Goal: Task Accomplishment & Management: Use online tool/utility

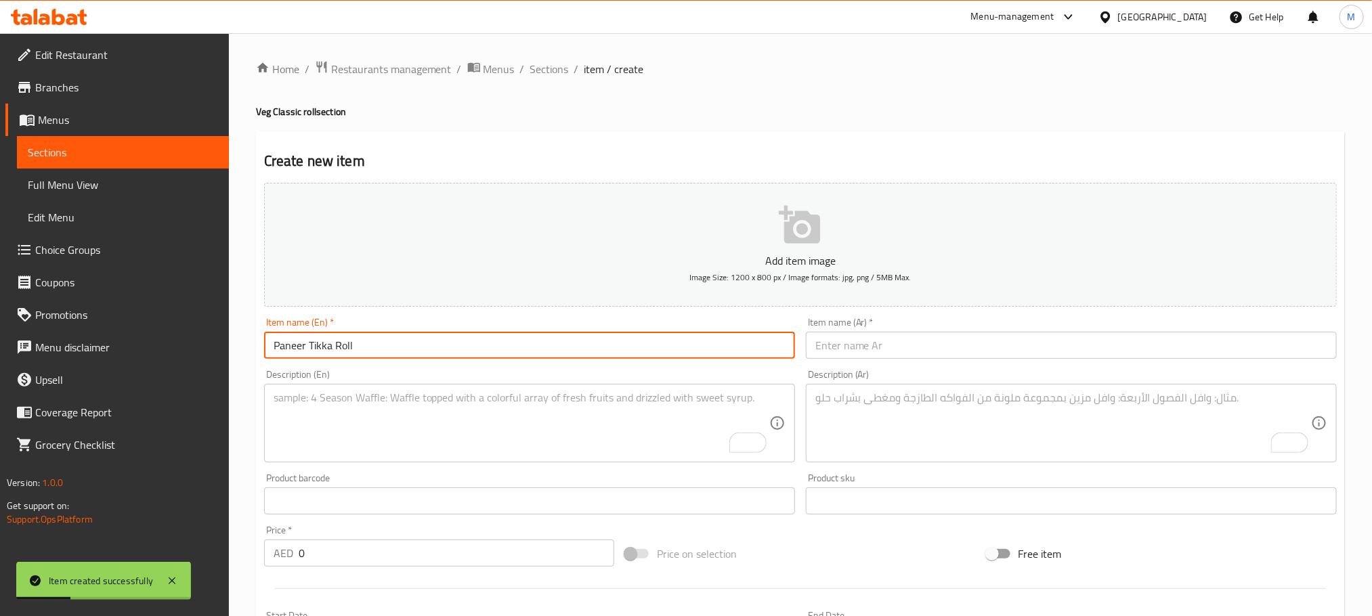
click at [900, 338] on input "text" at bounding box center [1071, 345] width 531 height 27
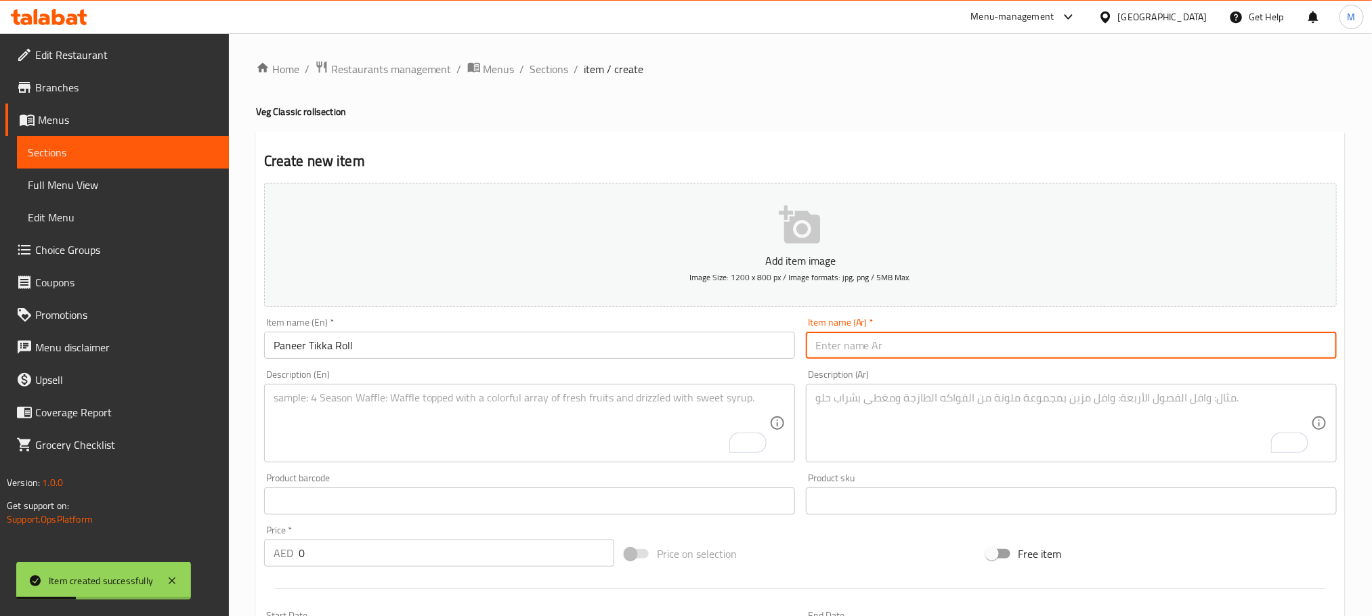
paste input "رول بانير تيكا"
type input "رول بانير تيكا"
click at [606, 423] on textarea "To enrich screen reader interactions, please activate Accessibility in Grammarl…" at bounding box center [522, 423] width 496 height 64
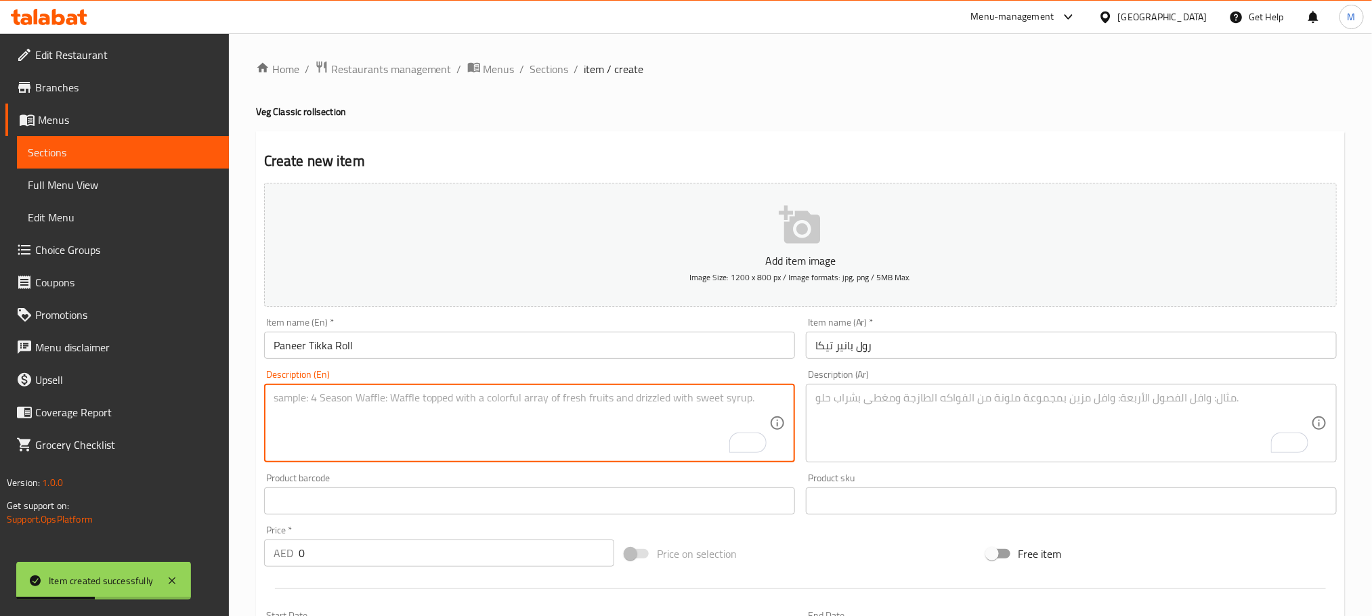
paste textarea ""Juicy paneer chunks marinated in smoky tikka spices, grilled to perfection, an…"
type textarea ""Juicy paneer chunks marinated in smoky tikka spices, grilled to perfection, an…"
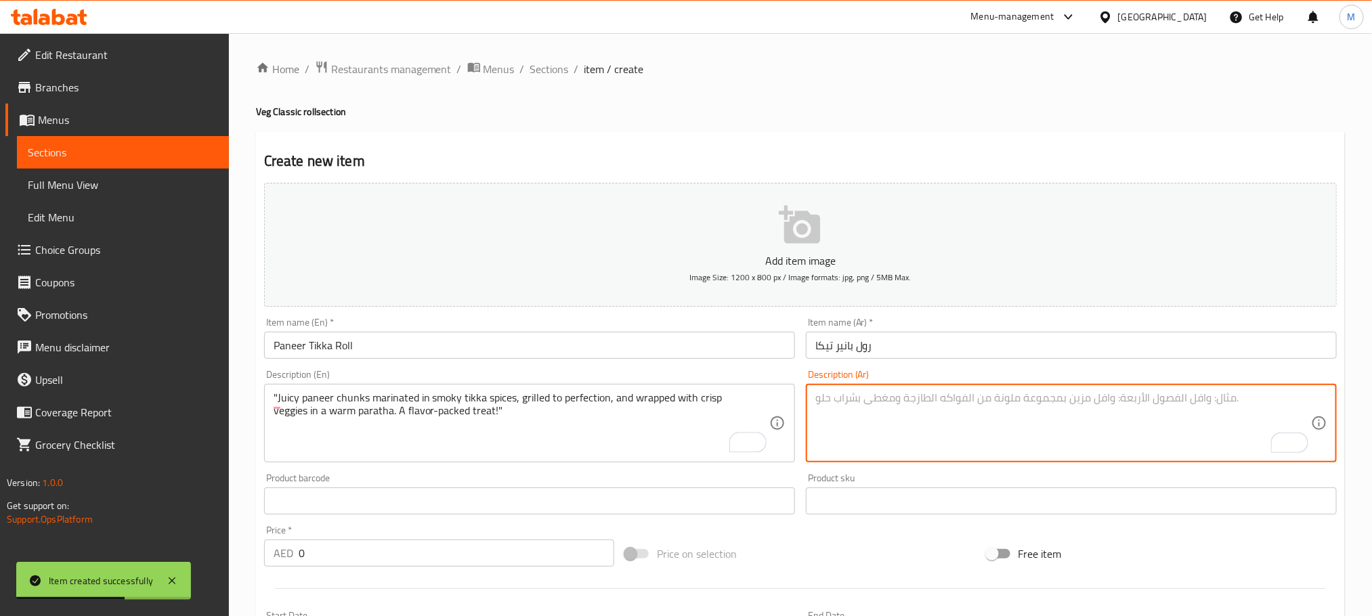
click at [978, 419] on textarea "To enrich screen reader interactions, please activate Accessibility in Grammarl…" at bounding box center [1063, 423] width 496 height 64
paste textarea "قطع بانير طرية متبلة بتوابل تيكا مدخنة، مشوية بإتقان، ومغلفة بالخضراوات المقرمش…"
type textarea "قطع بانير طرية متبلة بتوابل تيكا مدخنة، مشوية بإتقان، ومغلفة بالخضراوات المقرمش…"
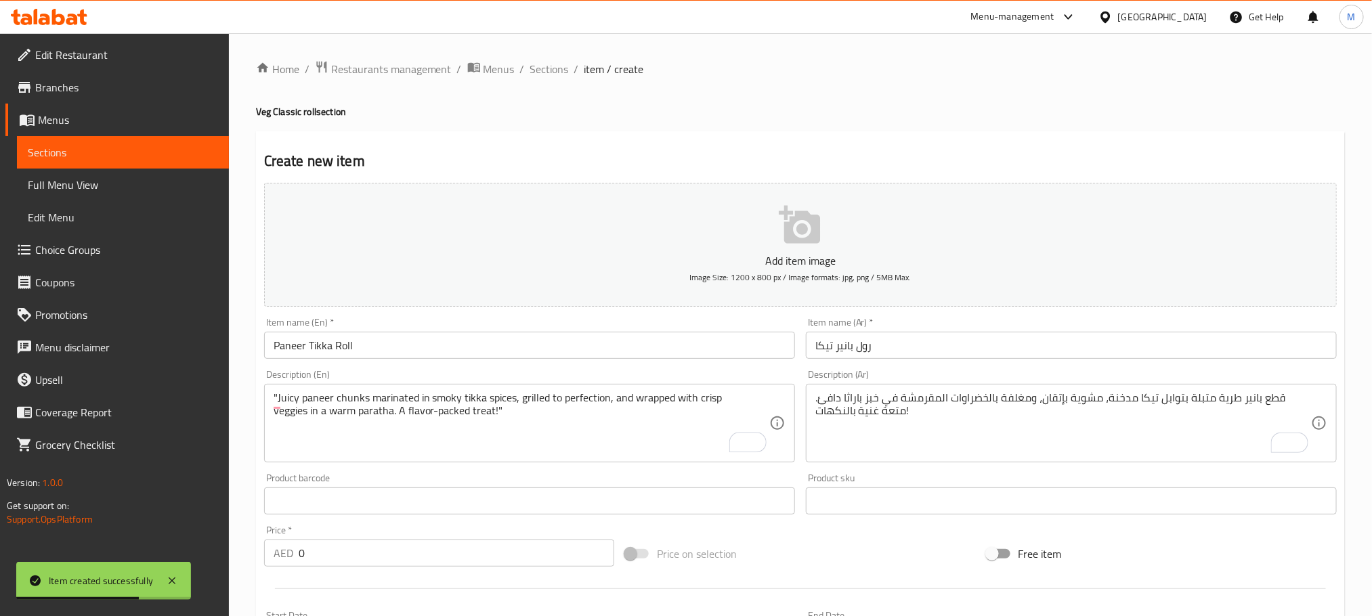
click at [876, 116] on h4 "Veg Classic roll section" at bounding box center [800, 112] width 1089 height 14
click at [549, 561] on input "0" at bounding box center [457, 553] width 316 height 27
paste input "35.0"
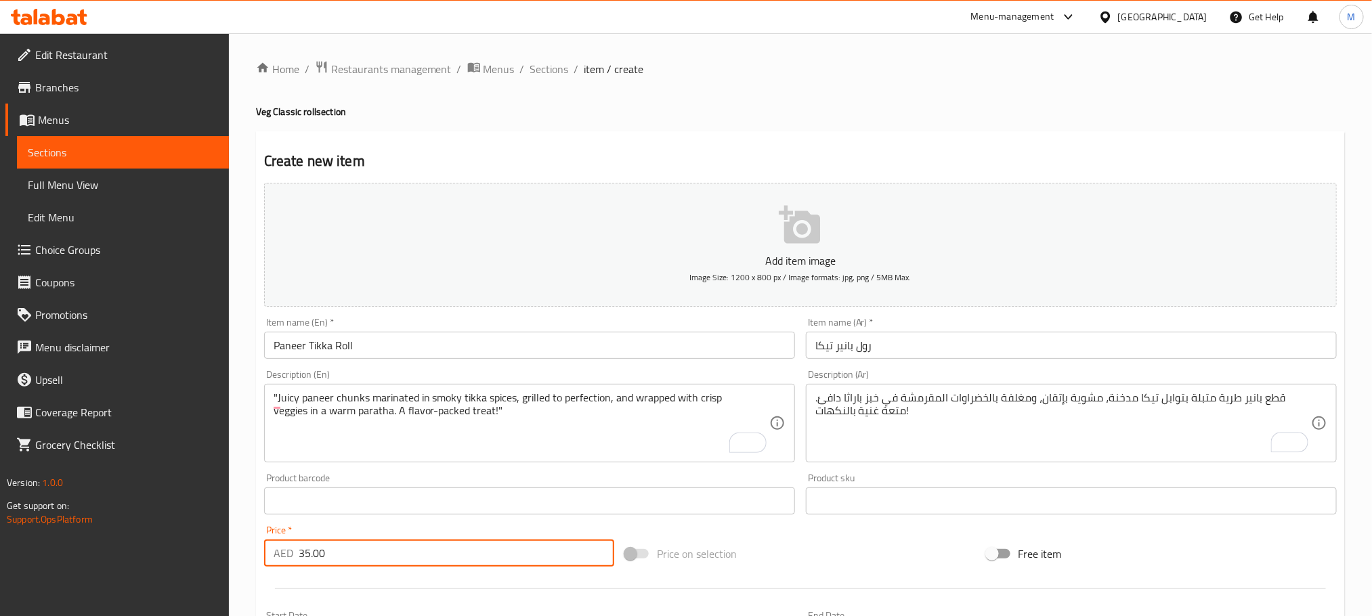
type input "35.00"
click at [807, 553] on div "Price on selection" at bounding box center [800, 554] width 361 height 37
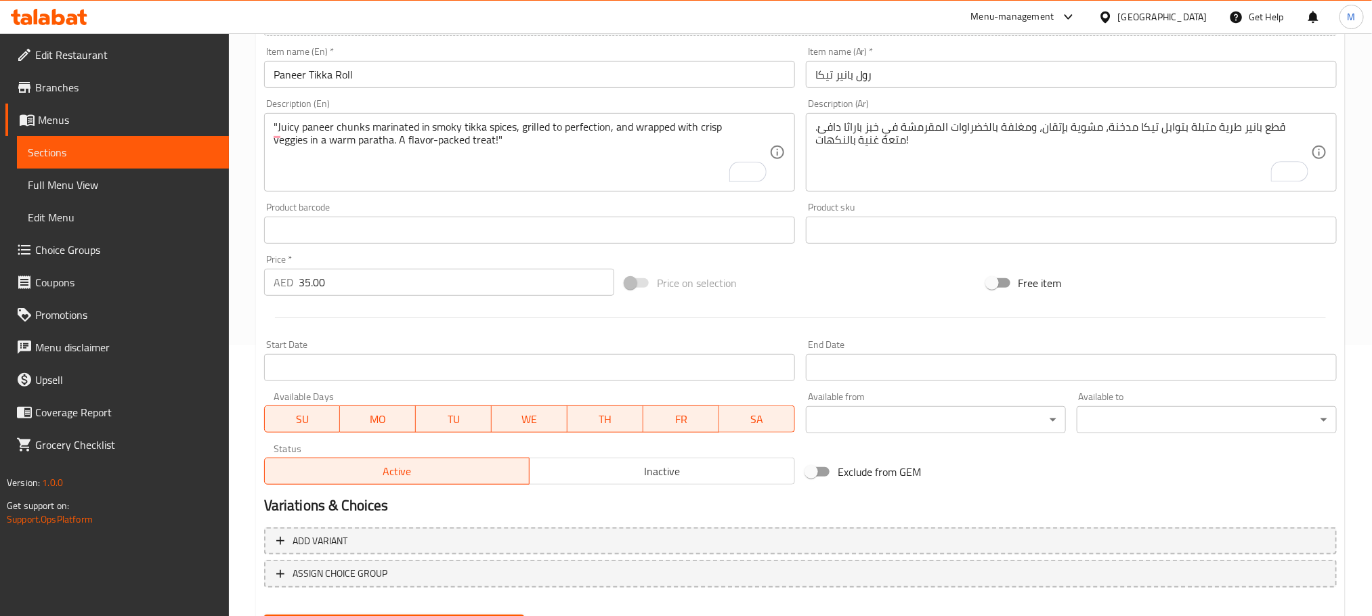
scroll to position [305, 0]
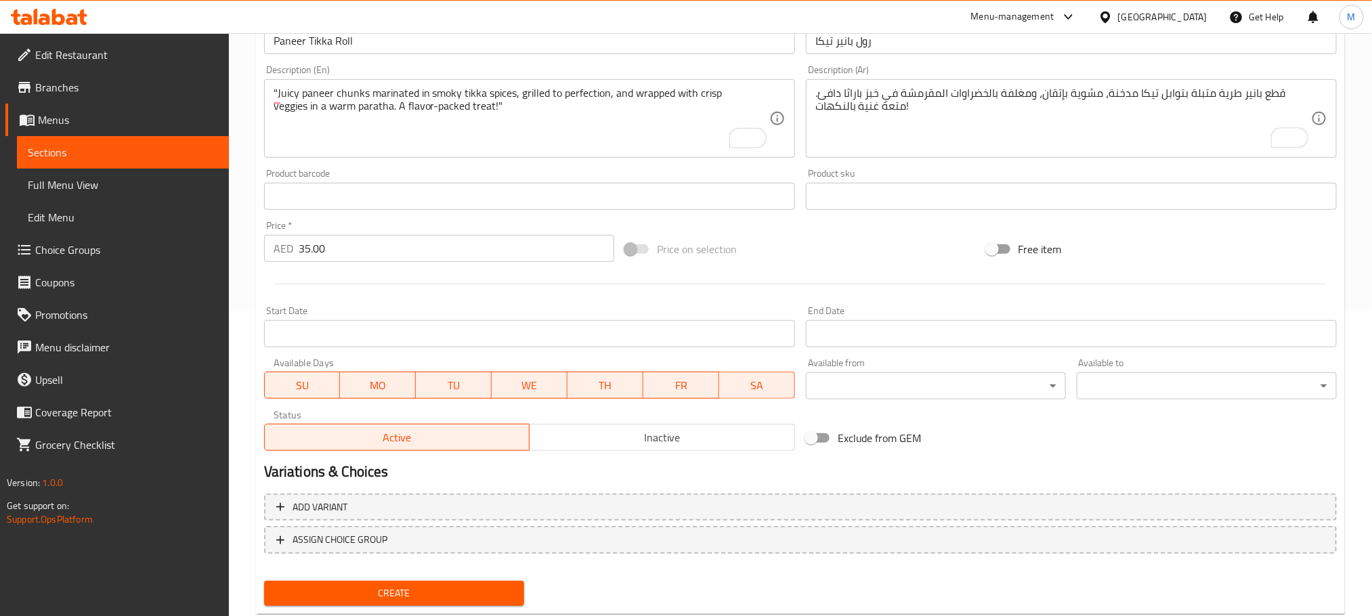
click at [494, 590] on span "Create" at bounding box center [394, 593] width 238 height 17
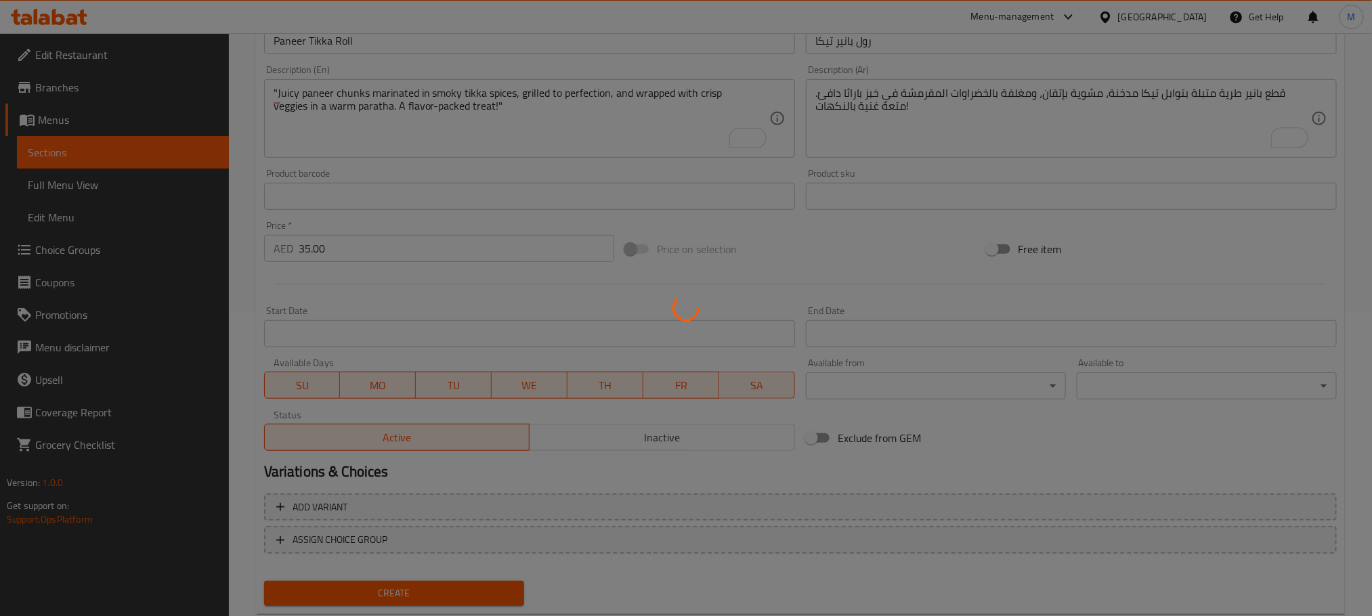
type input "0"
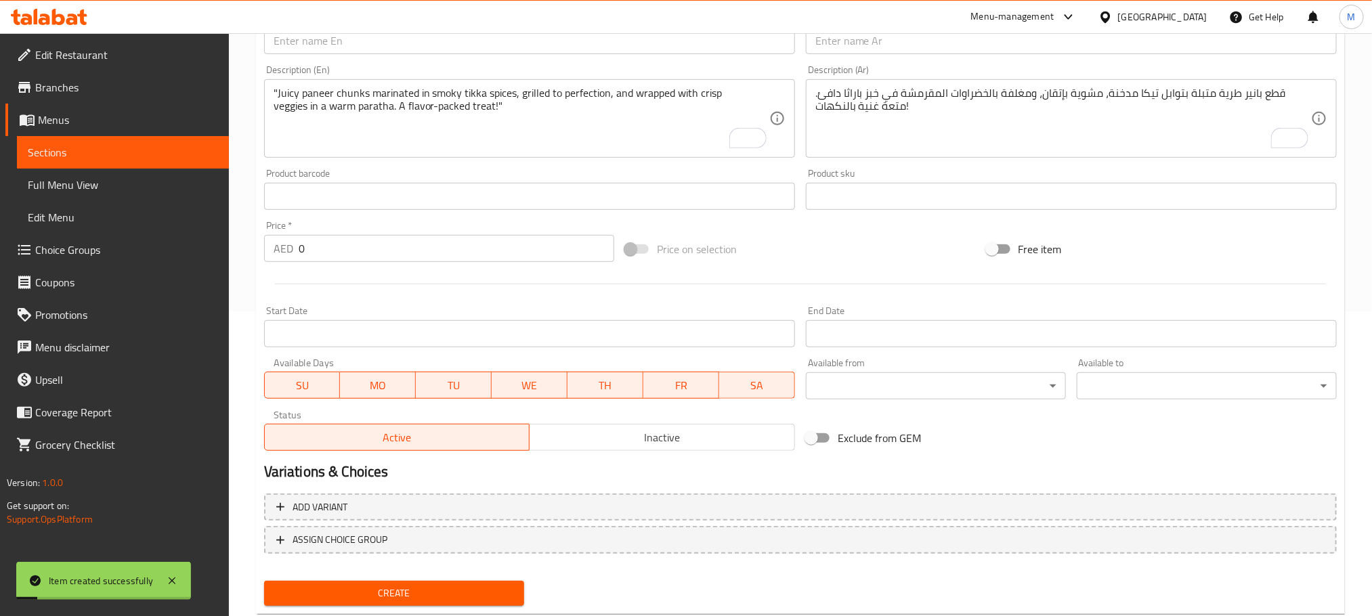
scroll to position [203, 0]
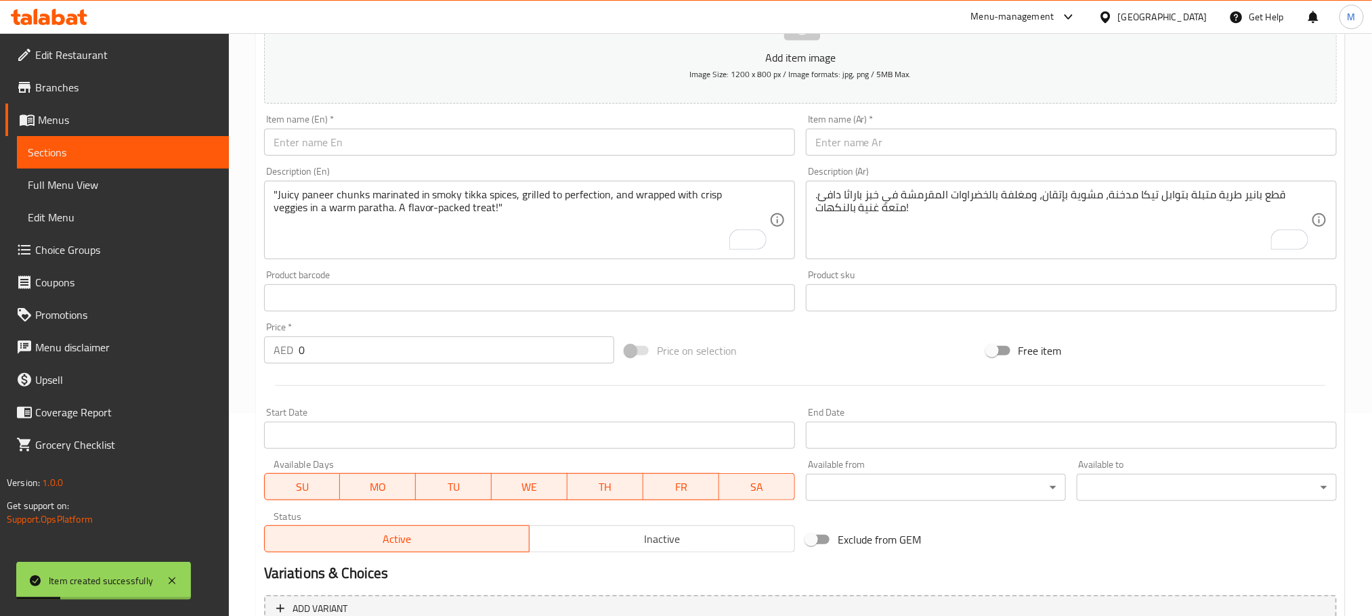
click at [507, 144] on input "text" at bounding box center [529, 142] width 531 height 27
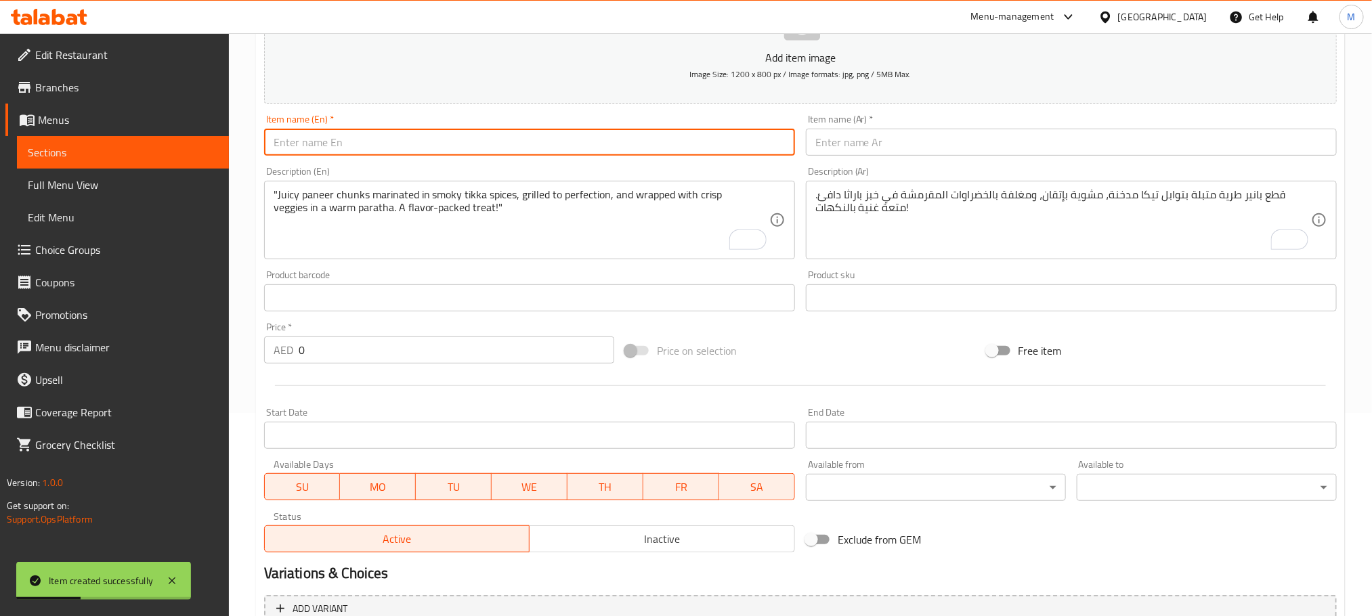
paste input "Veg Schezwan Roll"
type input "Veg Schezwan Roll"
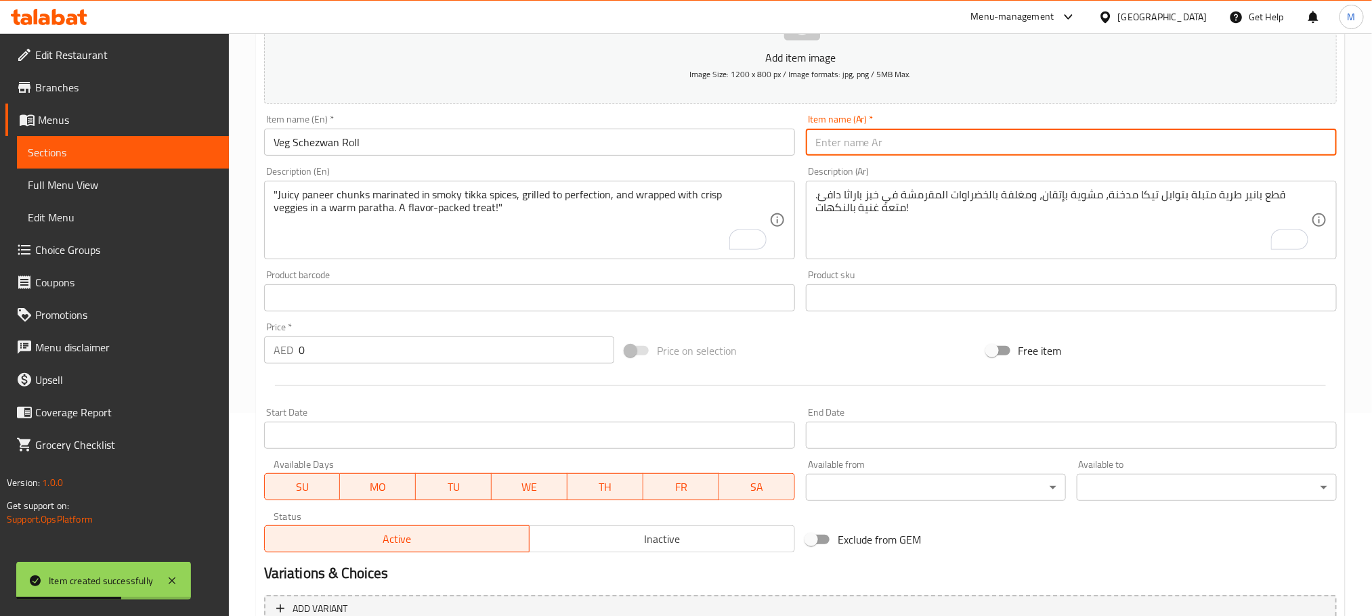
click at [957, 149] on input "text" at bounding box center [1071, 142] width 531 height 27
paste input "لفائف شيزوان النباتية"
type input "لفائف شيزوان النباتية"
click at [538, 238] on textarea ""Juicy paneer chunks marinated in smoky tikka spices, grilled to perfection, an…" at bounding box center [522, 220] width 496 height 64
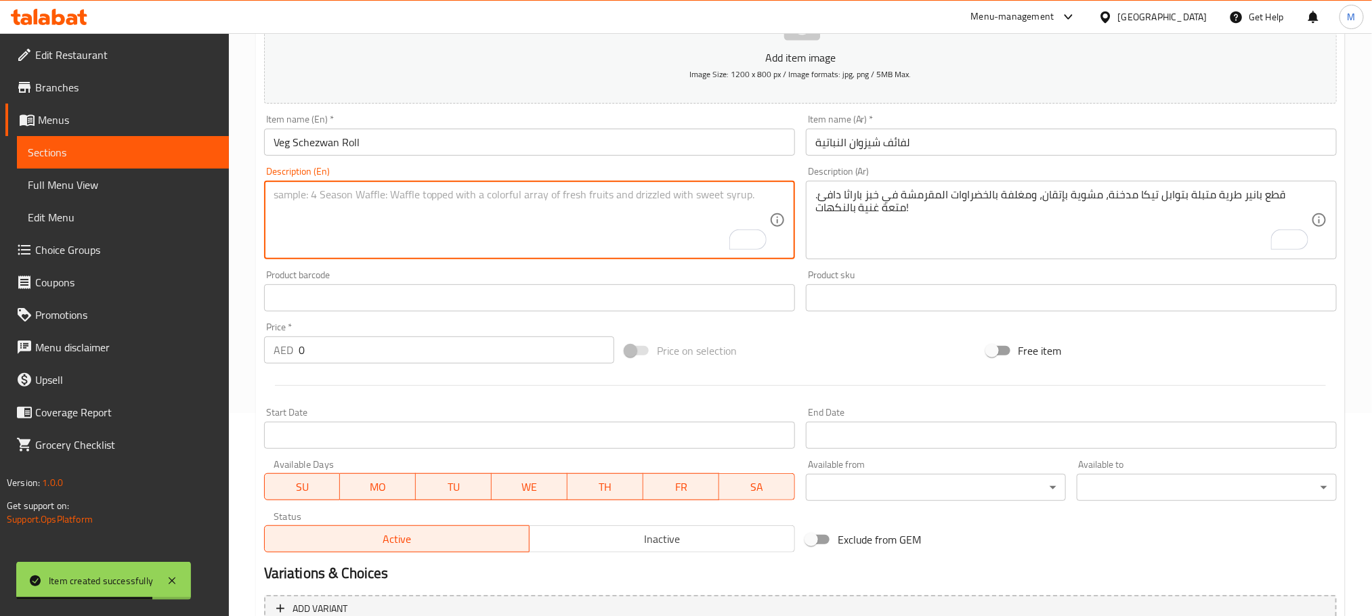
paste textarea ""Loaded with crunchy veggies tossed in fiery Schezwan sauce for that bold Indo-…"
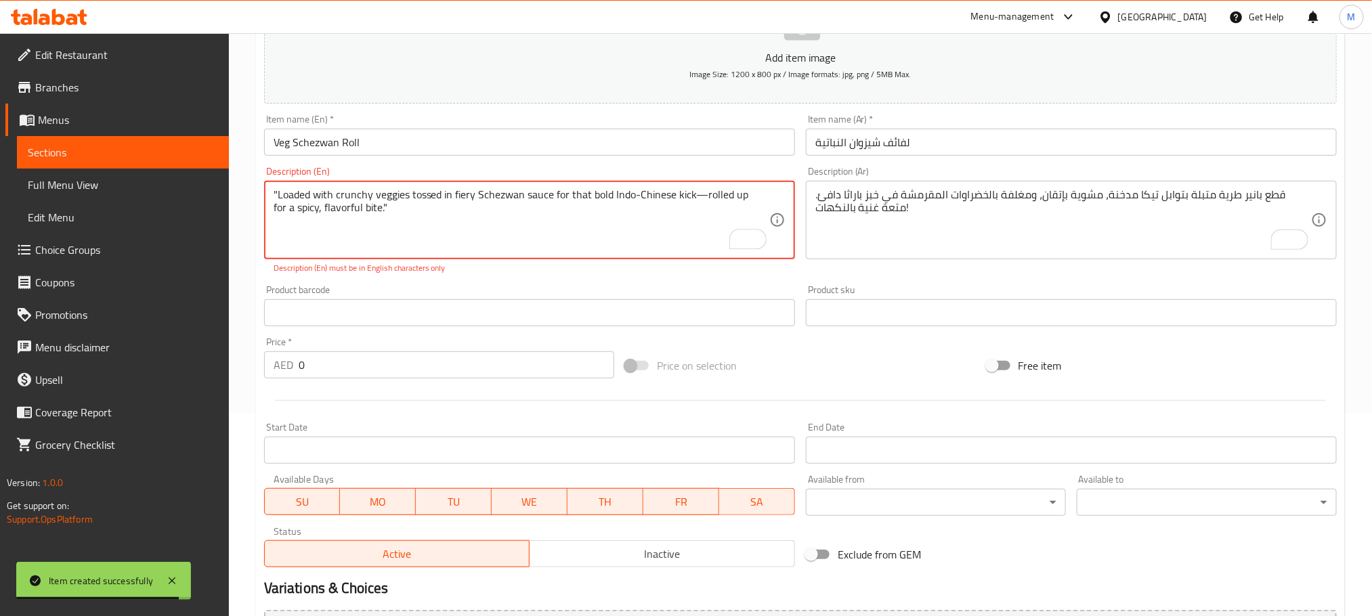
click at [872, 386] on div at bounding box center [801, 400] width 1084 height 33
click at [696, 198] on textarea ""Loaded with crunchy veggies tossed in fiery Schezwan sauce for that bold Indo-…" at bounding box center [522, 220] width 496 height 64
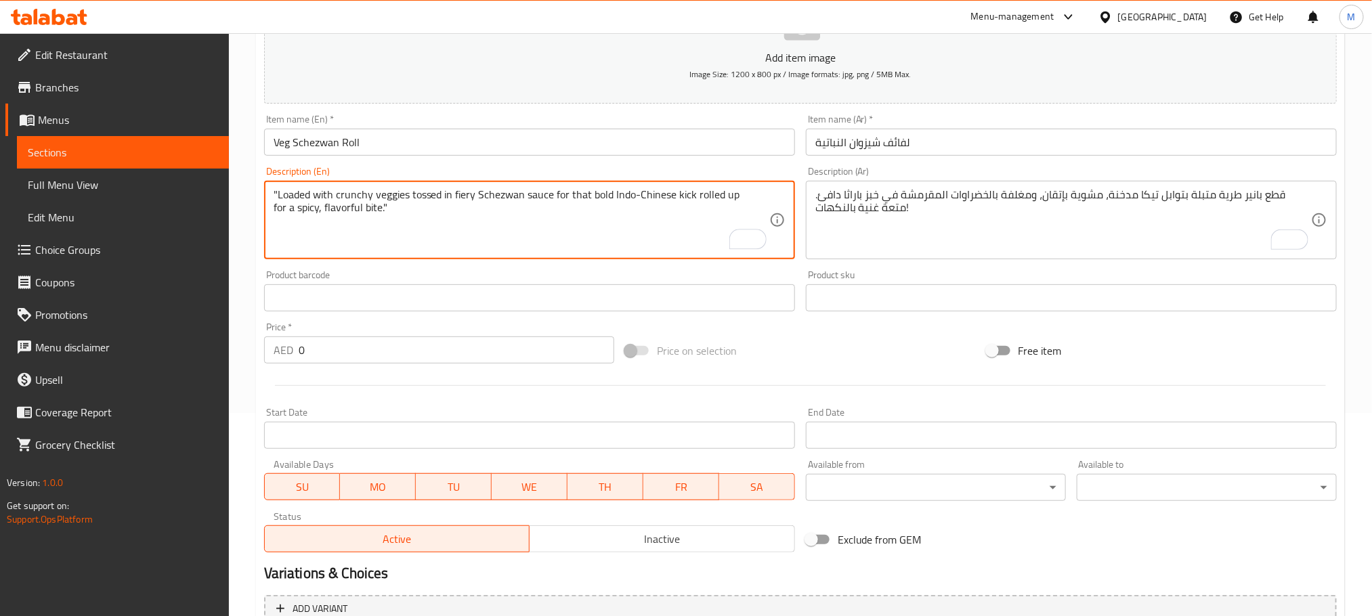
click at [667, 197] on textarea ""Loaded with crunchy veggies tossed in fiery Schezwan sauce for that bold Indo-…" at bounding box center [522, 220] width 496 height 64
type textarea ""Loaded with crunchy veggies tossed in fiery Schezwan sauce for that bold Indo-…"
click at [854, 358] on div "Price on selection" at bounding box center [800, 351] width 361 height 37
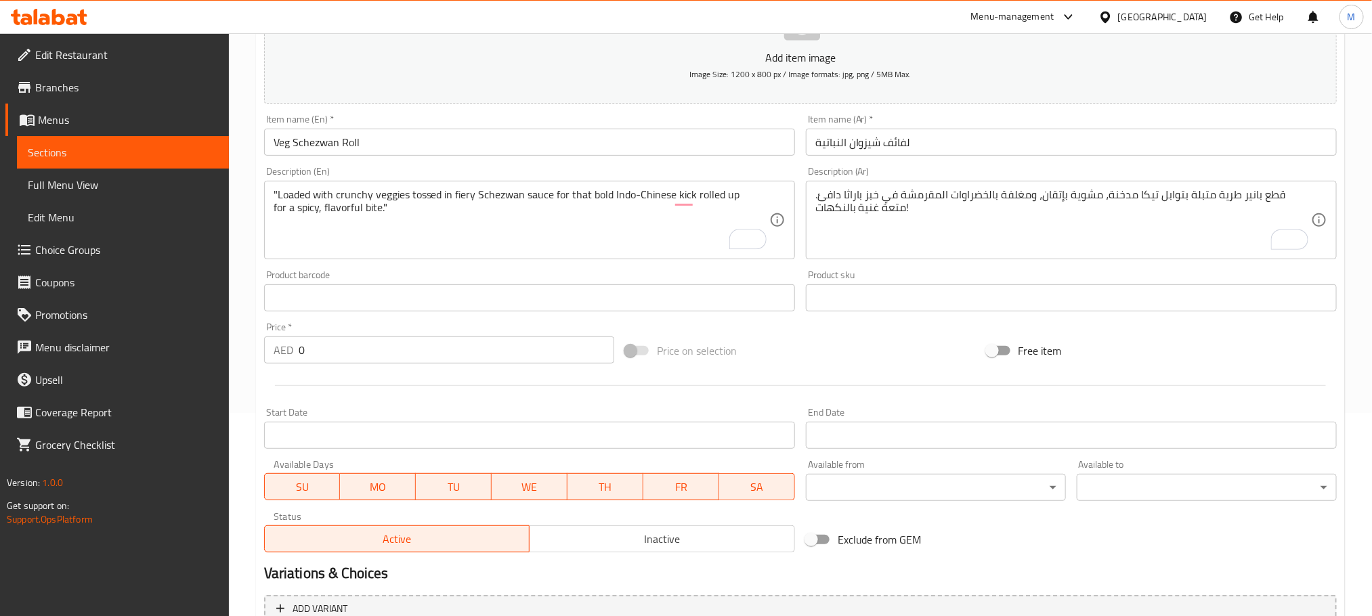
click at [1013, 244] on textarea "قطع بانير طرية متبلة بتوابل تيكا مدخنة، مشوية بإتقان، ومغلفة بالخضراوات المقرمش…" at bounding box center [1063, 220] width 496 height 64
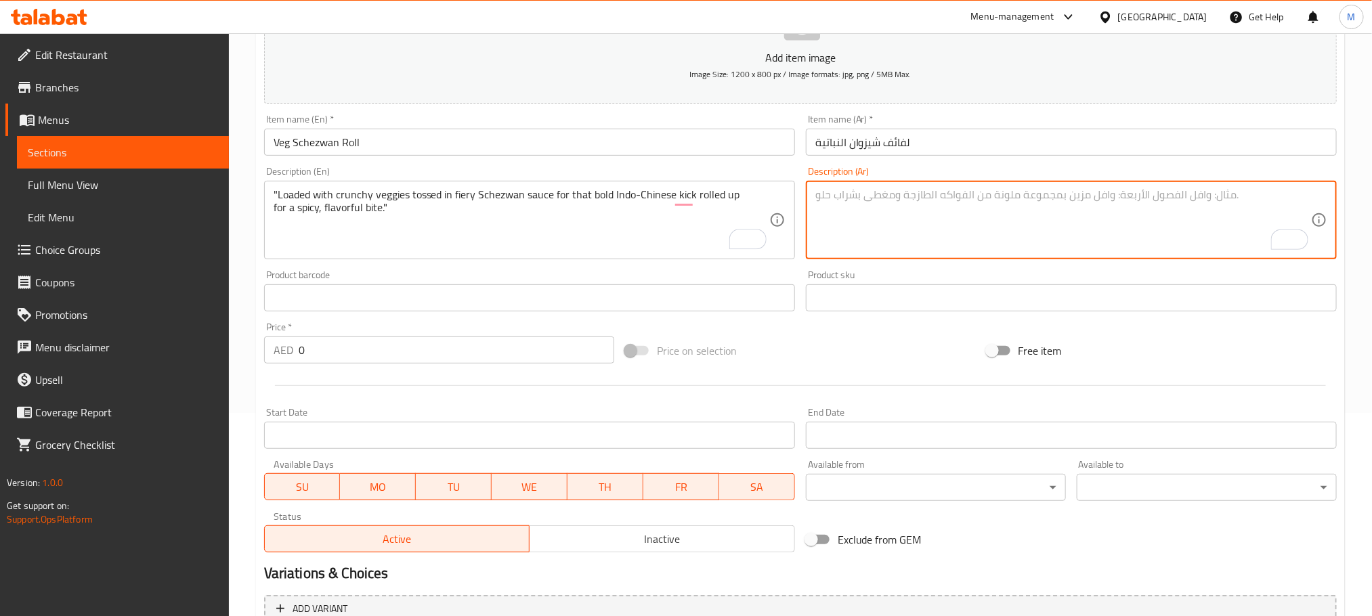
paste textarea ""محشوة بالخضراوات المقرمشة الممزوجة بصلصة شيزوان الحارة للحصول على نكهة هندية ص…"
type textarea ""محشوة بالخضراوات المقرمشة الممزوجة بصلصة شيزوان الحارة للحصول على نكهة هندية ص…"
click at [438, 342] on input "0" at bounding box center [457, 350] width 316 height 27
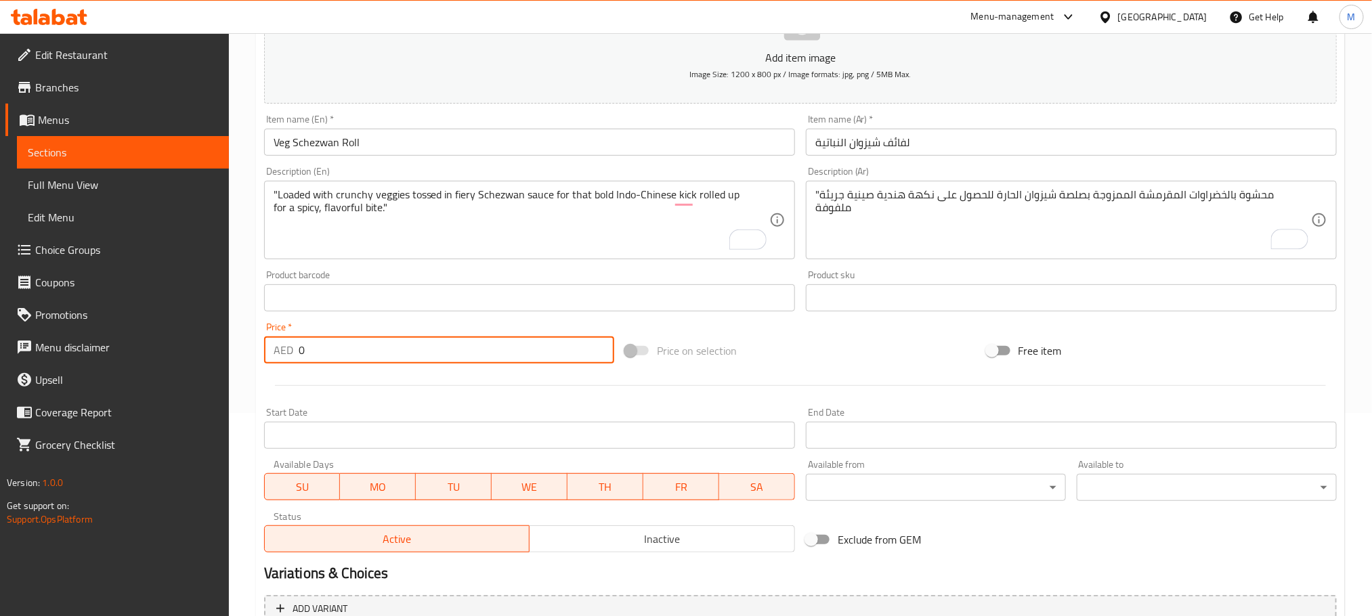
click at [437, 342] on input "0" at bounding box center [457, 350] width 316 height 27
paste input "20.0"
type input "20.00"
click at [425, 373] on div at bounding box center [801, 385] width 1084 height 33
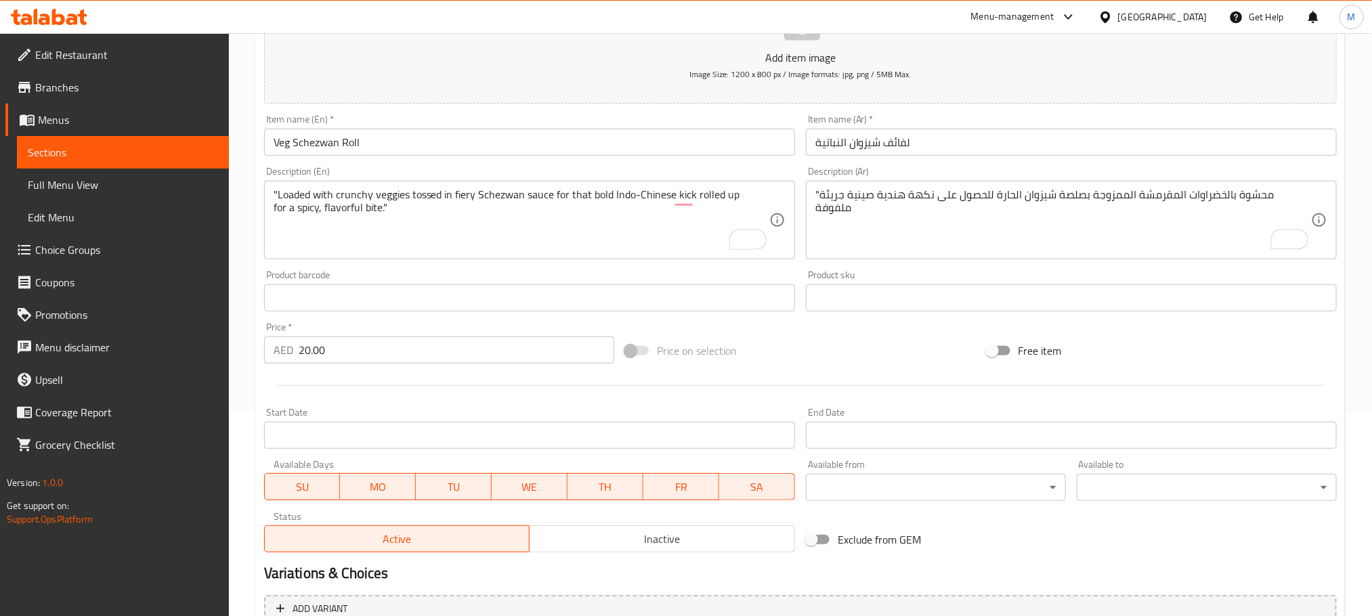
scroll to position [339, 0]
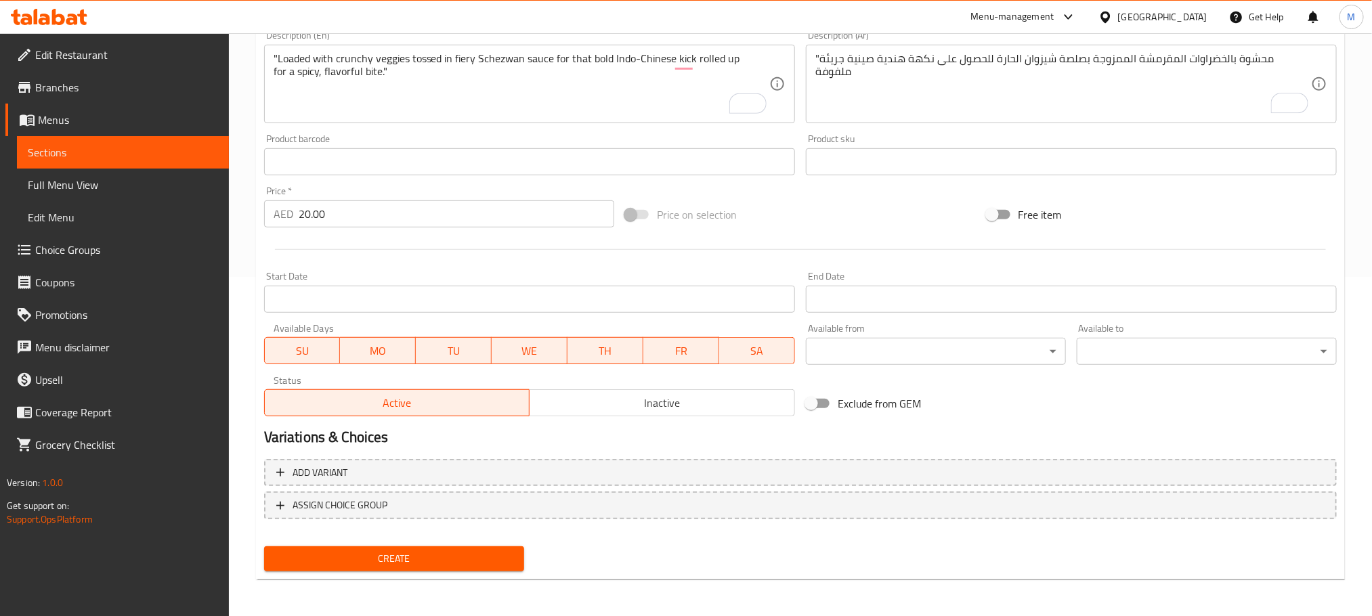
click at [482, 559] on span "Create" at bounding box center [394, 559] width 238 height 17
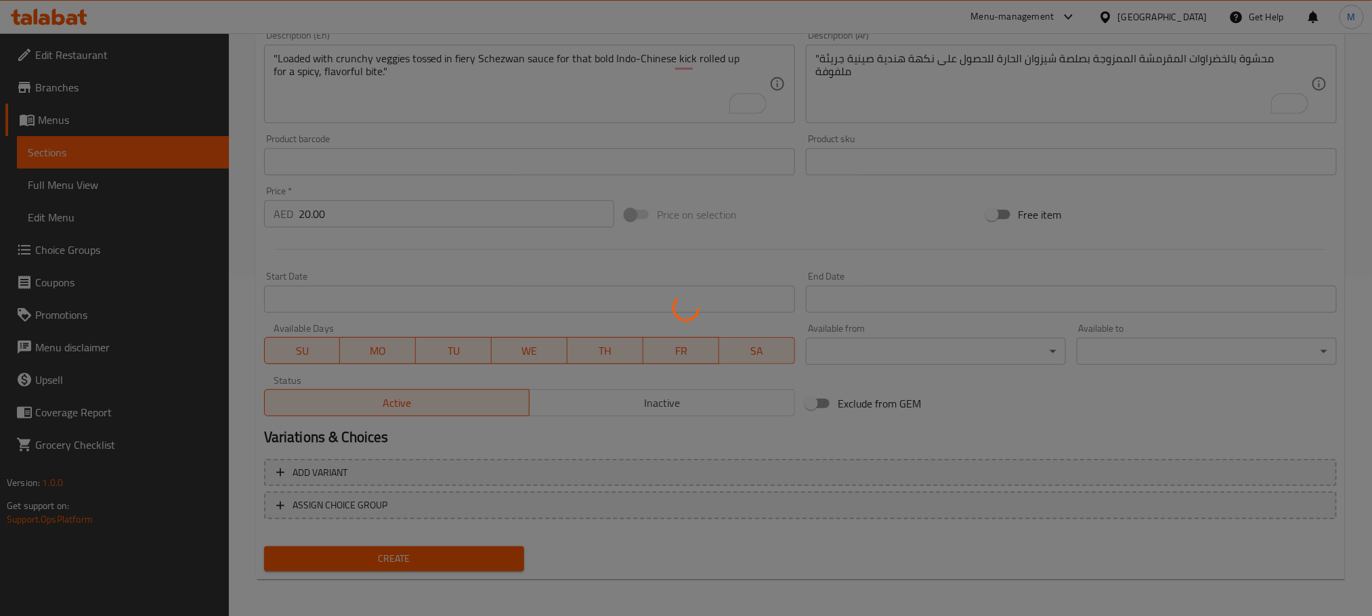
scroll to position [17, 0]
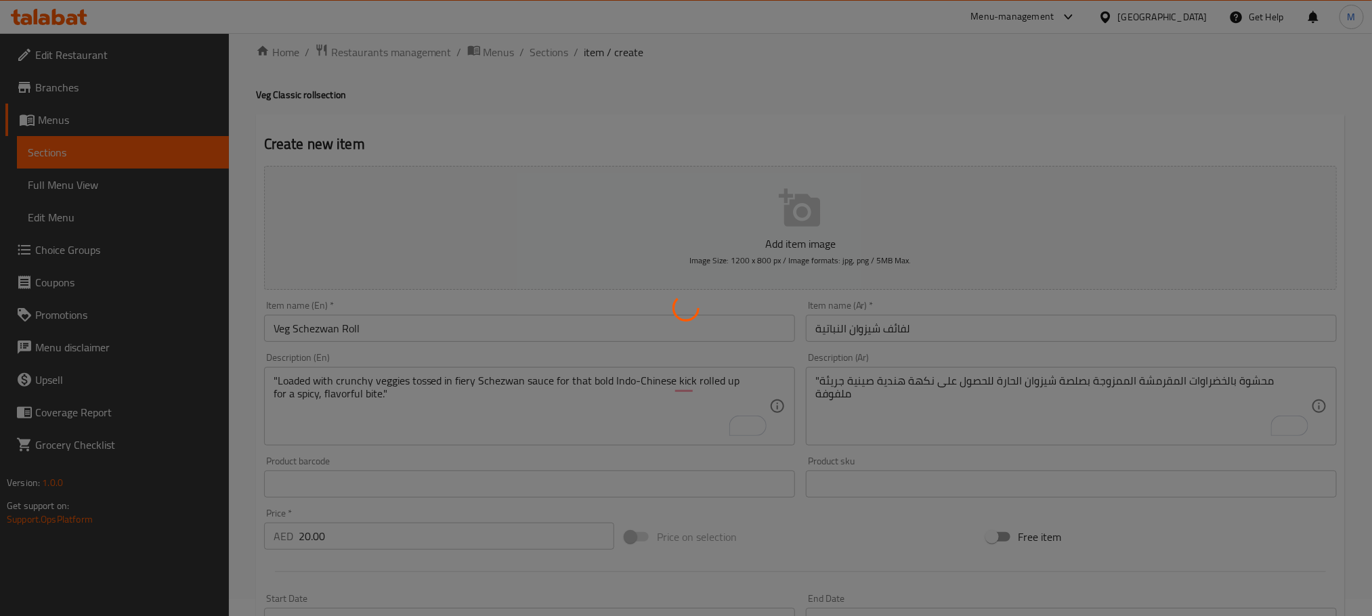
type input "0"
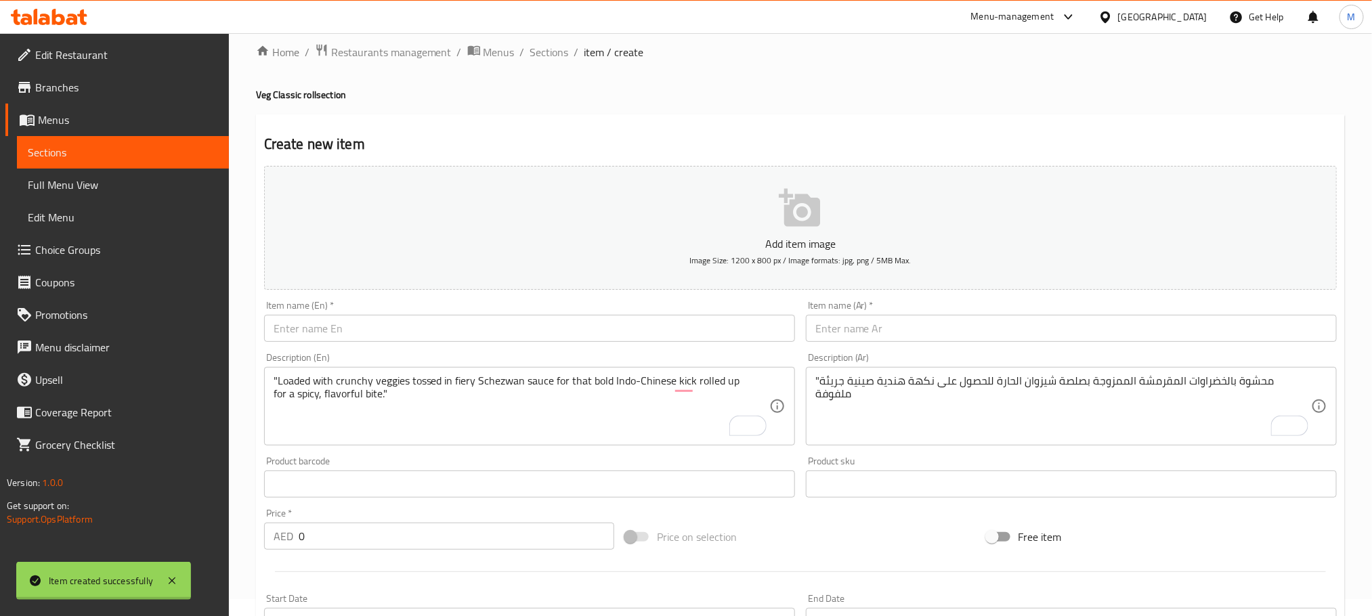
scroll to position [0, 0]
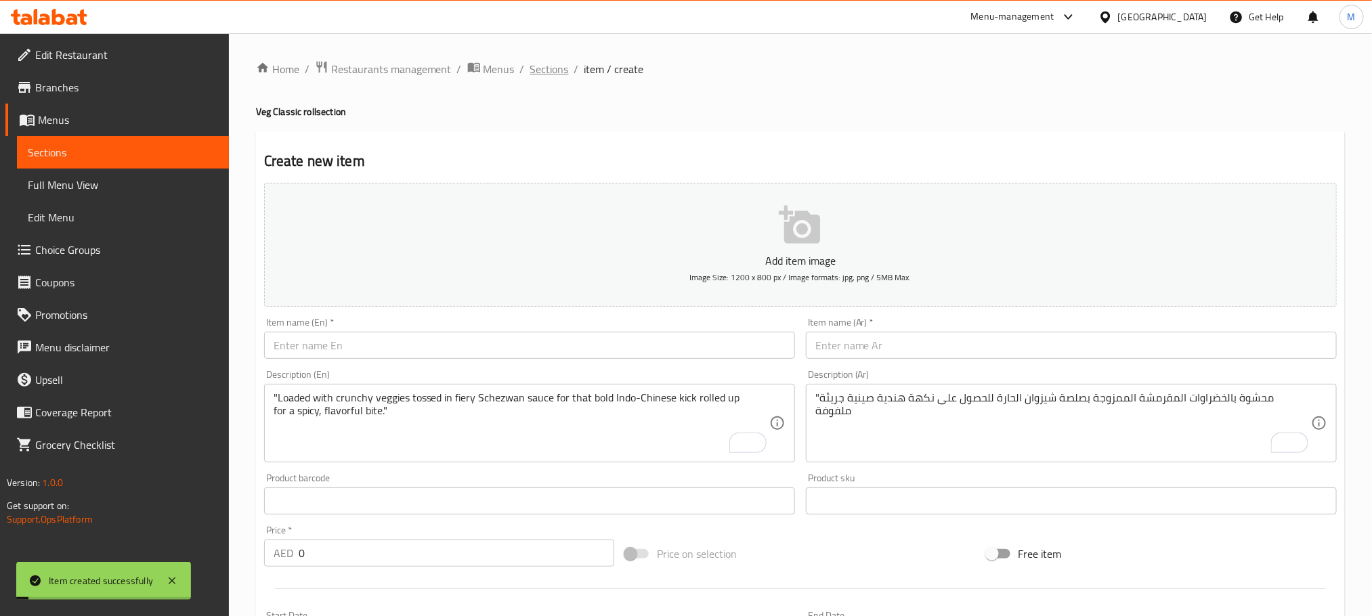
click at [547, 72] on span "Sections" at bounding box center [549, 69] width 39 height 16
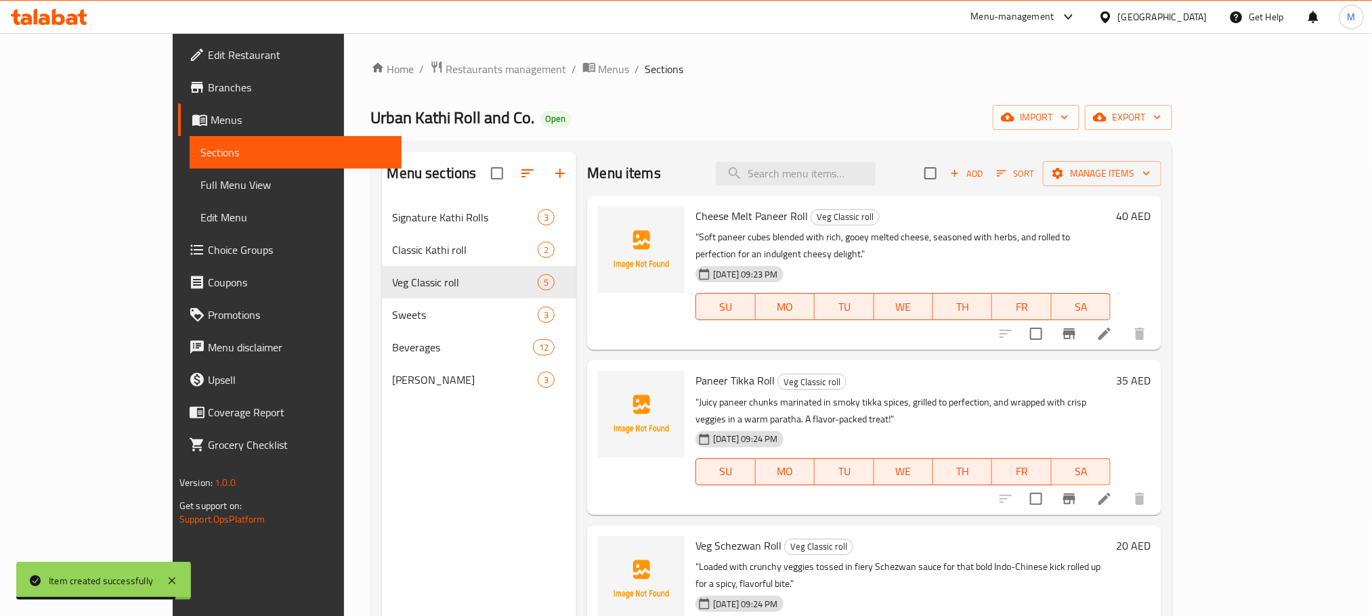
click at [864, 121] on div "Urban Kathi Roll and Co. Open import export" at bounding box center [772, 117] width 802 height 25
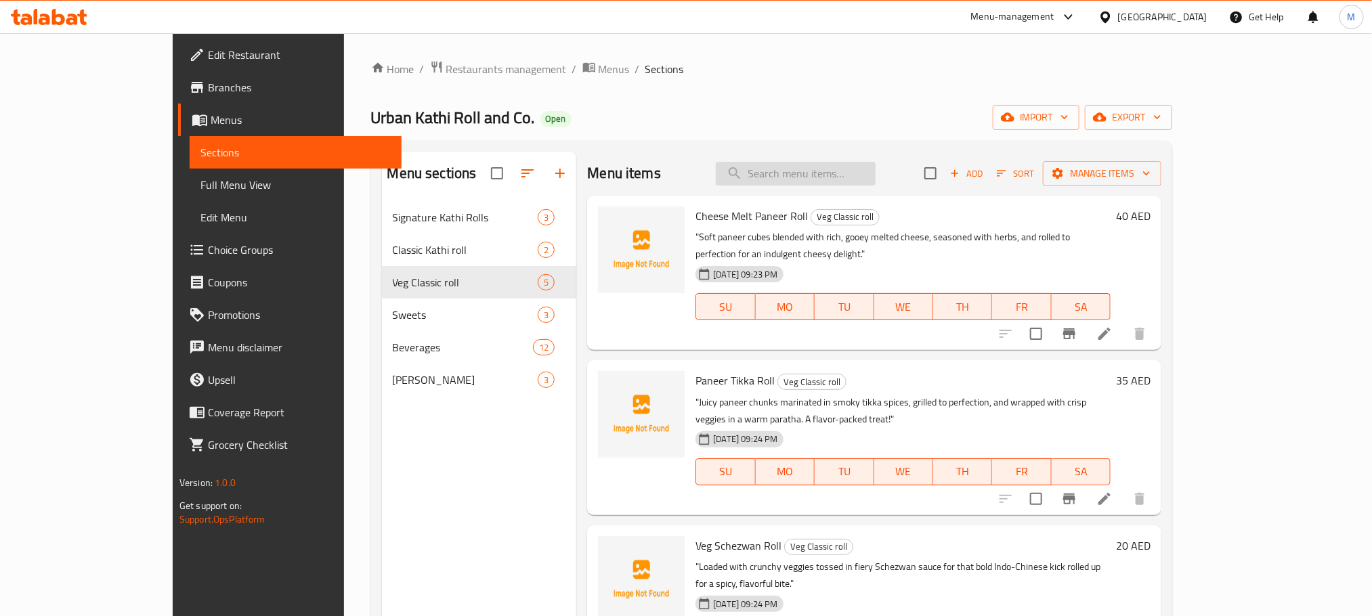
click at [840, 181] on input "search" at bounding box center [796, 174] width 160 height 24
paste input "Barbeque Chicken Roll"
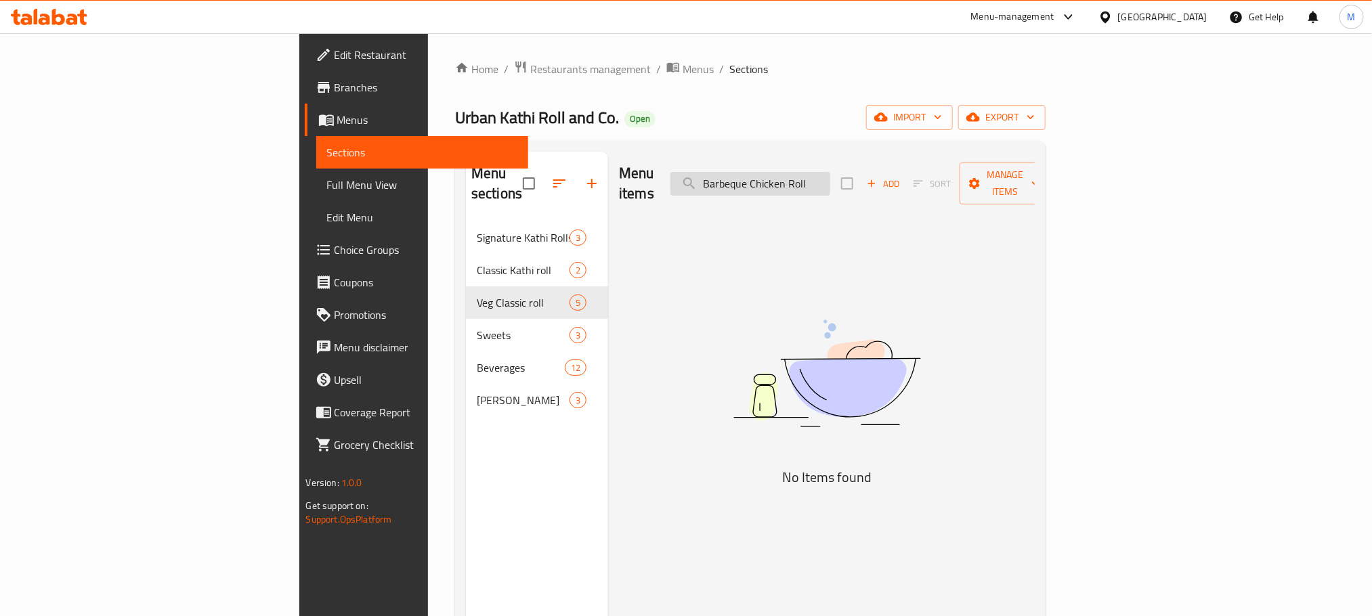
click at [821, 177] on input "Barbeque Chicken Roll" at bounding box center [751, 184] width 160 height 24
paste input "Cheese Melt"
type input "Cheese Melt Chicken Roll"
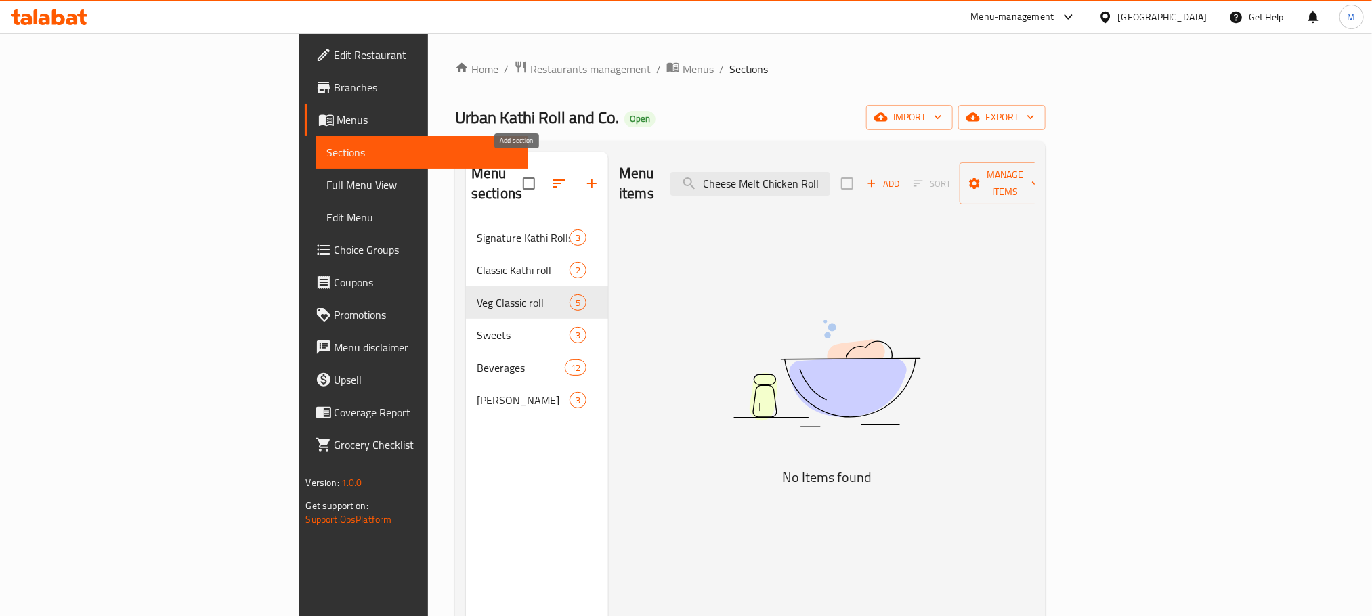
click at [576, 179] on button "button" at bounding box center [592, 183] width 33 height 33
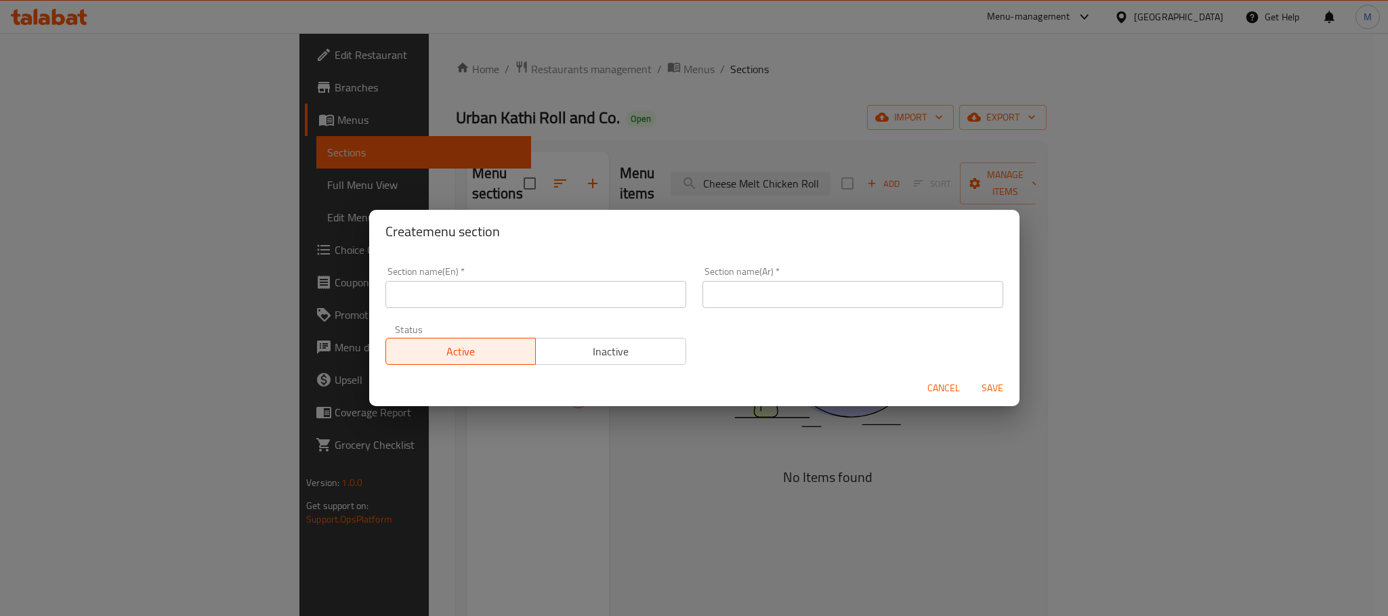
click at [555, 283] on input "text" at bounding box center [535, 294] width 301 height 27
paste input "Classic Non-Veg ROLL"
type input "Classic Non-Veg ROLL"
click at [850, 289] on input "text" at bounding box center [852, 294] width 301 height 27
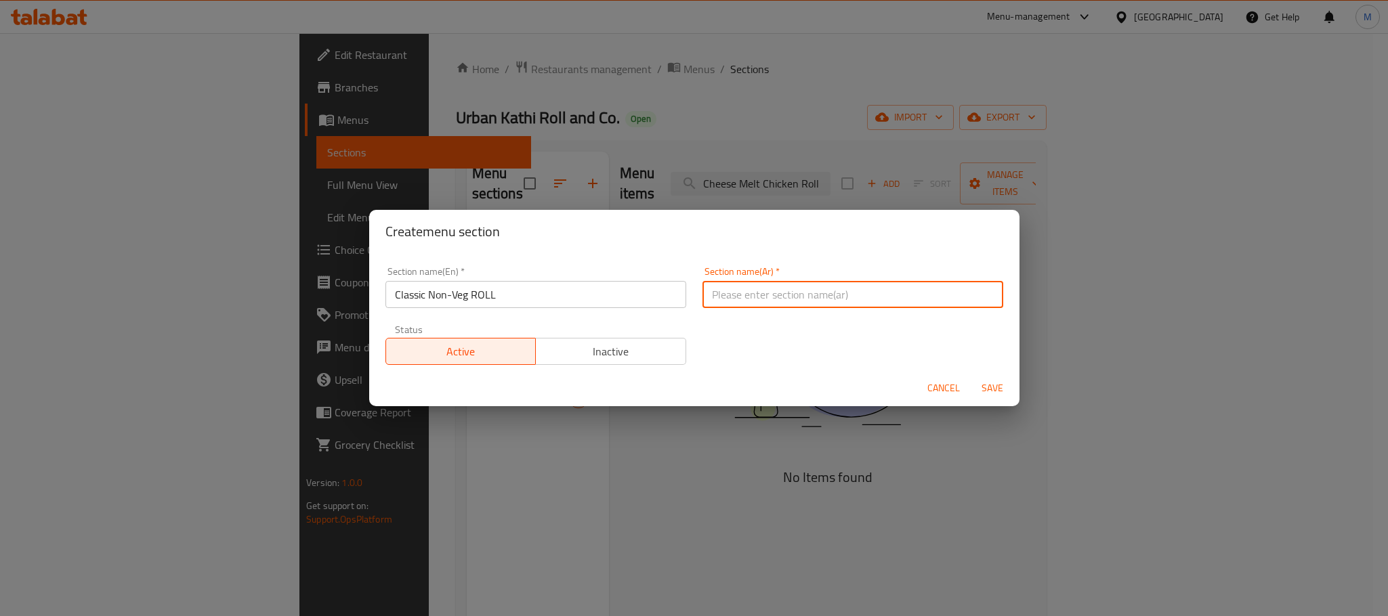
paste input "لفائف كلاسيكية غير نباتية"
type input "لفائف كلاسيكية غير نباتية"
click at [773, 350] on div "Section name(En)   * Classic Non-Veg ROLL Section name(En) * Section name(Ar)  …" at bounding box center [694, 316] width 634 height 114
click at [992, 394] on span "Save" at bounding box center [992, 388] width 33 height 17
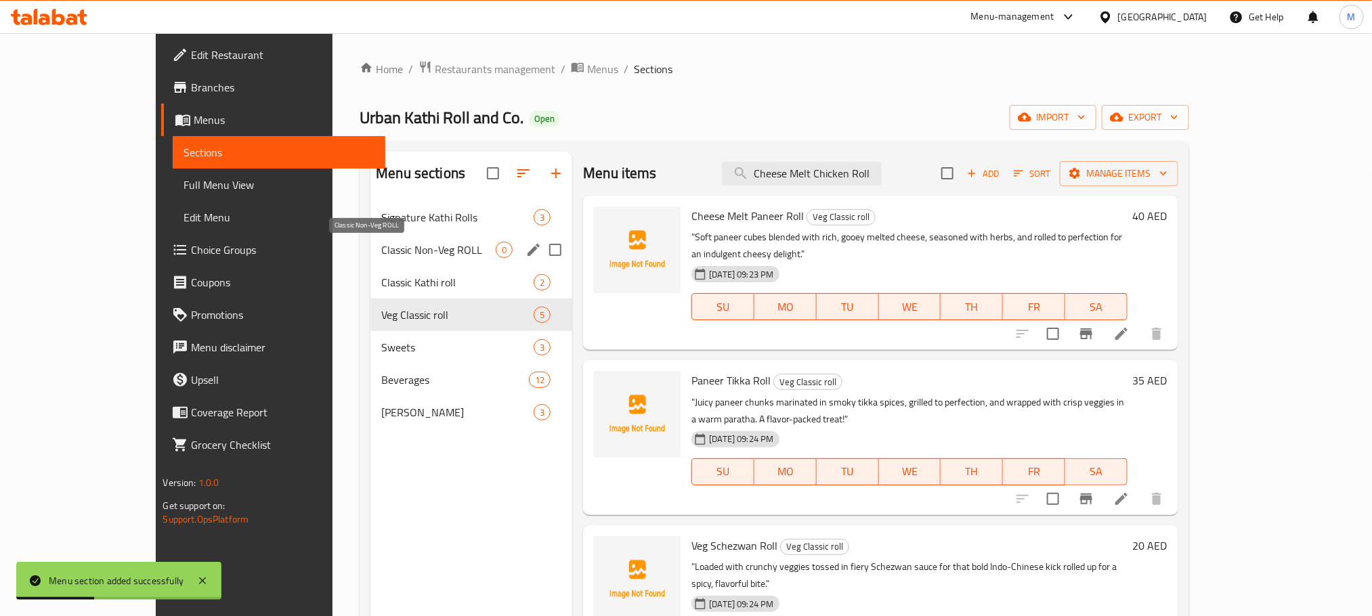
click at [381, 246] on span "Classic Non-Veg ROLL" at bounding box center [438, 250] width 114 height 16
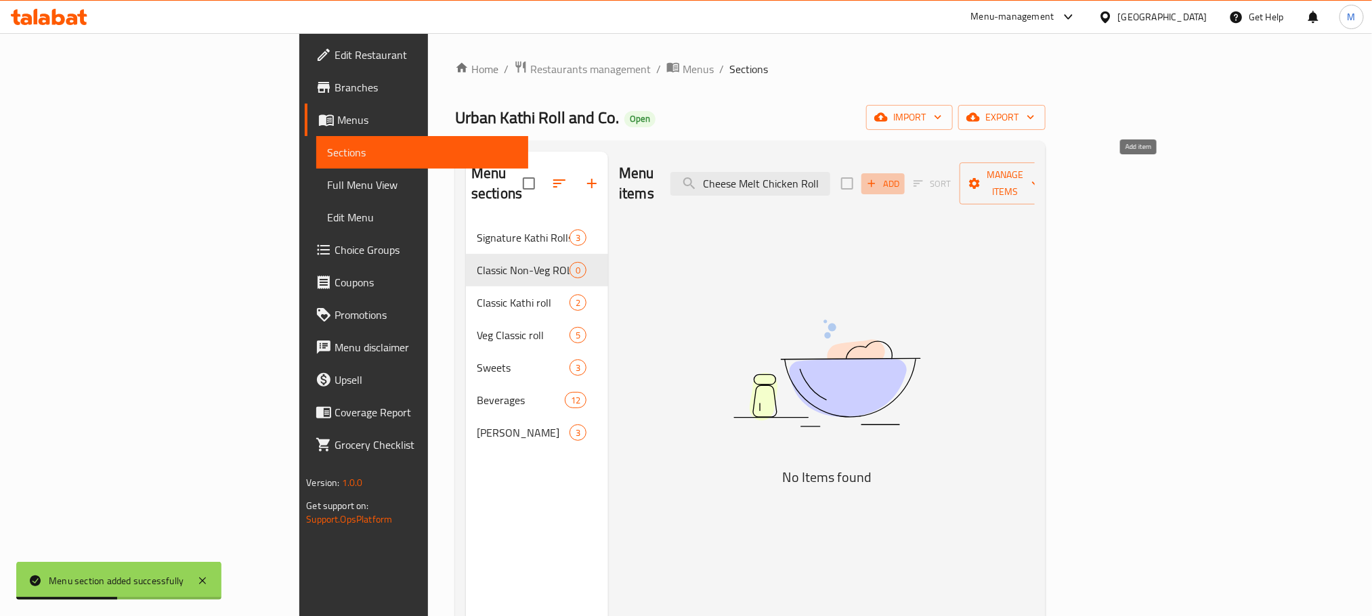
click at [902, 176] on span "Add" at bounding box center [883, 184] width 37 height 16
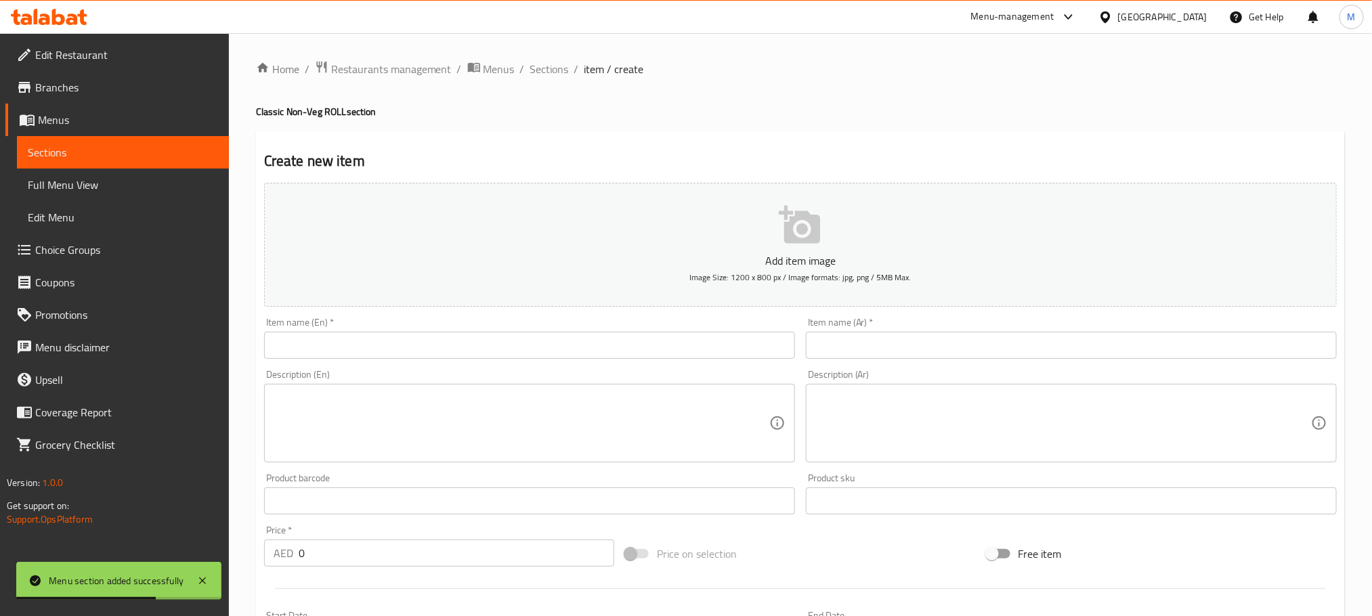
click at [553, 337] on input "text" at bounding box center [529, 345] width 531 height 27
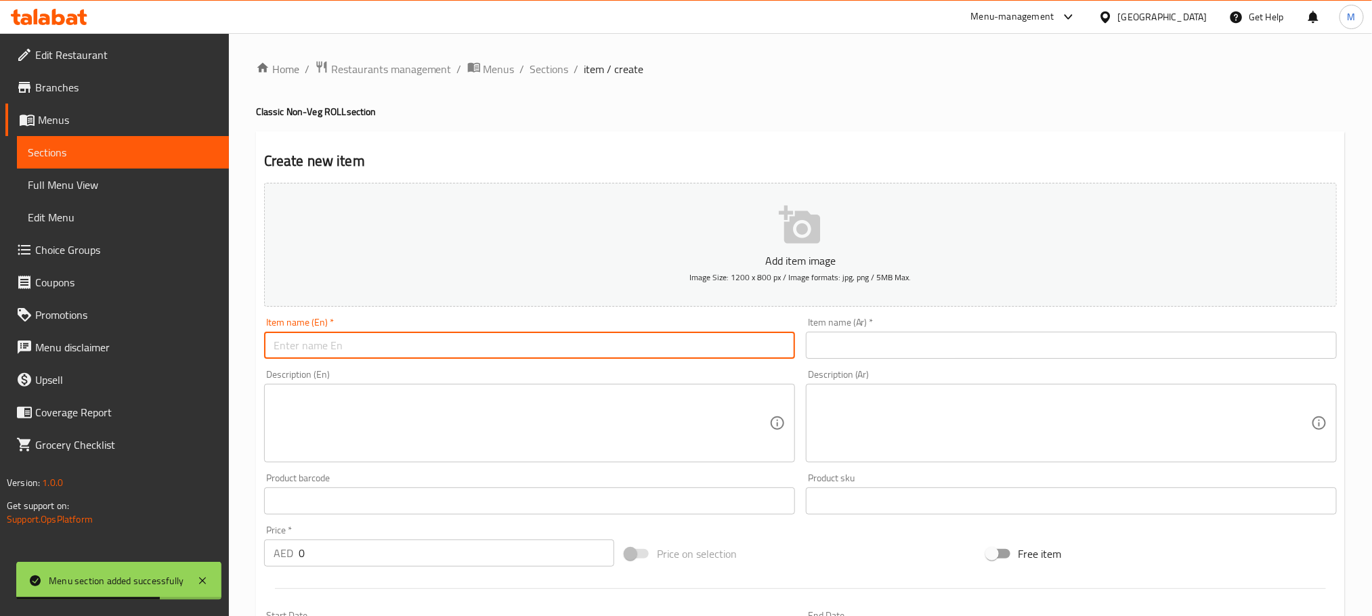
paste input "Barbeque Chicken Roll"
type input "Barbeque Chicken Roll"
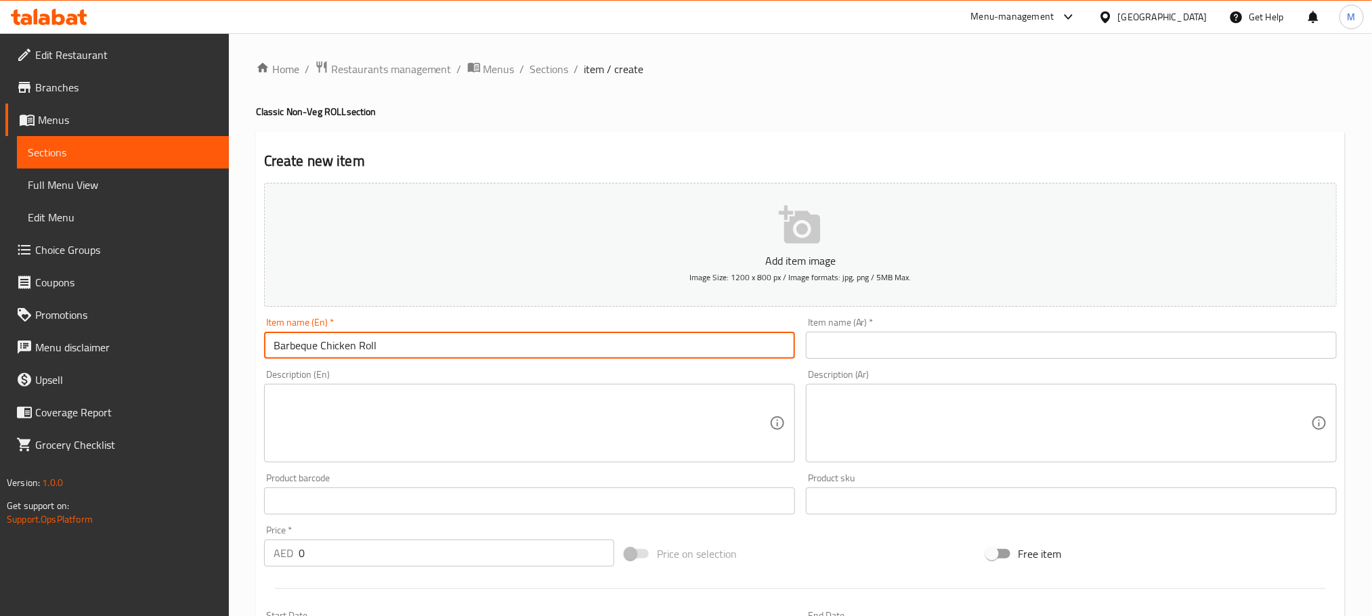
click at [889, 354] on input "text" at bounding box center [1071, 345] width 531 height 27
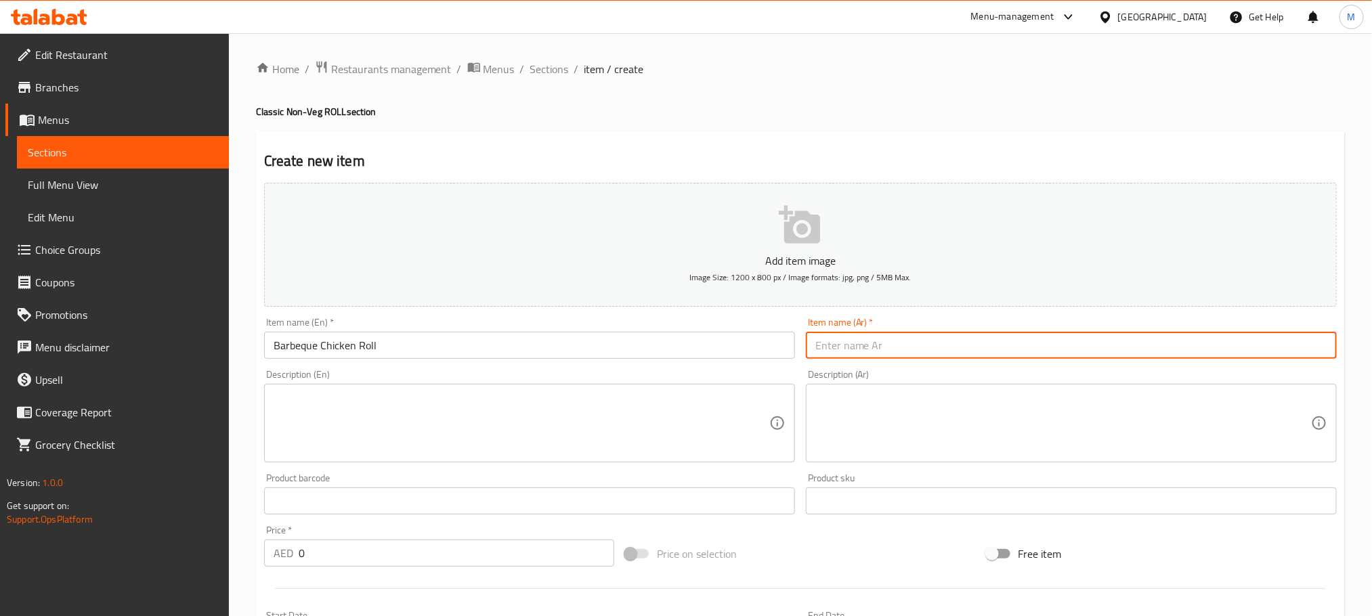
paste input "لفائف الدجاج المشوي"
type input "لفائف الدجاج المشوي"
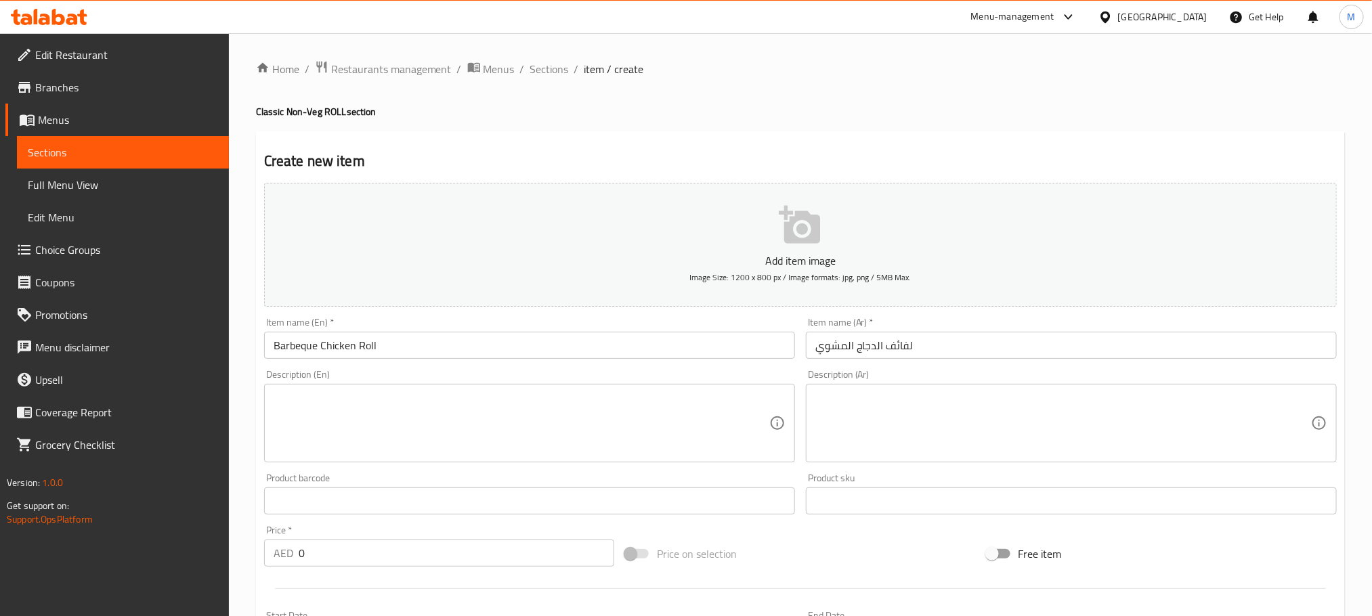
click at [888, 130] on div "Home / Restaurants management / Menus / Sections / item / create Classic Non-Ve…" at bounding box center [800, 495] width 1089 height 870
click at [586, 415] on textarea at bounding box center [522, 423] width 496 height 64
paste textarea ""Smoky barbeque-flavored chicken, grilled to perfection and wrapped with crunch…"
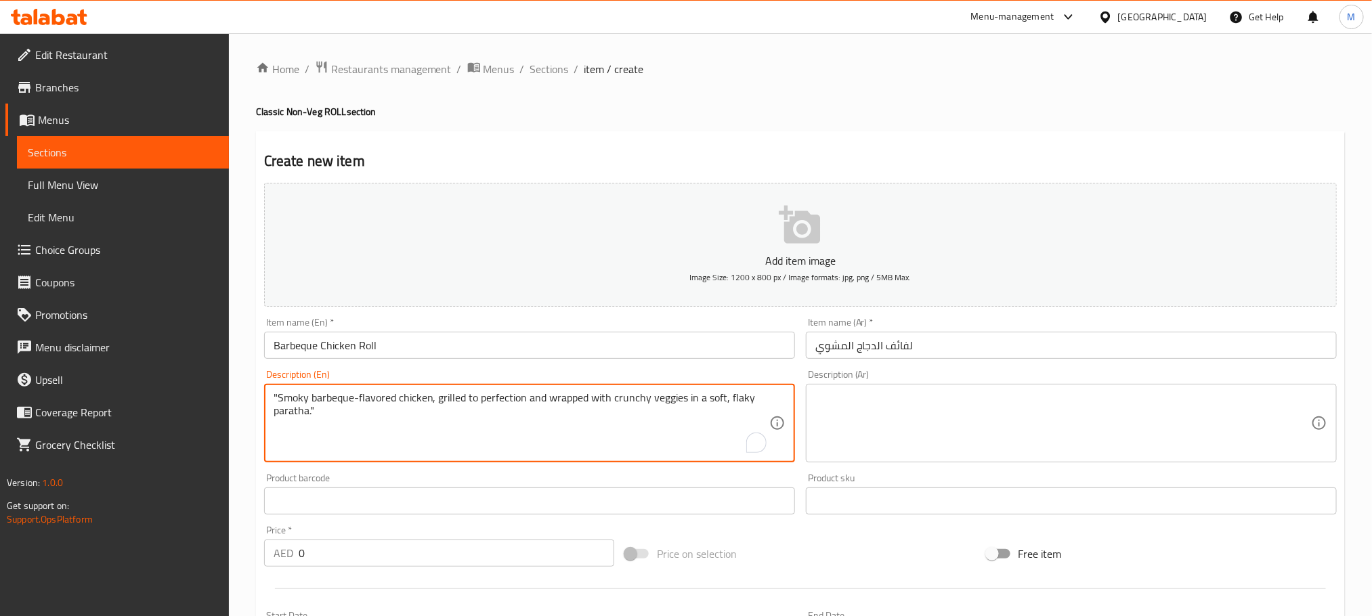
type textarea ""Smoky barbeque-flavored chicken, grilled to perfection and wrapped with crunch…"
click at [833, 131] on div "Create new item Add item image Image Size: 1200 x 800 px / Image formats: jpg, …" at bounding box center [800, 525] width 1089 height 788
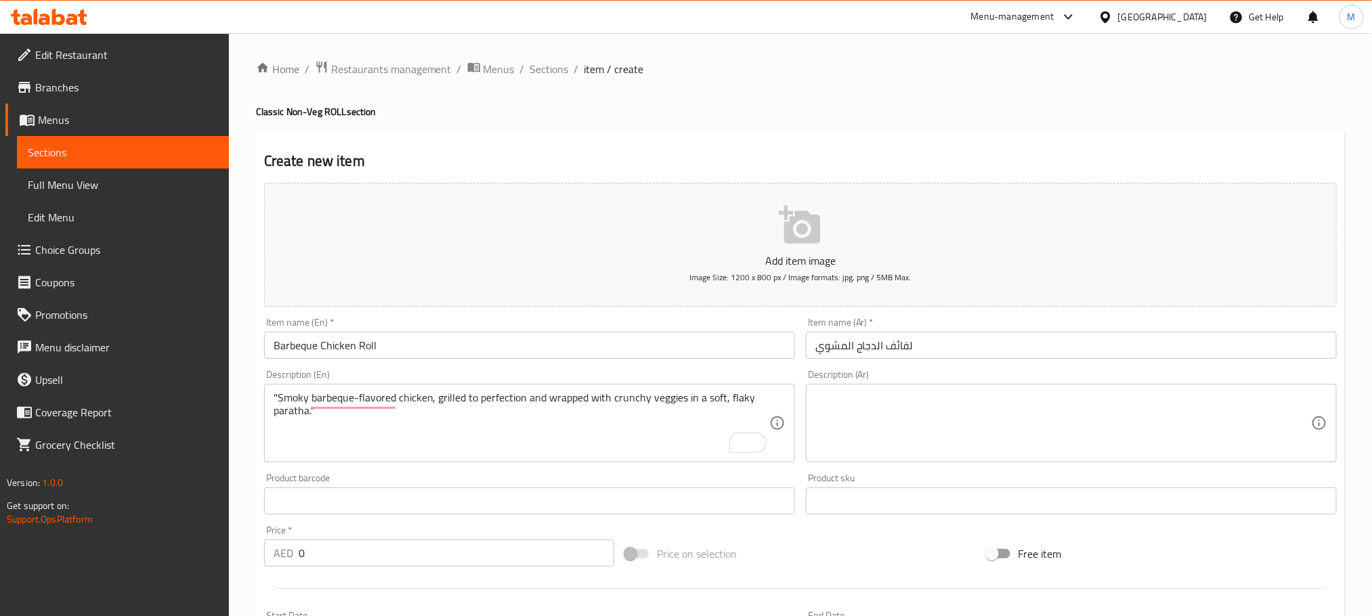
click at [972, 411] on textarea at bounding box center [1063, 423] width 496 height 64
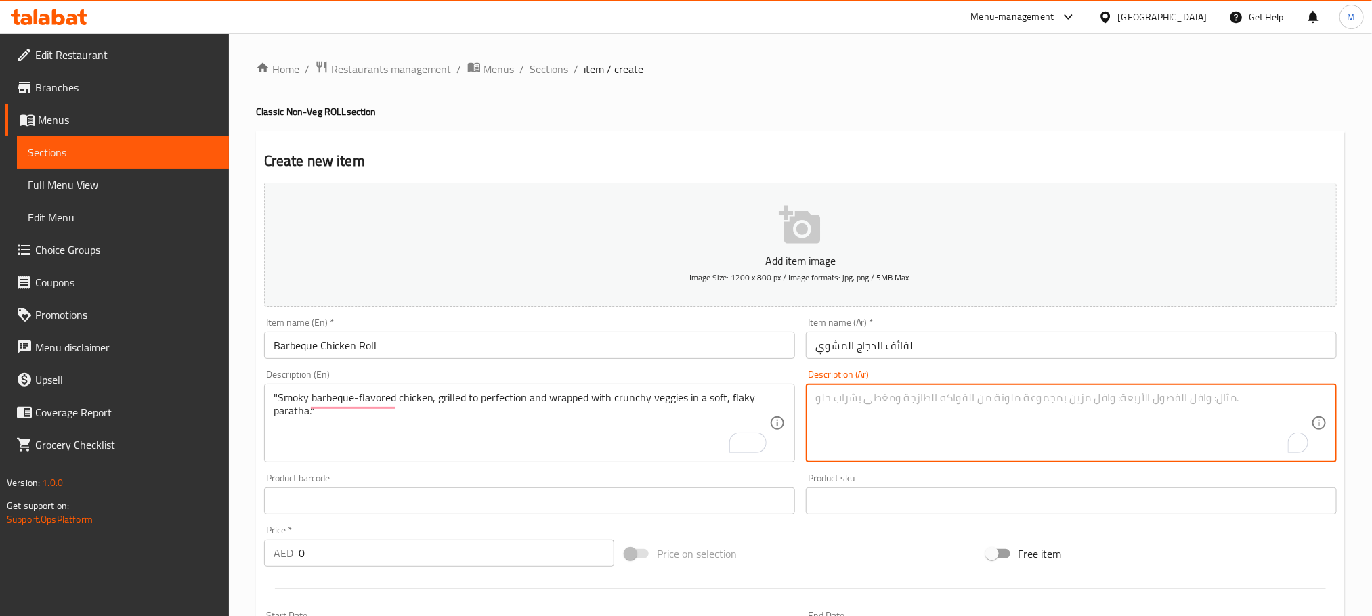
paste textarea "دجاج بنكهة الباربكيو المدخنة، مشوي بإتقان، ملفوف بالخضراوات المقرمشة في خبز بار…"
type textarea "دجاج بنكهة الباربكيو المدخنة، مشوي بإتقان، ملفوف بالخضراوات المقرمشة في خبز بار…"
click at [971, 128] on div "Home / Restaurants management / Menus / Sections / item / create Classic Non-Ve…" at bounding box center [800, 495] width 1089 height 870
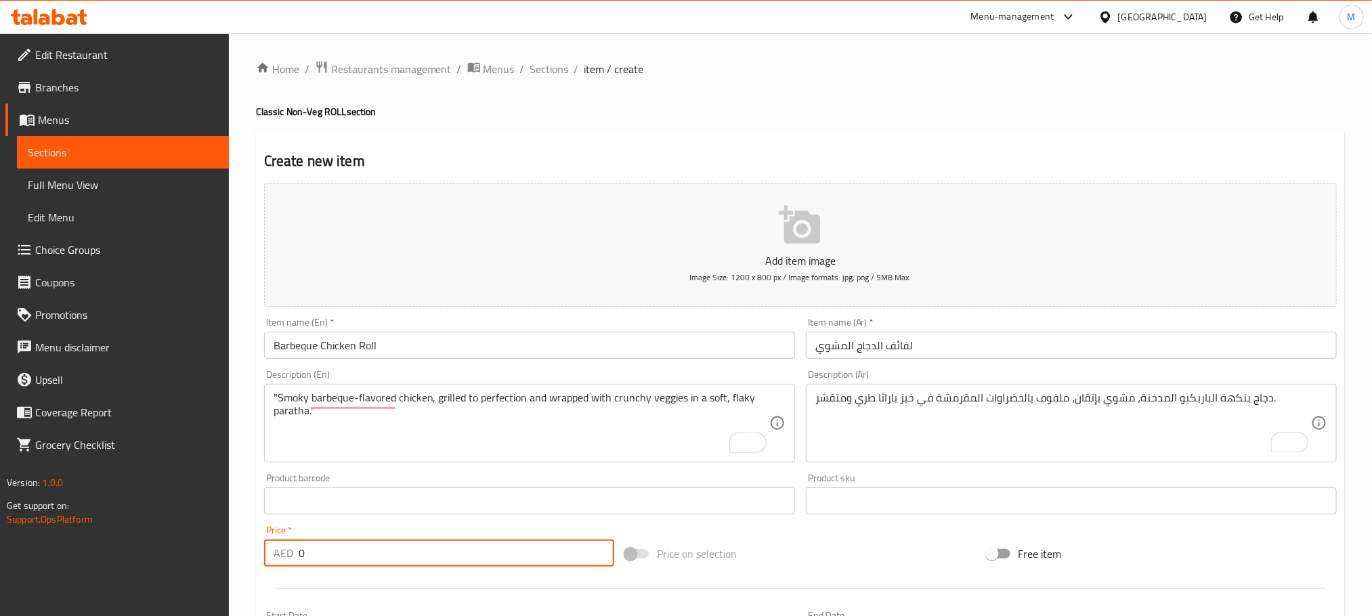
click at [504, 564] on input "0" at bounding box center [457, 553] width 316 height 27
paste input "34.0"
type input "34.00"
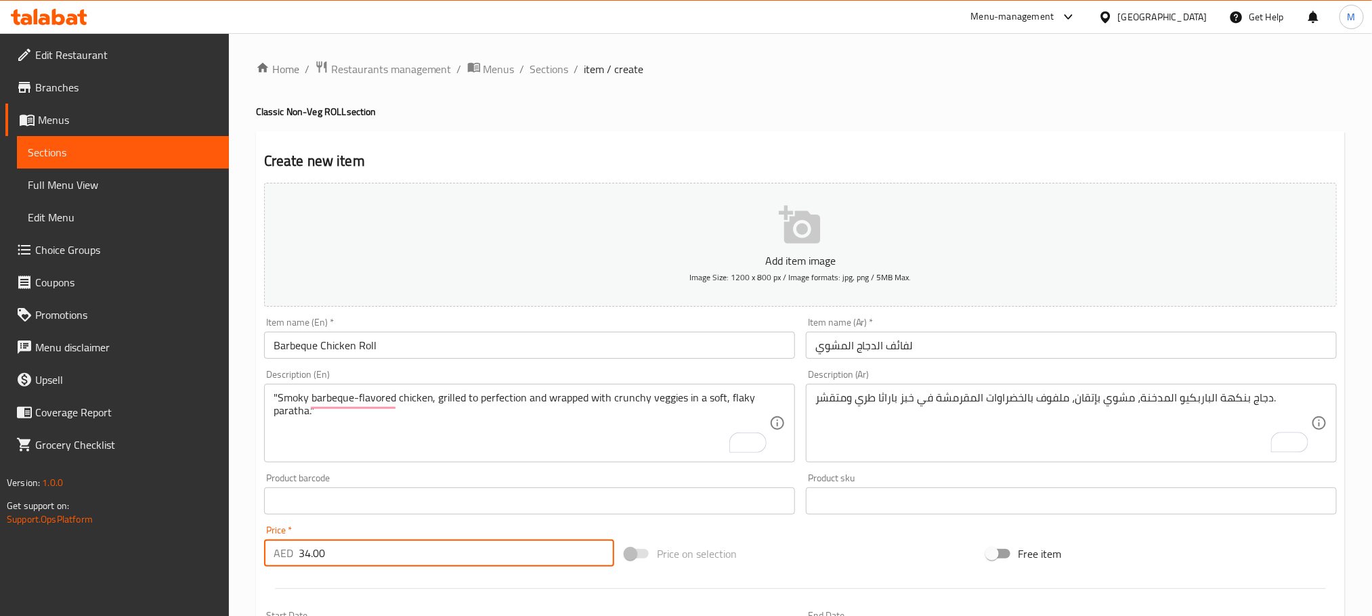
click at [823, 551] on div "Price on selection" at bounding box center [800, 554] width 361 height 37
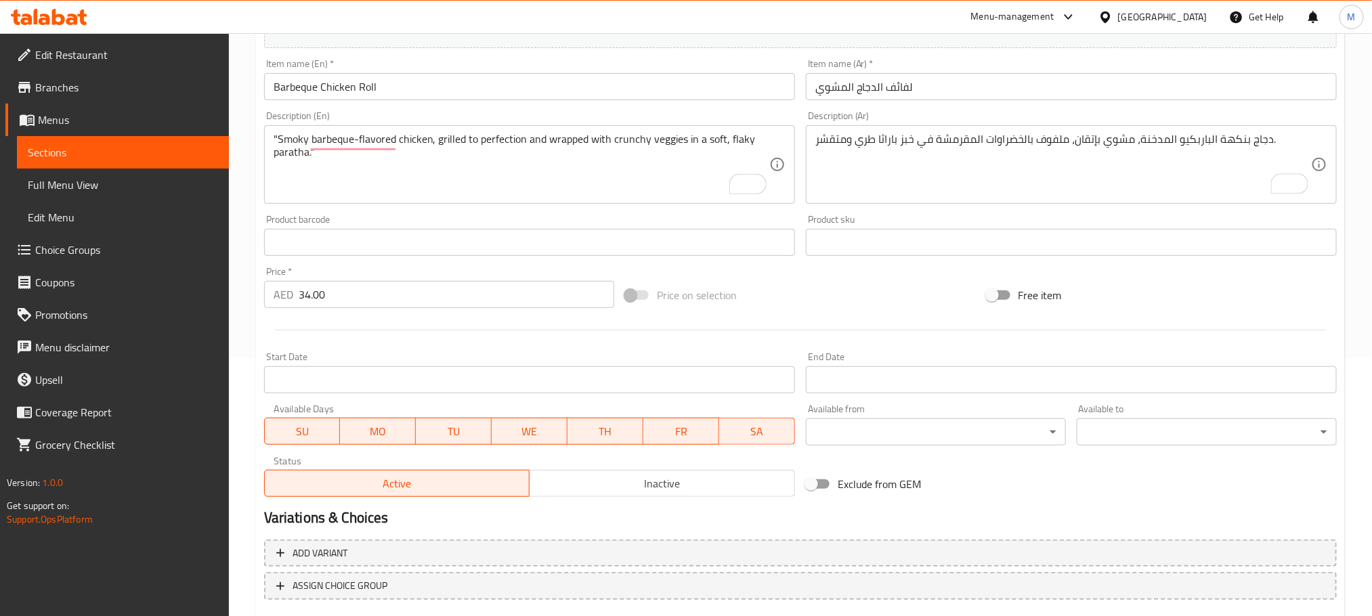
scroll to position [305, 0]
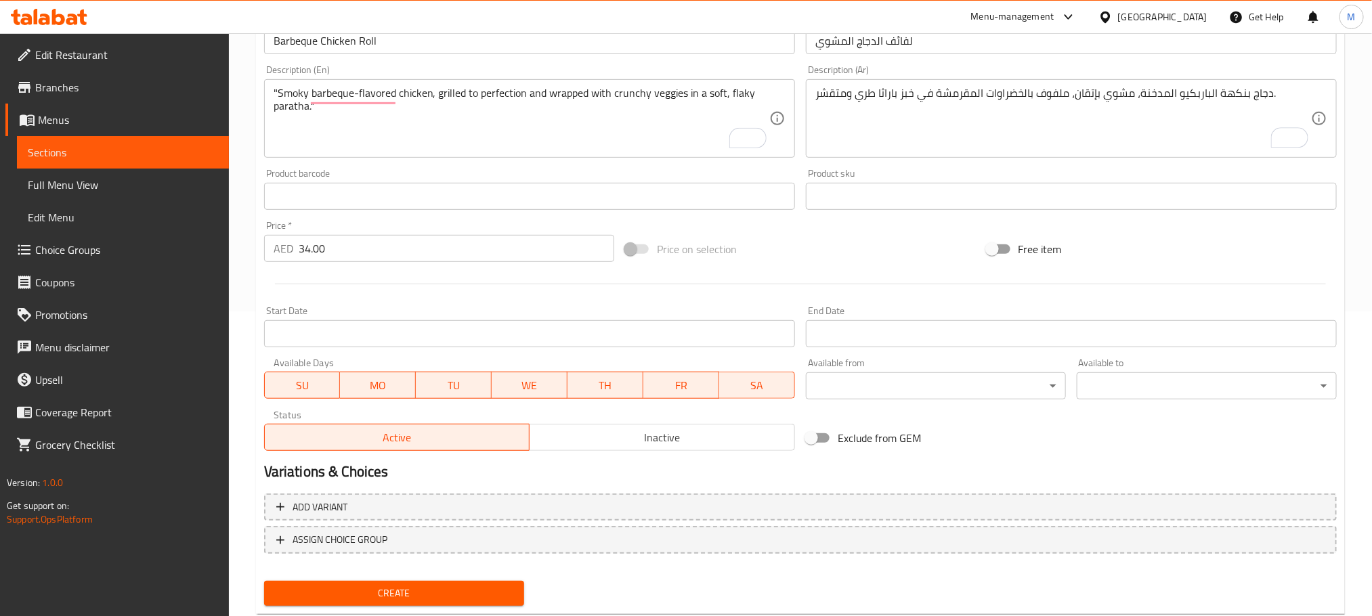
click at [499, 595] on span "Create" at bounding box center [394, 593] width 238 height 17
type input "0"
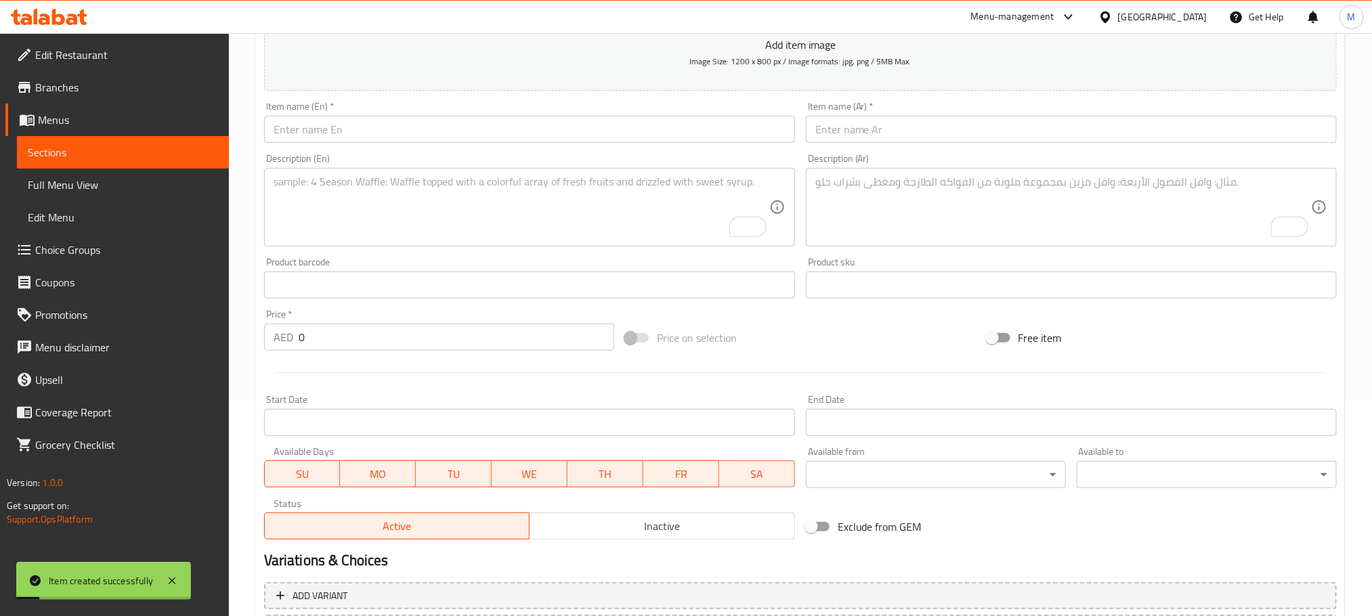
scroll to position [102, 0]
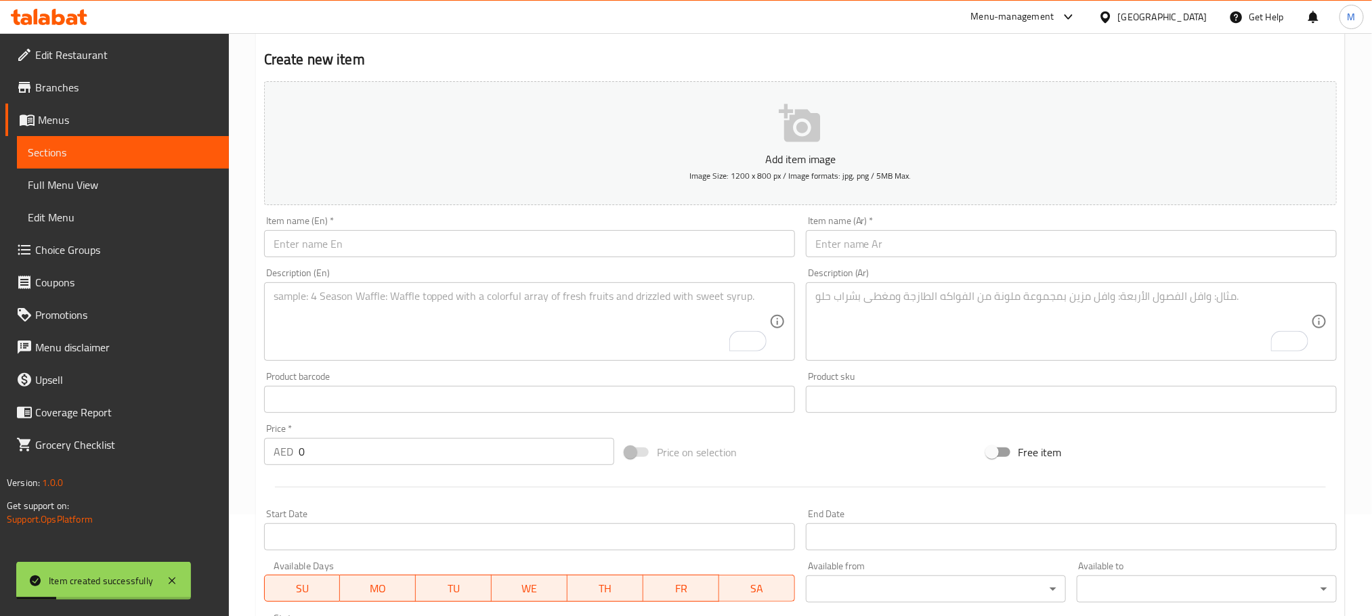
click at [429, 255] on input "text" at bounding box center [529, 243] width 531 height 27
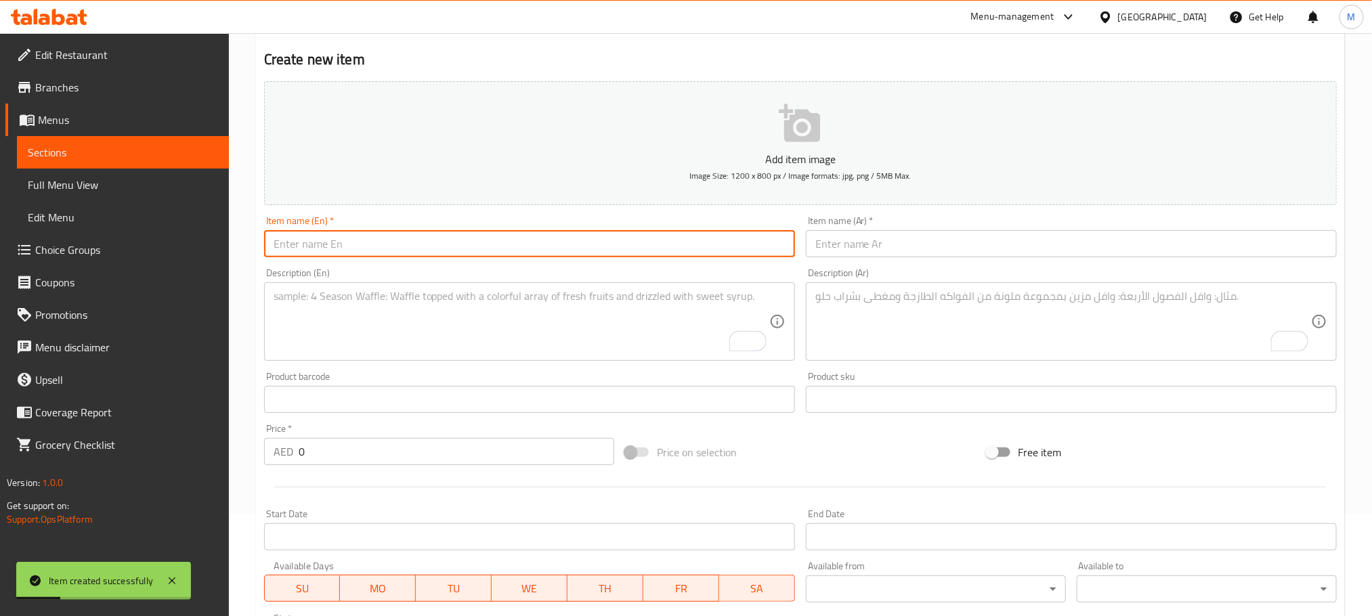
paste input "Cheese Melt Chicken Roll"
type input "Cheese Melt Chicken Roll"
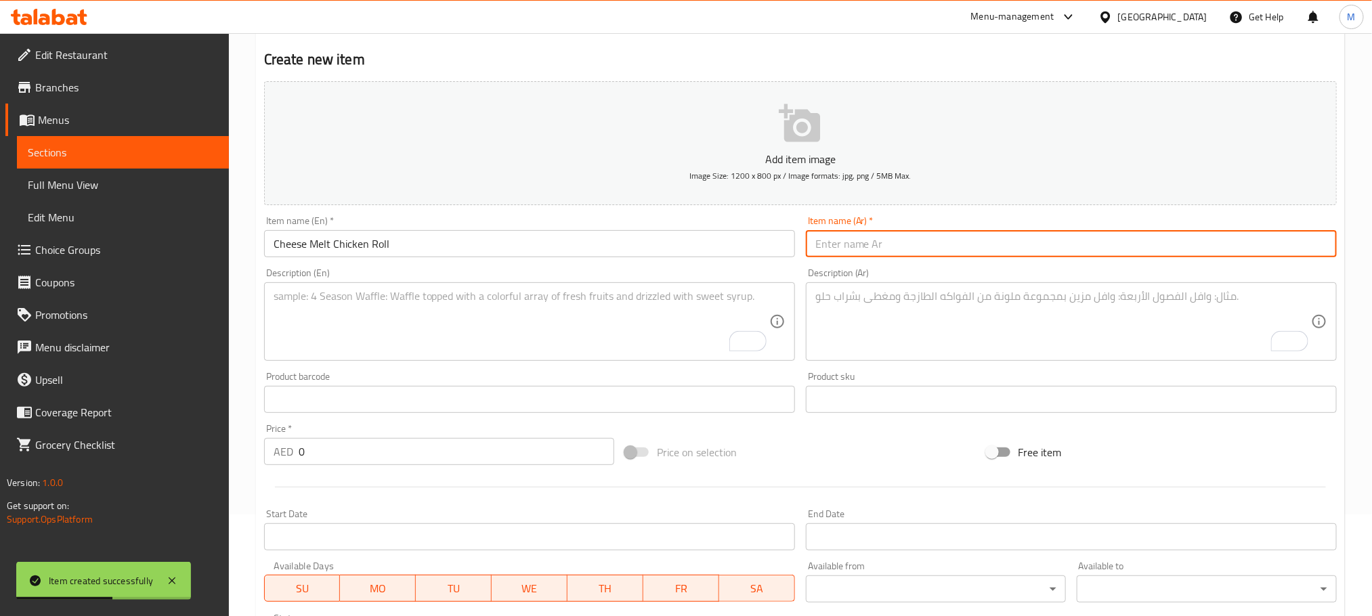
click at [1013, 245] on input "text" at bounding box center [1071, 243] width 531 height 27
paste input "لفائف الدجاج بالجبن الذائب"
type input "لفائف الدجاج بالجبن الذائب"
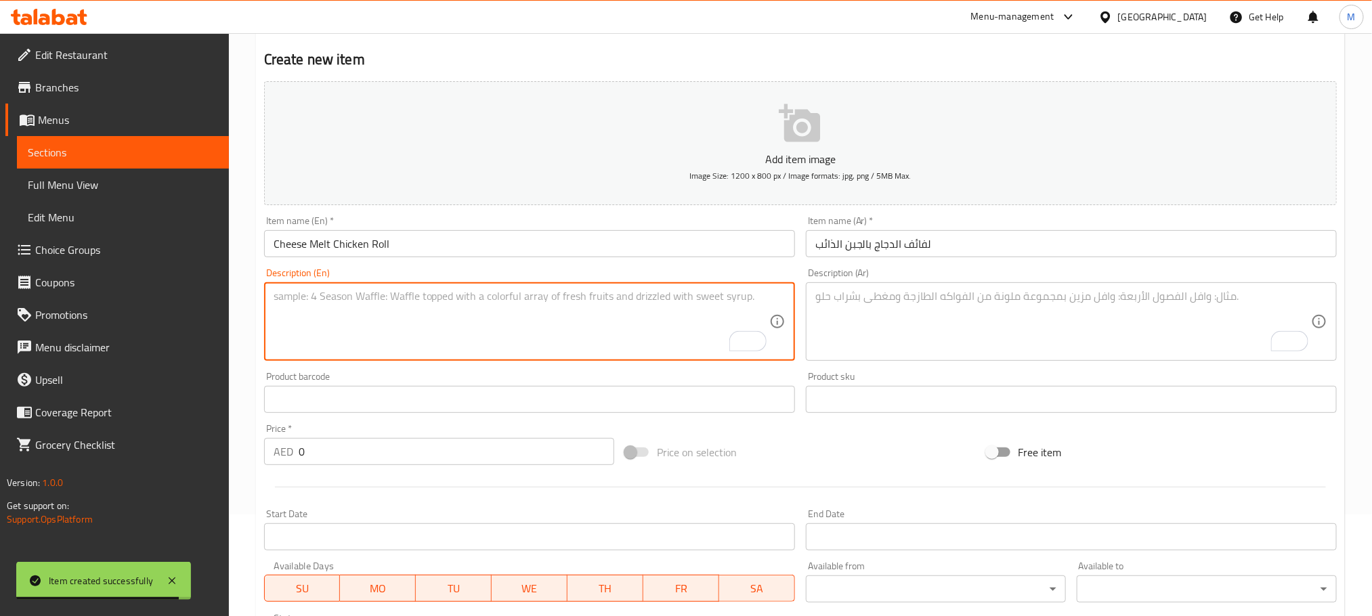
click at [509, 293] on textarea "To enrich screen reader interactions, please activate Accessibility in Grammarl…" at bounding box center [522, 322] width 496 height 64
paste textarea ""Succulent chicken pieces paired with rich, molten cheese and tangy sauces for …"
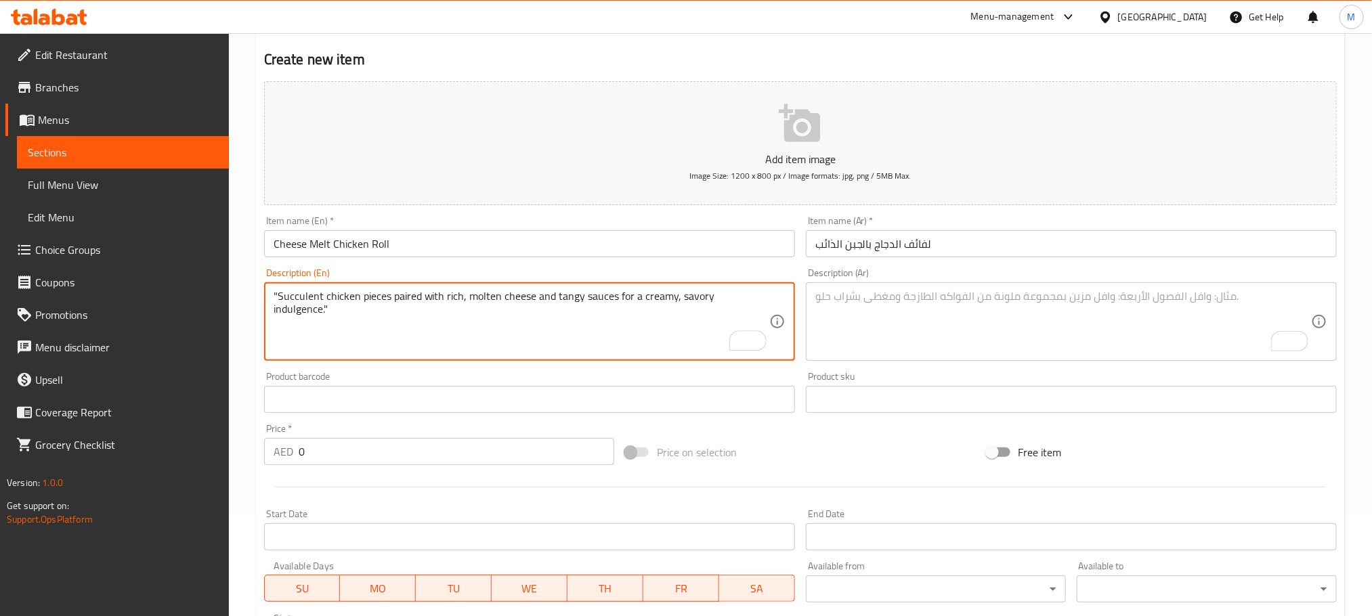
type textarea ""Succulent chicken pieces paired with rich, molten cheese and tangy sauces for …"
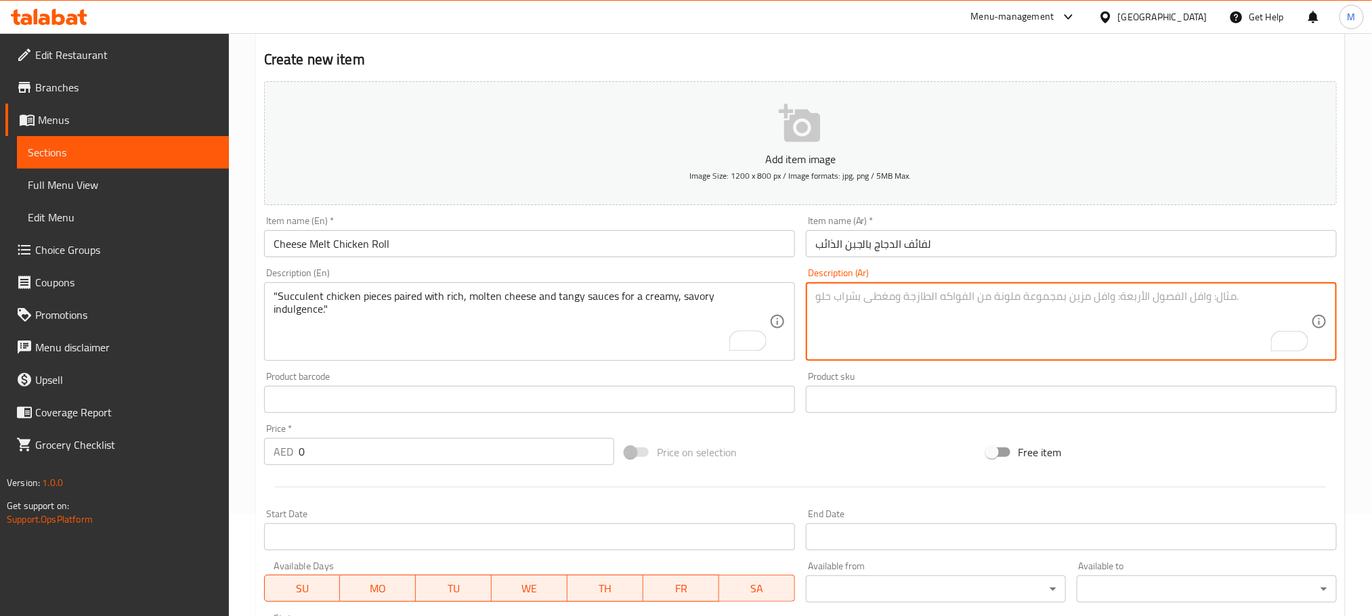
click at [846, 320] on textarea "To enrich screen reader interactions, please activate Accessibility in Grammarl…" at bounding box center [1063, 322] width 496 height 64
paste textarea "قطع دجاج شهية ممزوجة بجبنة غنية ذائبة وصلصات لاذعة لنكهة كريمية لذيذة."
type textarea "قطع دجاج شهية ممزوجة بجبنة غنية ذائبة وصلصات لاذعة لنكهة كريمية لذيذة."
click at [389, 453] on input "0" at bounding box center [457, 451] width 316 height 27
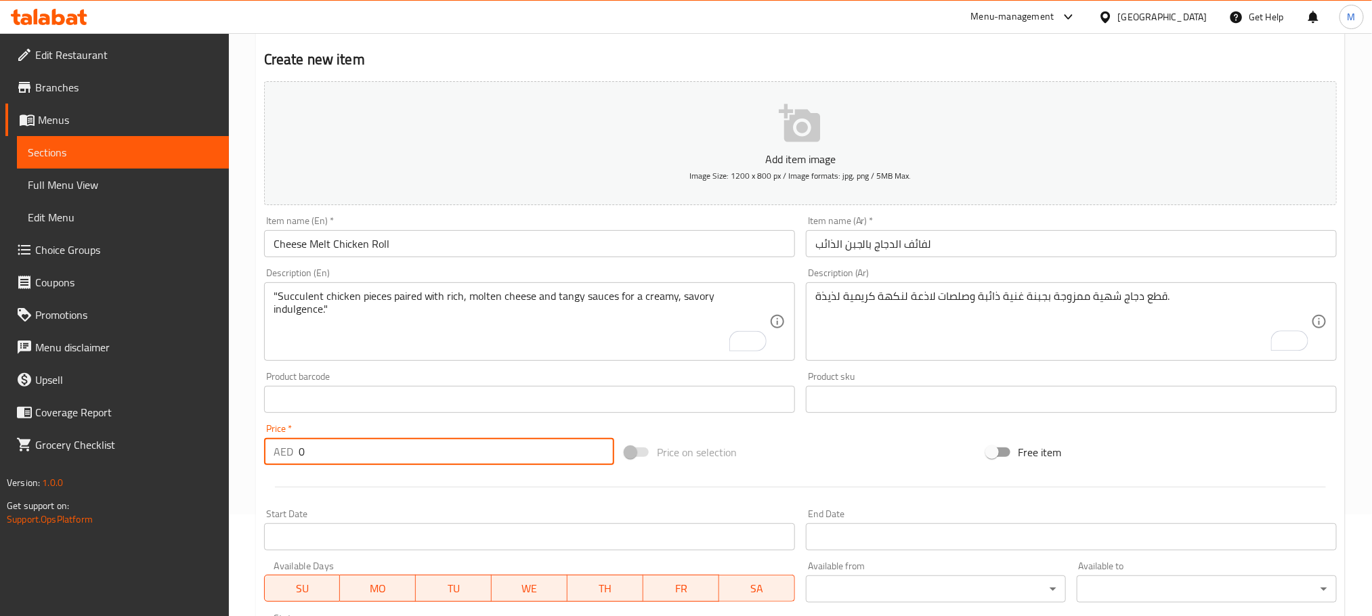
click at [389, 453] on input "0" at bounding box center [457, 451] width 316 height 27
paste input "40.0"
type input "40.00"
click at [375, 482] on div at bounding box center [801, 487] width 1084 height 33
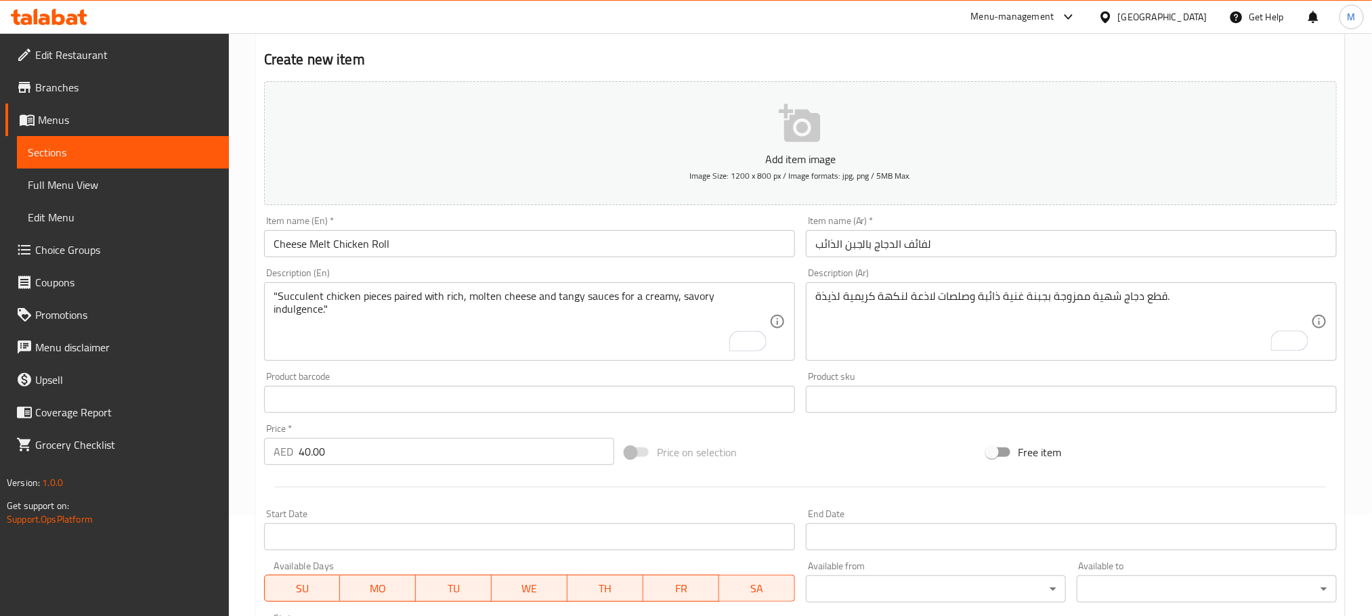
scroll to position [305, 0]
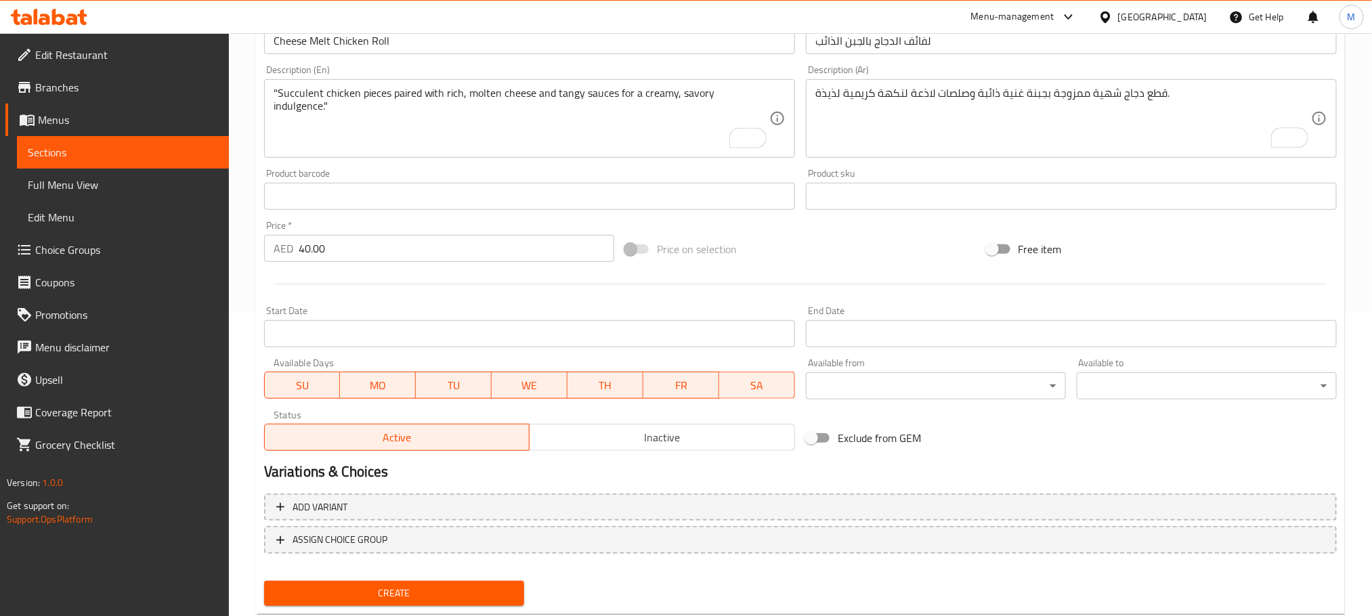
click at [413, 587] on span "Create" at bounding box center [394, 593] width 238 height 17
type input "0"
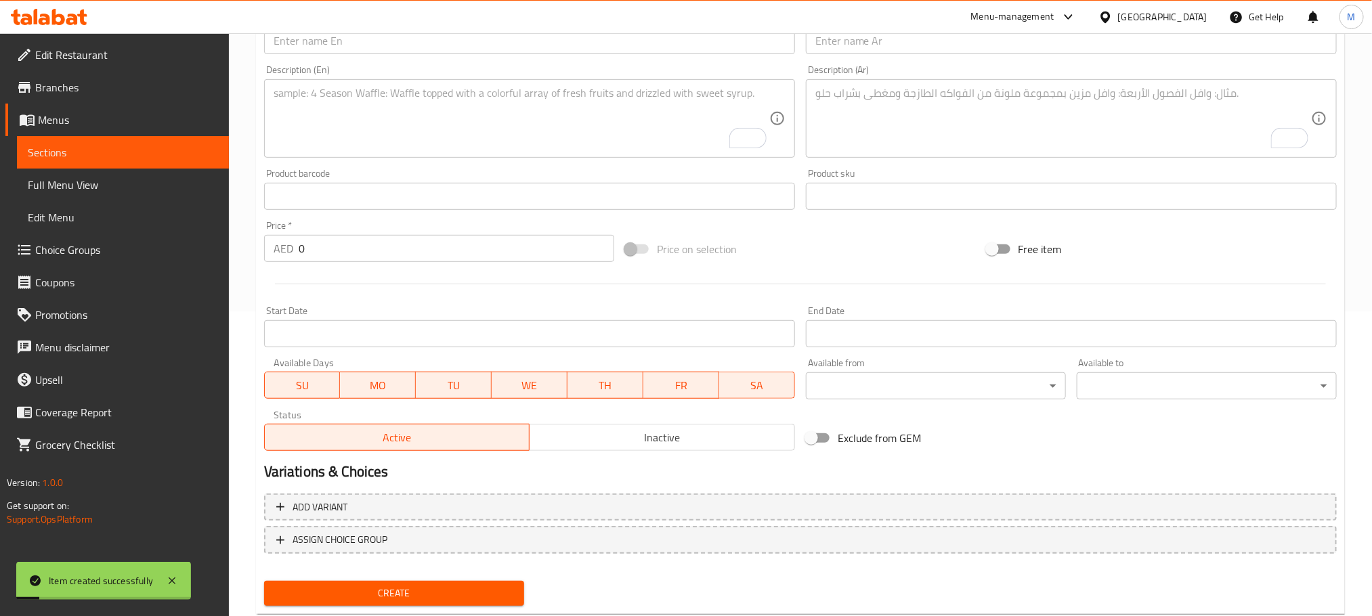
scroll to position [203, 0]
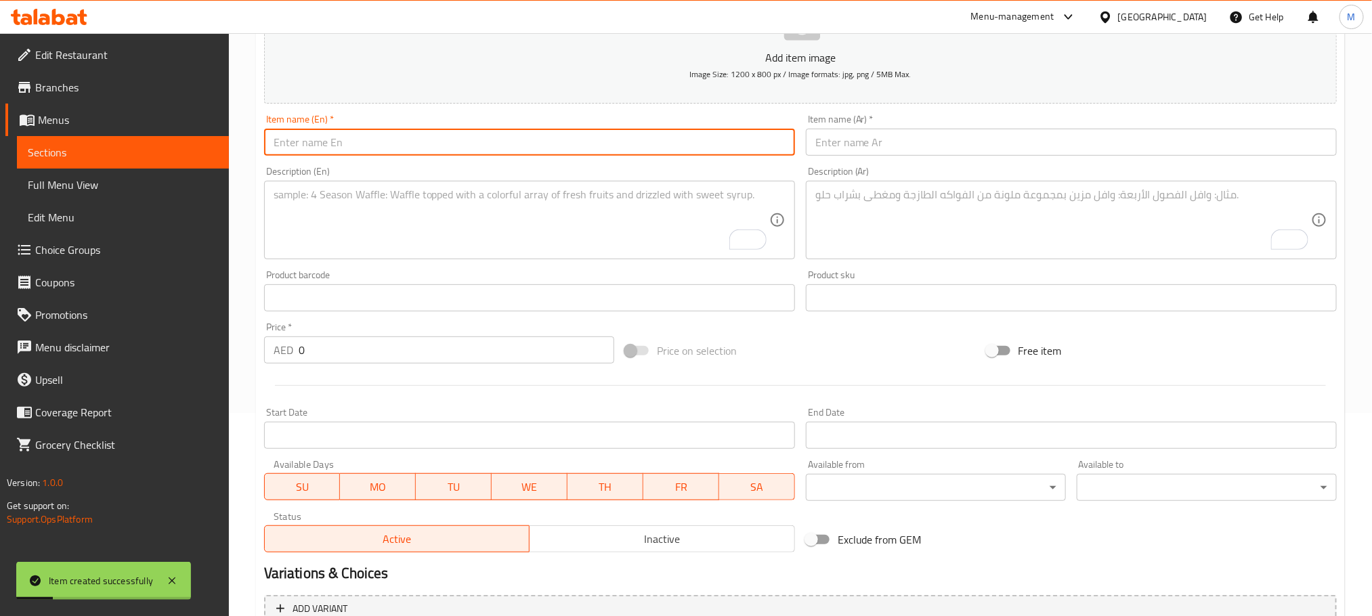
click at [463, 147] on input "text" at bounding box center [529, 142] width 531 height 27
paste input "Chicken Bhuna Roll"
type input "Chicken Bhuna Roll"
click at [906, 138] on input "text" at bounding box center [1071, 142] width 531 height 27
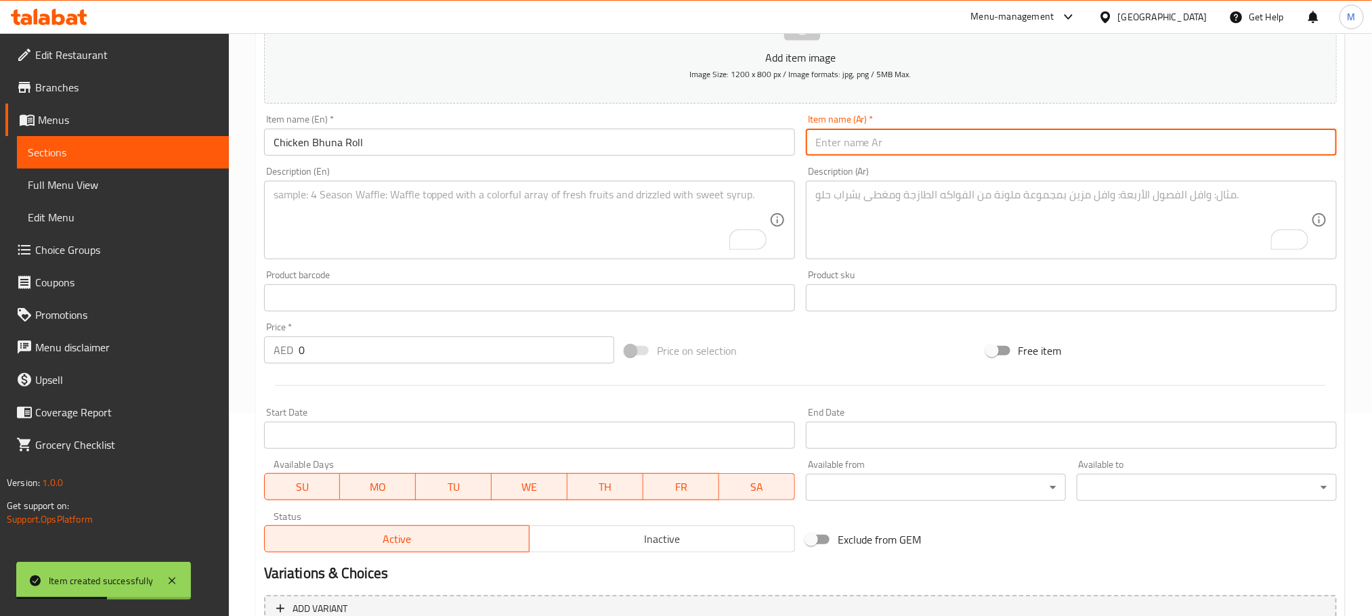
paste input "لفائف دجاج بهونا"
type input "لفائف دجاج بهونا"
click at [516, 230] on textarea "To enrich screen reader interactions, please activate Accessibility in Grammarl…" at bounding box center [522, 220] width 496 height 64
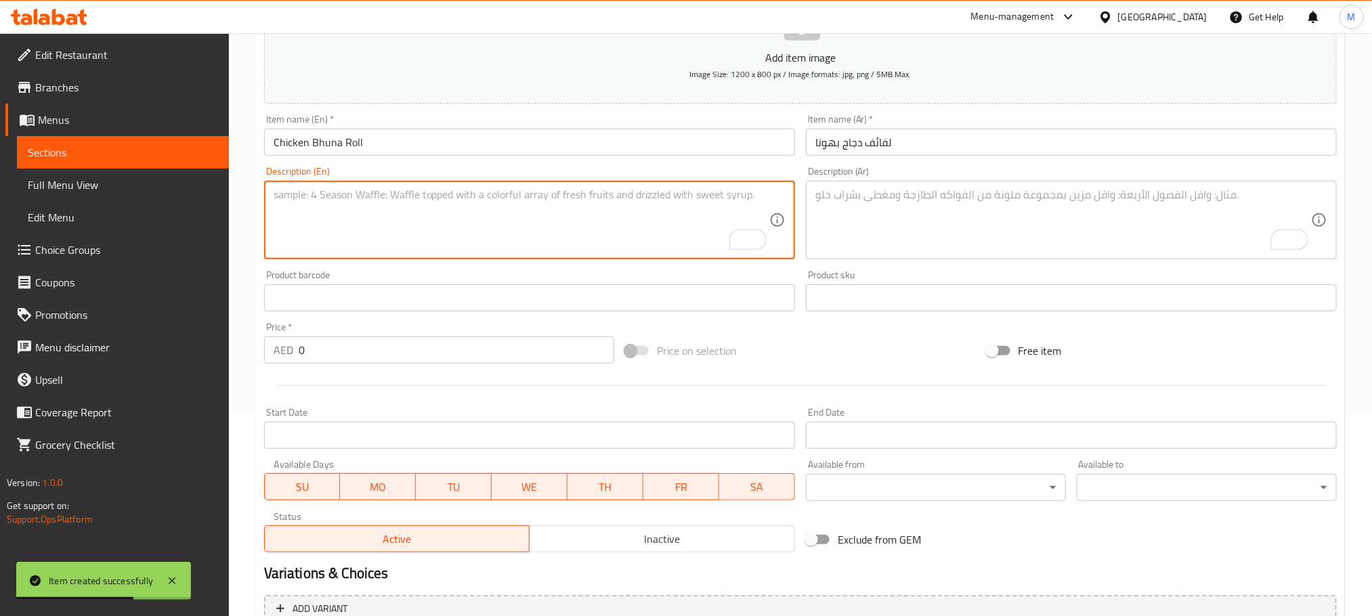
paste textarea ""Tender chicken slow-cooked in aromatic Indian spices and bhuna masala, rolled …"
type textarea ""Tender chicken slow-cooked in aromatic Indian spices and bhuna masala, rolled …"
click at [911, 203] on textarea "To enrich screen reader interactions, please activate Accessibility in Grammarl…" at bounding box center [1063, 220] width 496 height 64
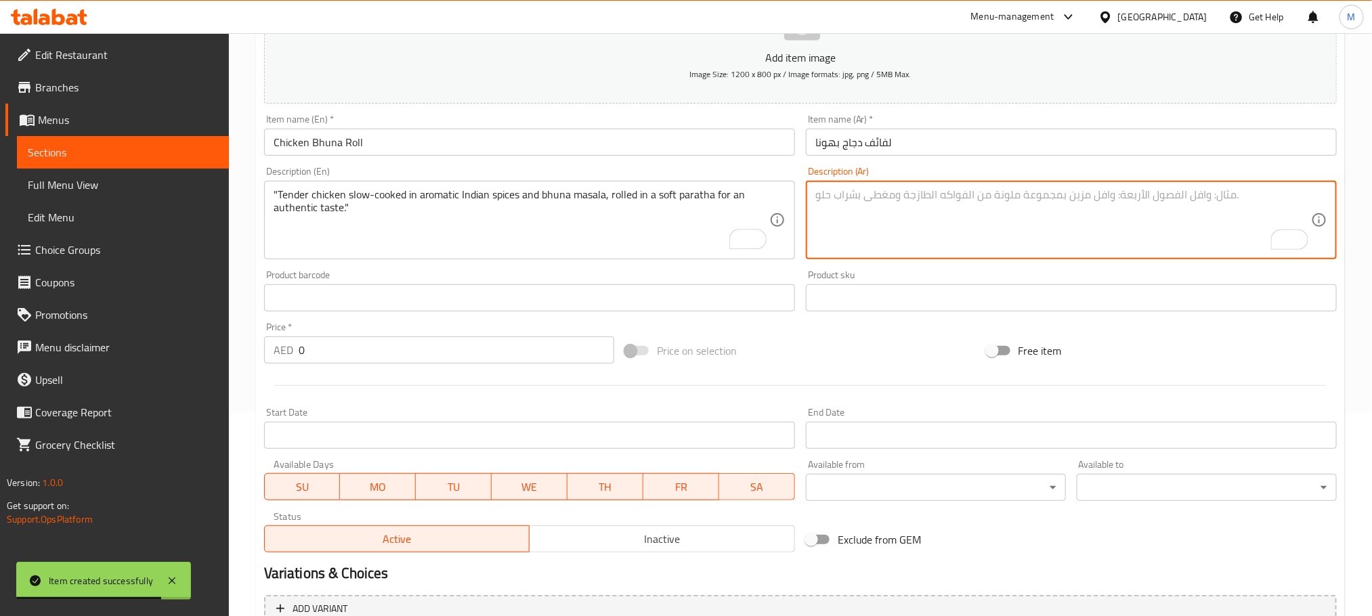
paste textarea "دجاج طري مطهو ببطء مع توابل هندية عطرية وبونا ماسالا، ملفوف في خبز باراثا ناعم …"
type textarea "دجاج طري مطهو ببطء مع توابل هندية عطرية وبونا ماسالا، ملفوف في خبز باراثا ناعم …"
click at [415, 360] on input "0" at bounding box center [457, 350] width 316 height 27
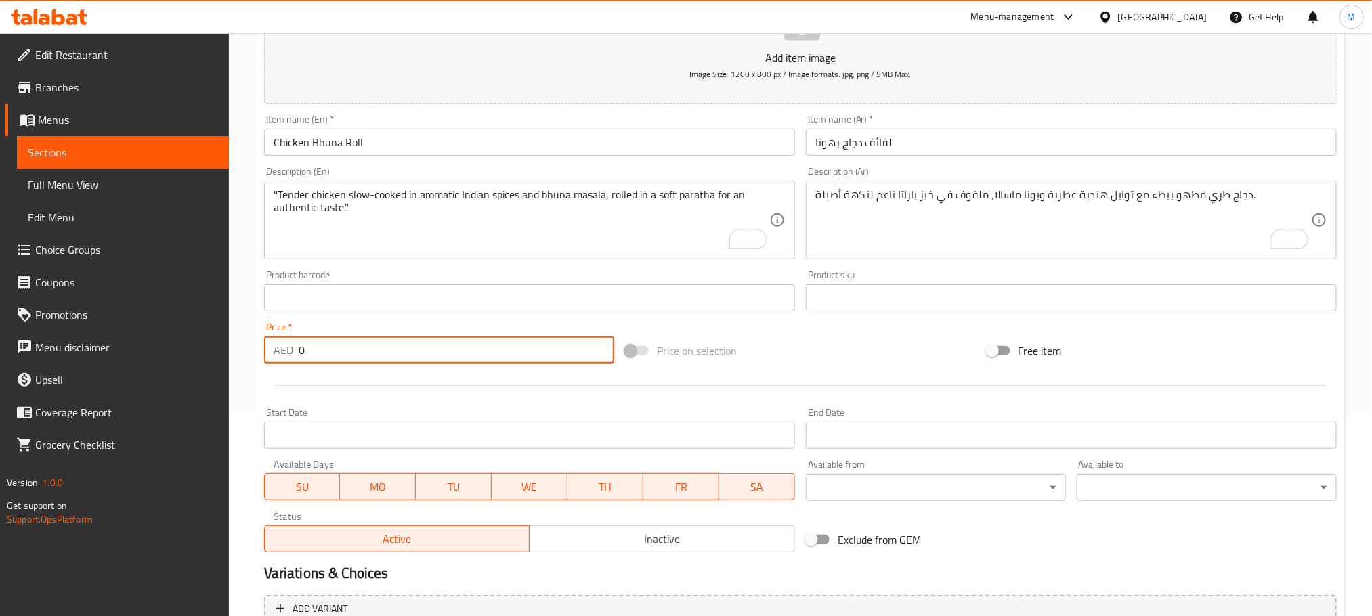
click at [415, 360] on input "0" at bounding box center [457, 350] width 316 height 27
paste input "26.0"
type input "26.00"
click at [406, 383] on div at bounding box center [801, 385] width 1084 height 33
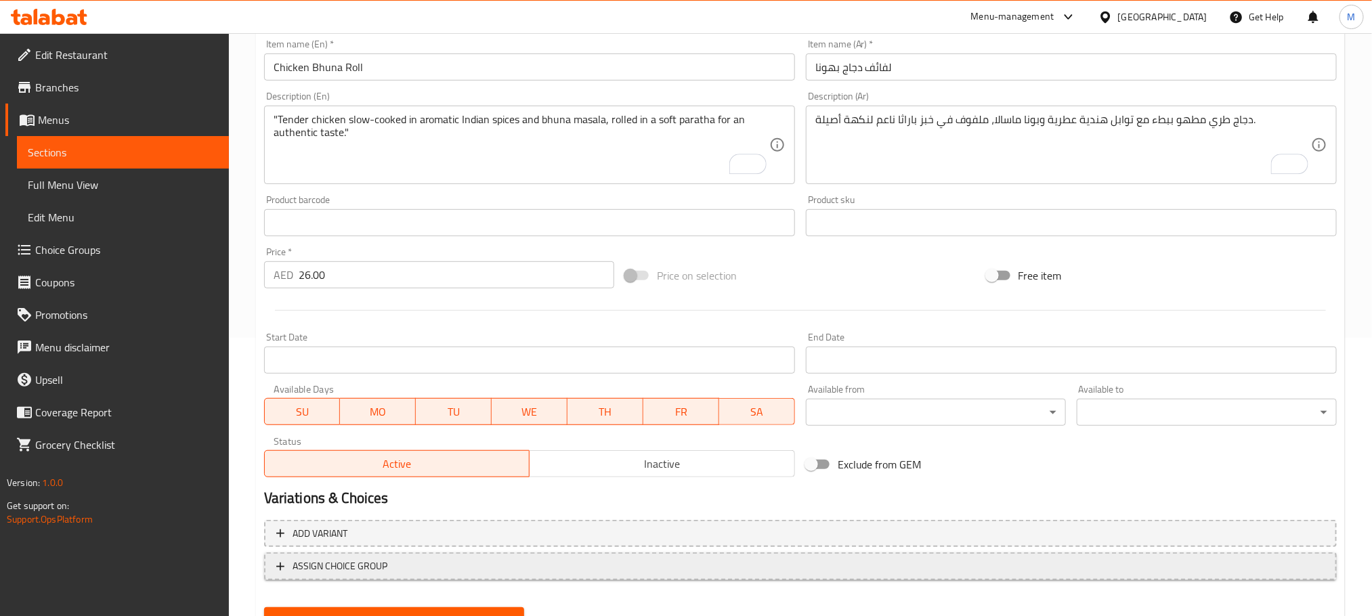
scroll to position [339, 0]
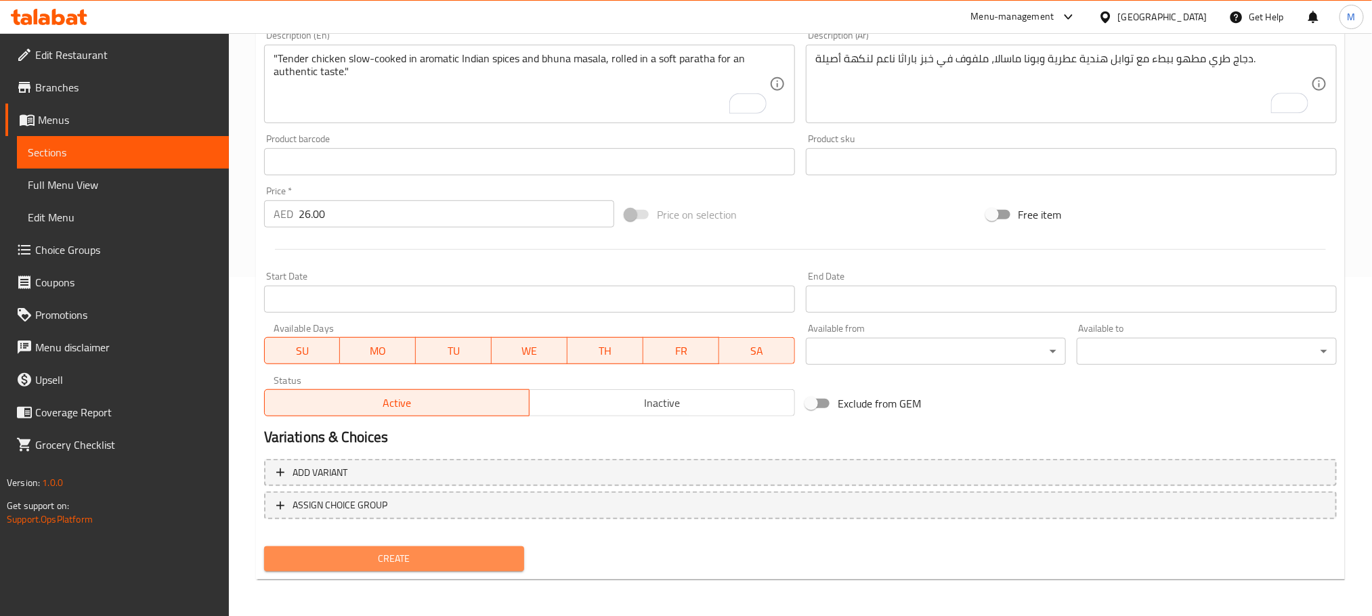
drag, startPoint x: 478, startPoint y: 547, endPoint x: 786, endPoint y: 20, distance: 610.8
click at [478, 543] on div "Create" at bounding box center [394, 559] width 271 height 36
click at [447, 559] on span "Create" at bounding box center [394, 559] width 238 height 17
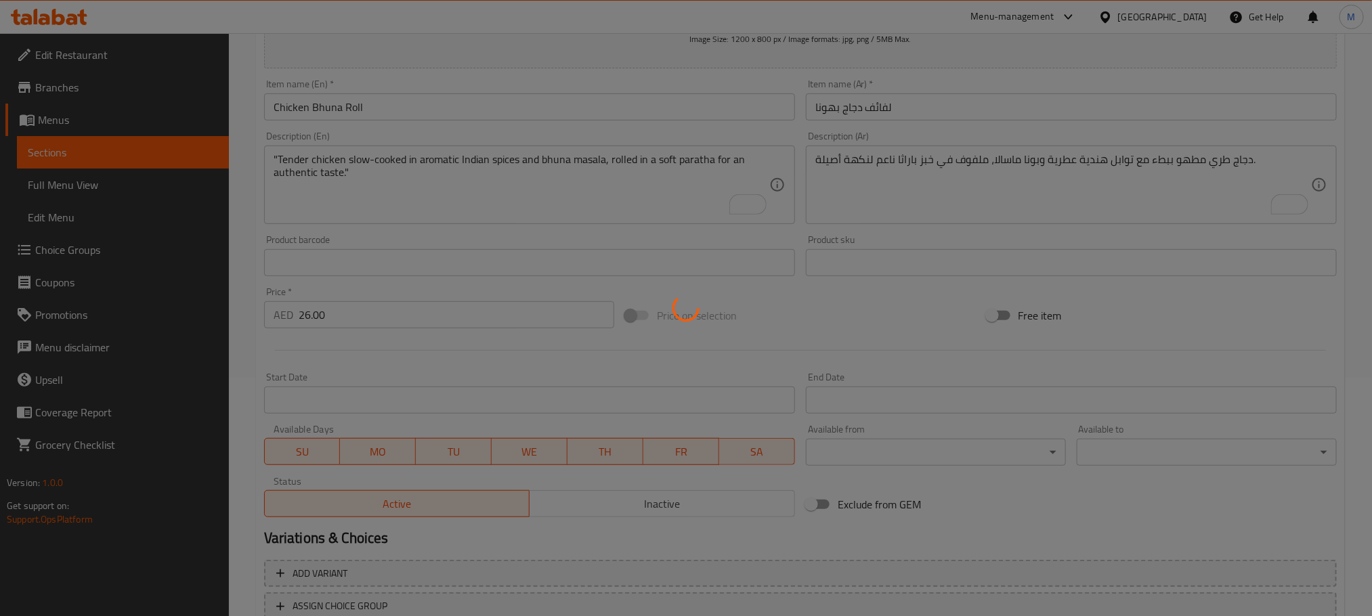
scroll to position [136, 0]
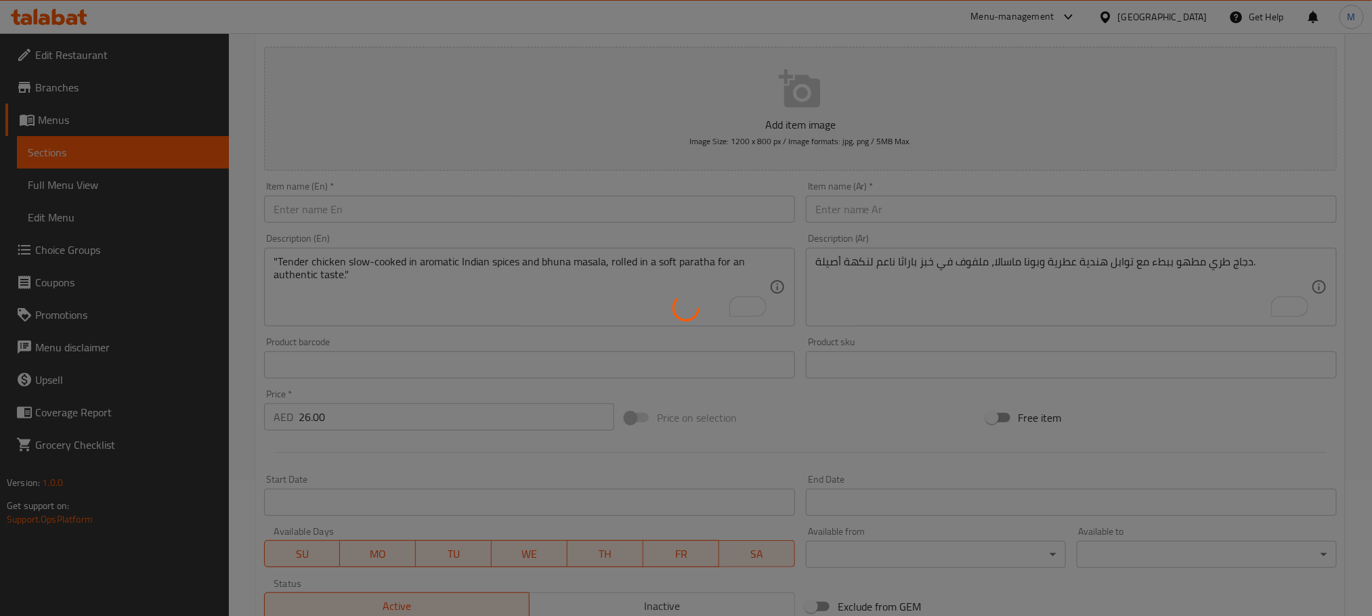
type input "0"
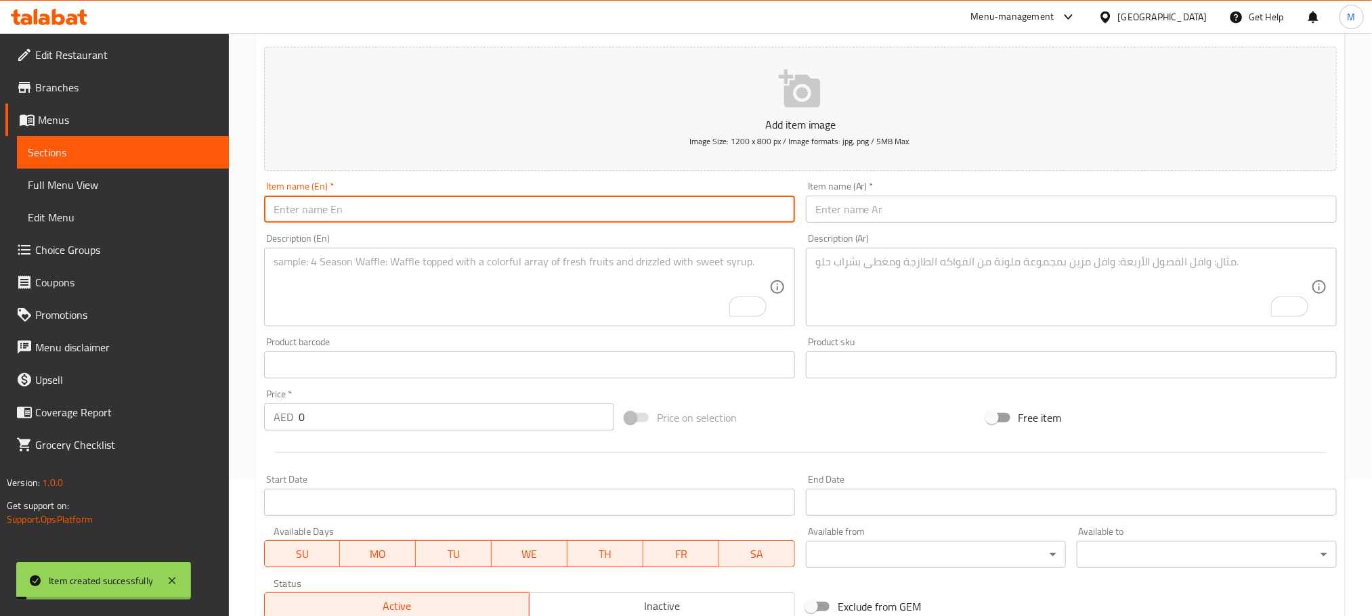
click at [457, 207] on input "text" at bounding box center [529, 209] width 531 height 27
paste input "Double Egg Chicken Roll"
type input "Double Egg Chicken Roll"
click at [874, 202] on input "text" at bounding box center [1071, 209] width 531 height 27
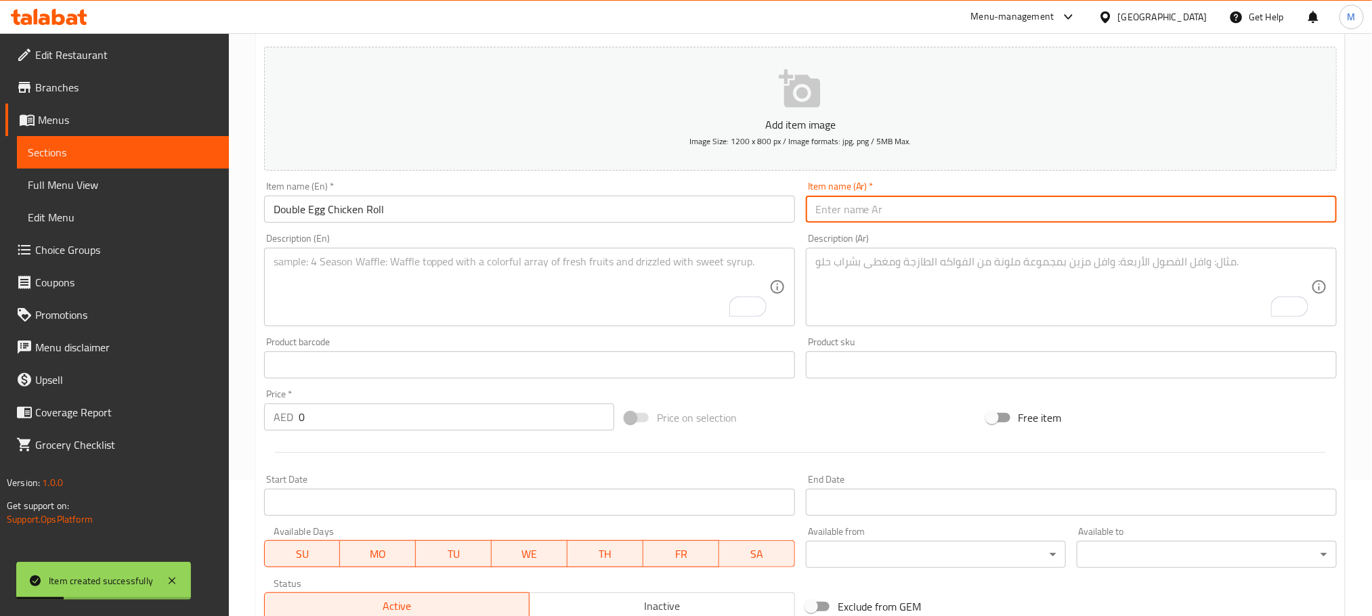
paste input "رول دجاج بالبيض المزدوج"
type input "رول دجاج بالبيض المزدوج"
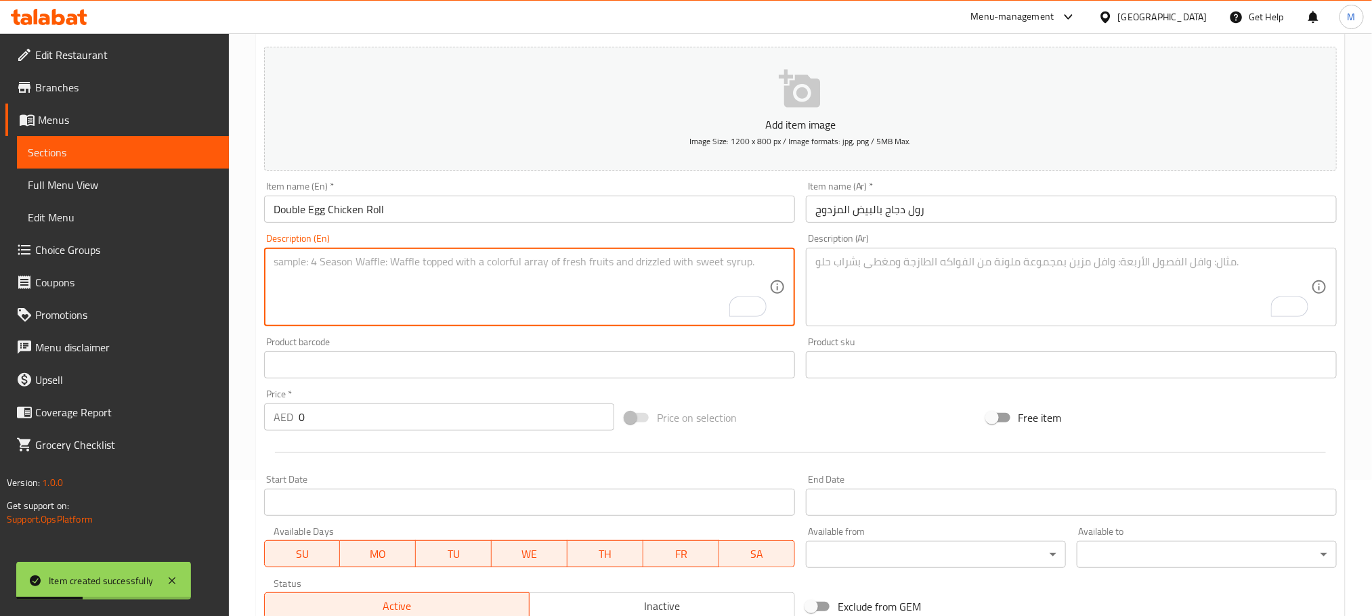
click at [659, 301] on textarea "To enrich screen reader interactions, please activate Accessibility in Grammarl…" at bounding box center [522, 287] width 496 height 64
paste textarea ""Fluffy double egg base layered with juicy chicken filling and fresh veggies, c…"
type textarea ""Fluffy double egg base layered with juicy chicken filling and fresh veggies, c…"
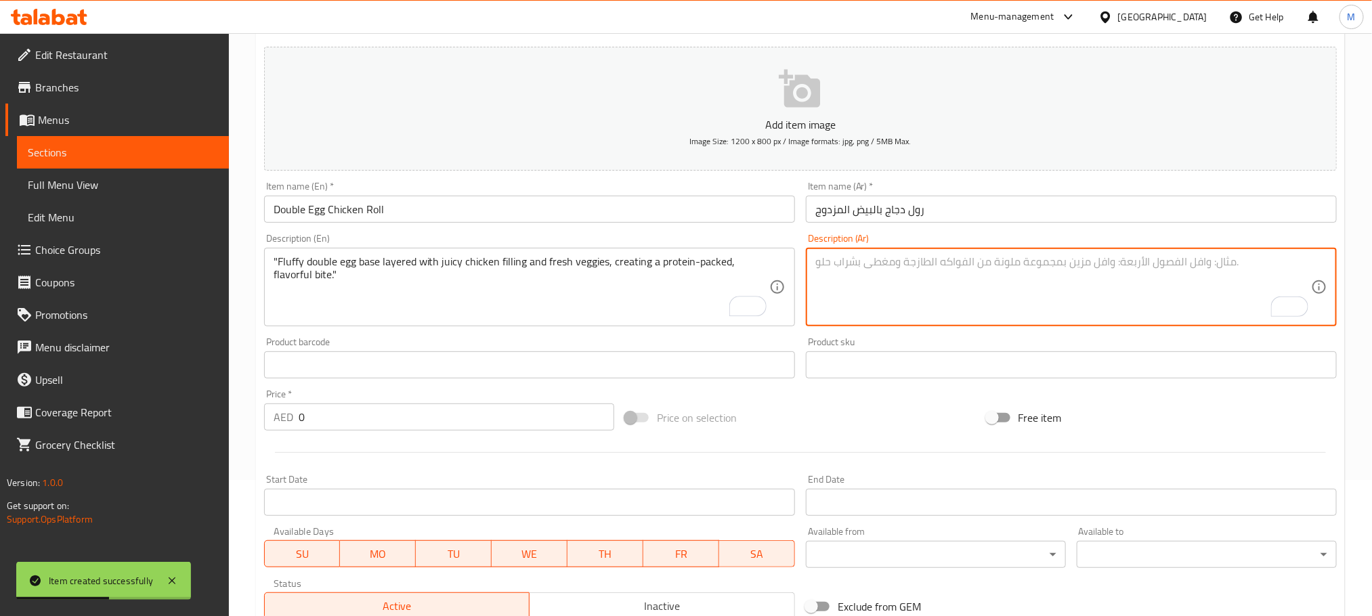
click at [949, 259] on textarea "To enrich screen reader interactions, please activate Accessibility in Grammarl…" at bounding box center [1063, 287] width 496 height 64
paste textarea "قاعدة بيض مزدوجة هشة مغطاة بحشوة دجاج شهية وخضراوات طازجة، لتُقدم لكم وجبة غنية…"
type textarea "قاعدة بيض مزدوجة هشة مغطاة بحشوة دجاج شهية وخضراوات طازجة، لتُقدم لكم وجبة غنية…"
click at [846, 411] on div "Price on selection" at bounding box center [800, 418] width 361 height 37
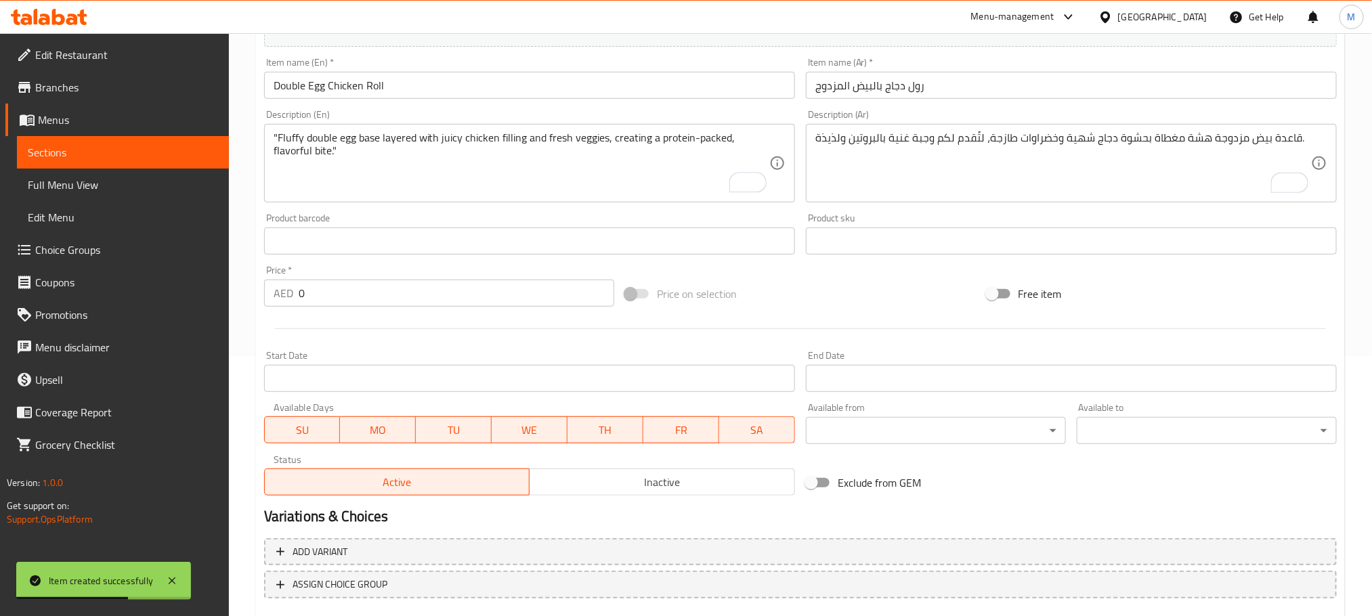
scroll to position [339, 0]
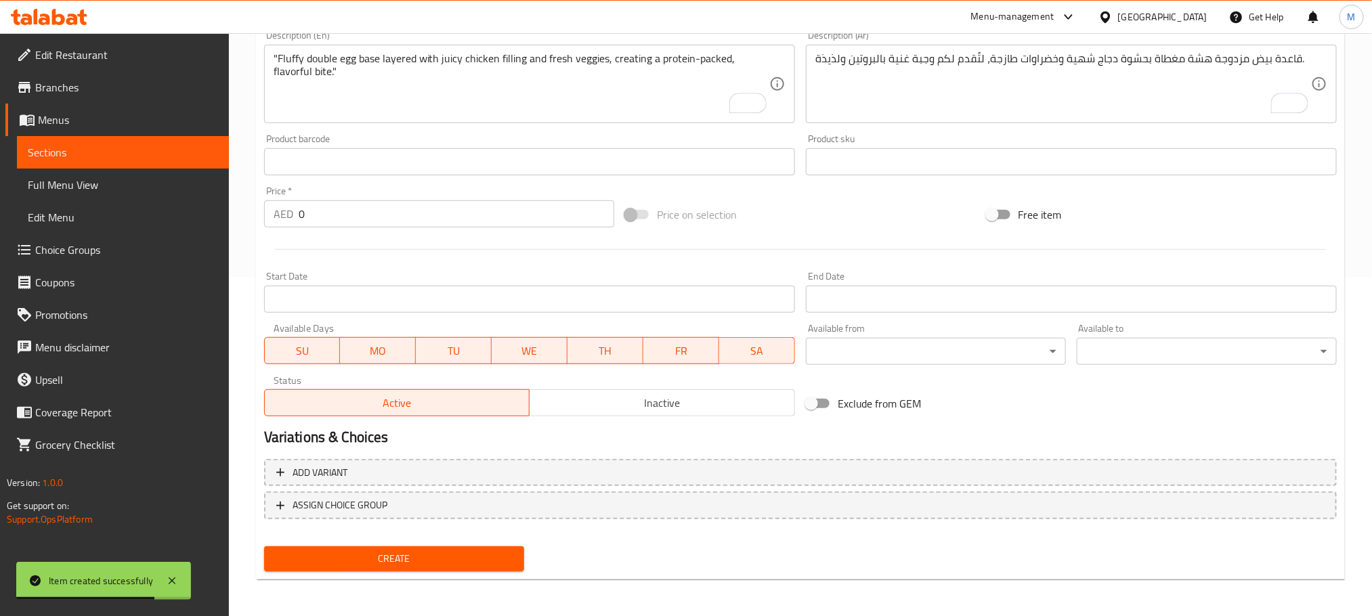
click at [450, 199] on div "Price   * AED 0 Price *" at bounding box center [439, 206] width 350 height 41
click at [450, 214] on input "0" at bounding box center [457, 213] width 316 height 27
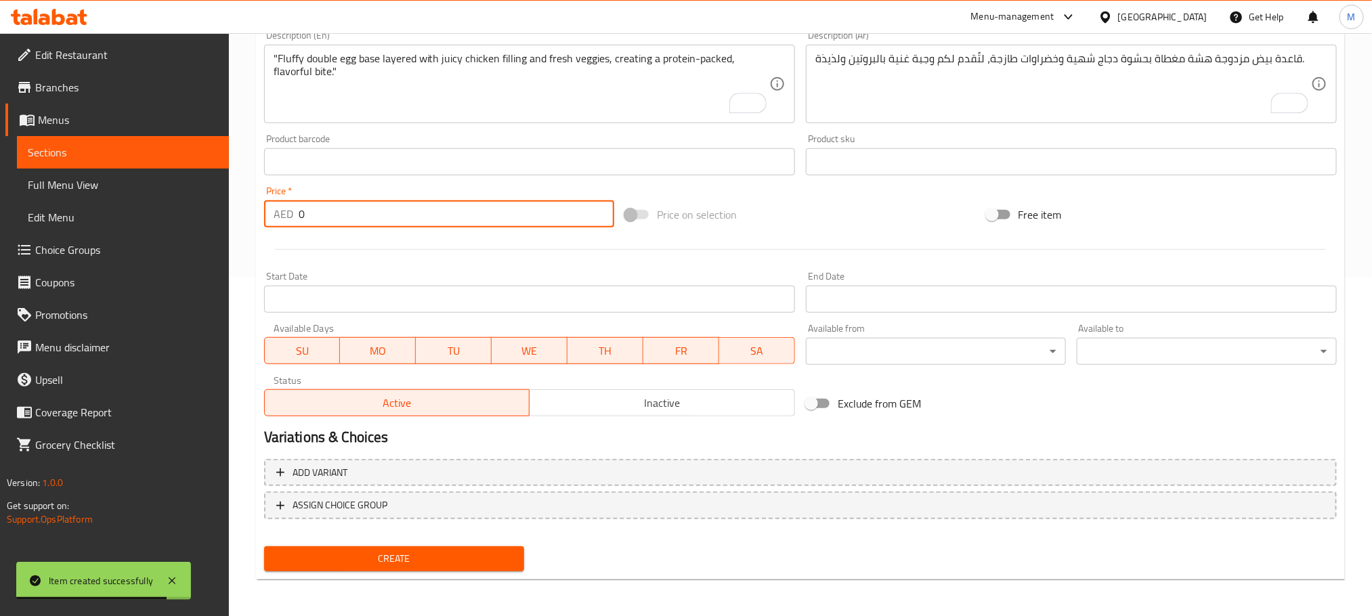
click at [450, 214] on input "0" at bounding box center [457, 213] width 316 height 27
paste input "32.0"
type input "32.00"
click at [465, 572] on div "Create" at bounding box center [394, 559] width 271 height 36
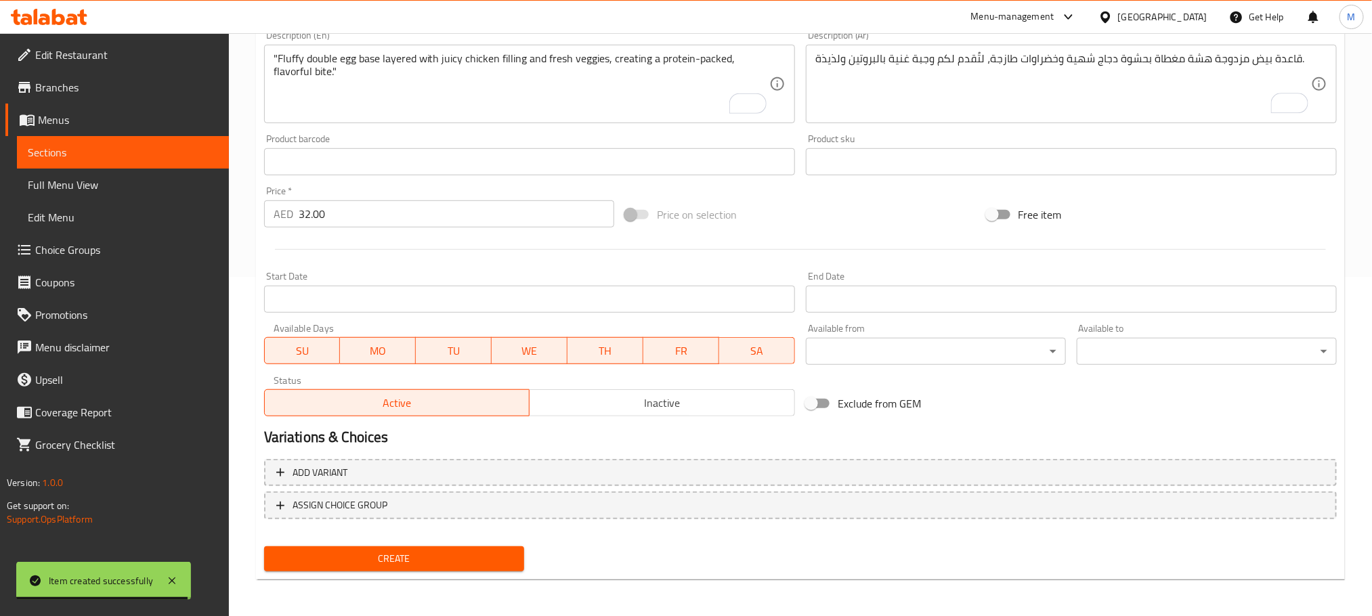
click at [465, 566] on span "Create" at bounding box center [394, 559] width 238 height 17
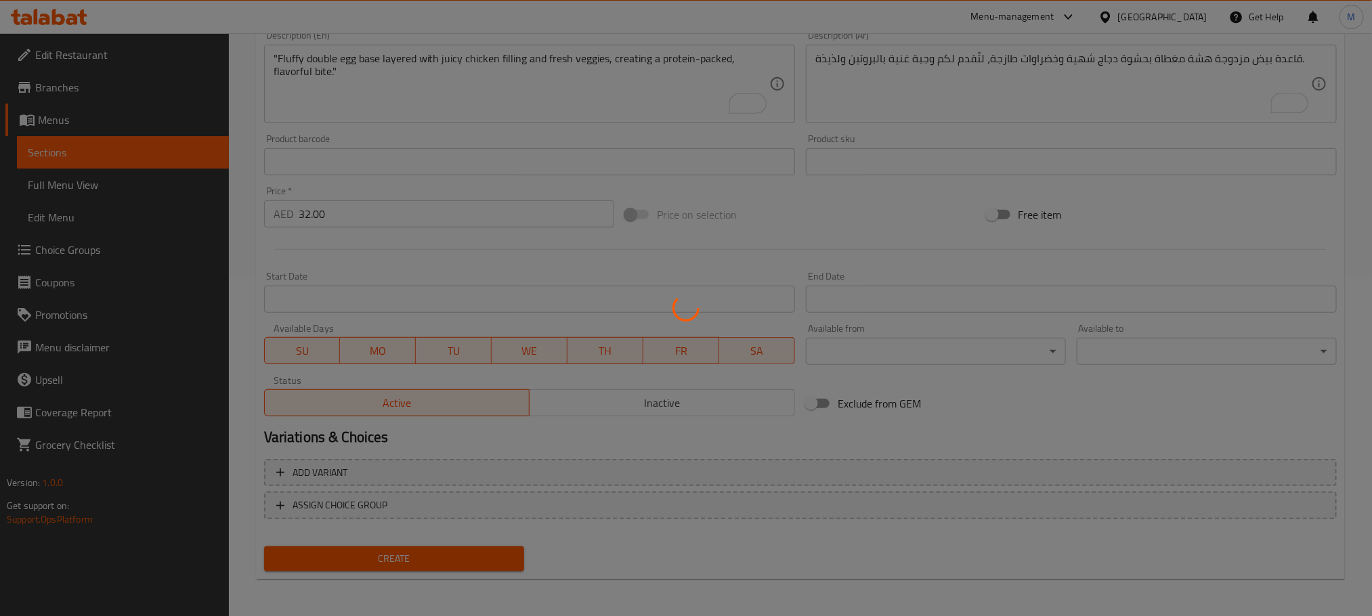
type input "0"
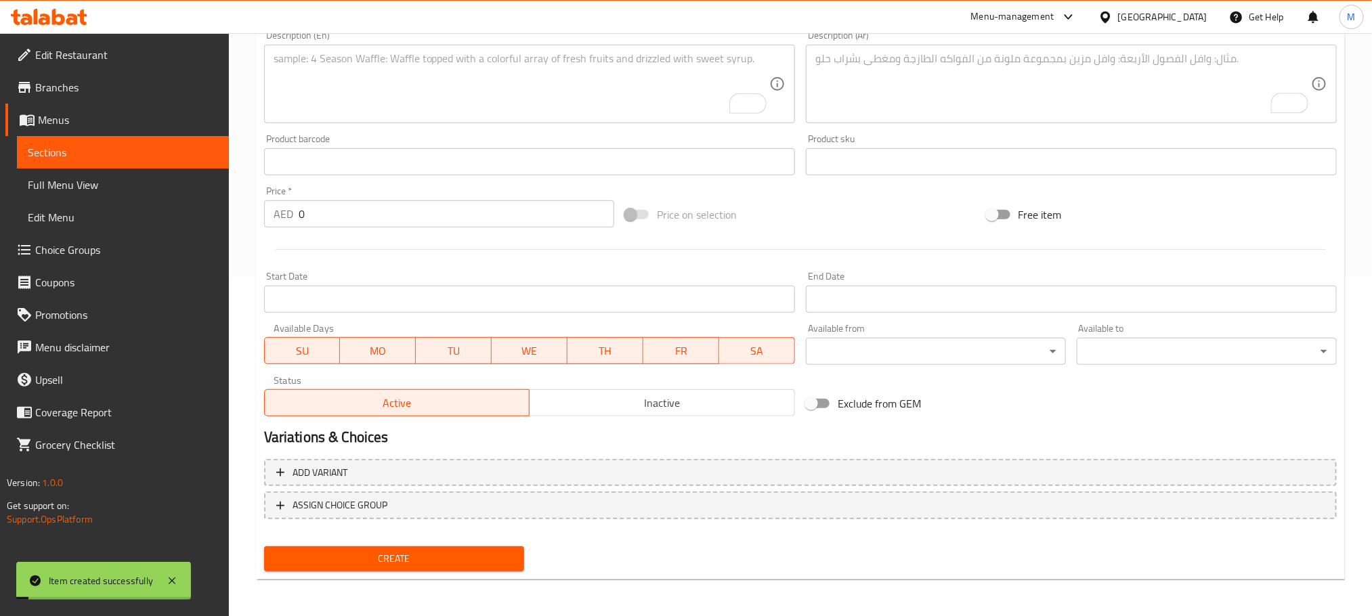
scroll to position [136, 0]
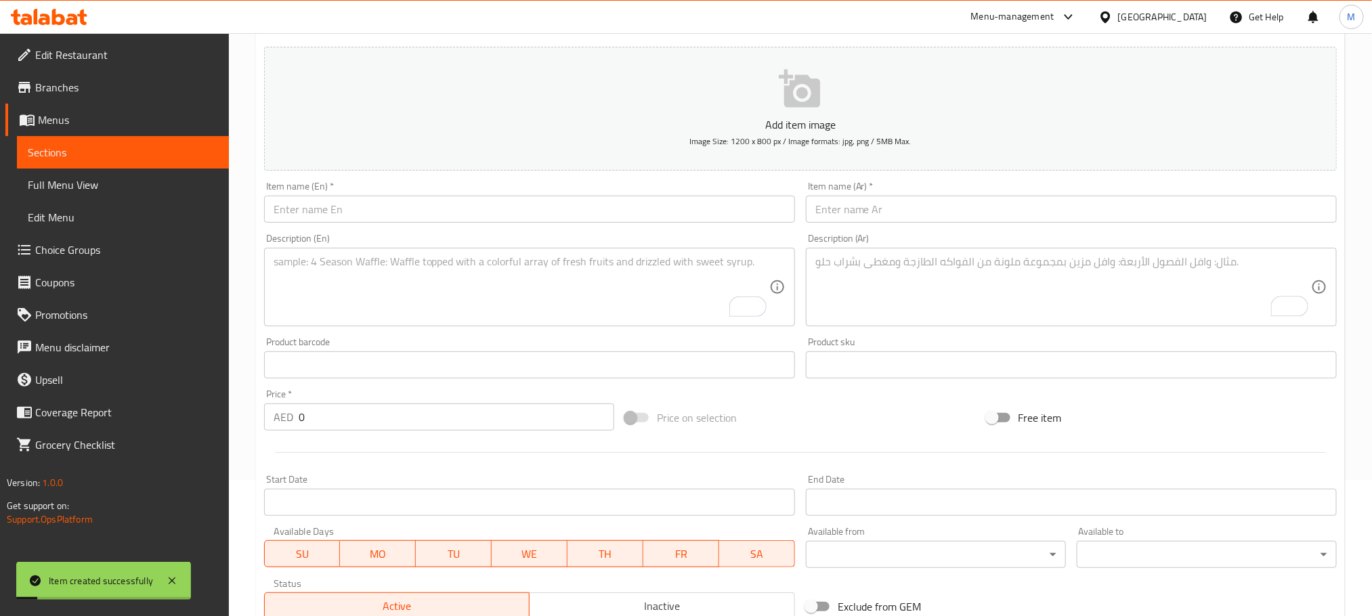
click at [543, 214] on input "text" at bounding box center [529, 209] width 531 height 27
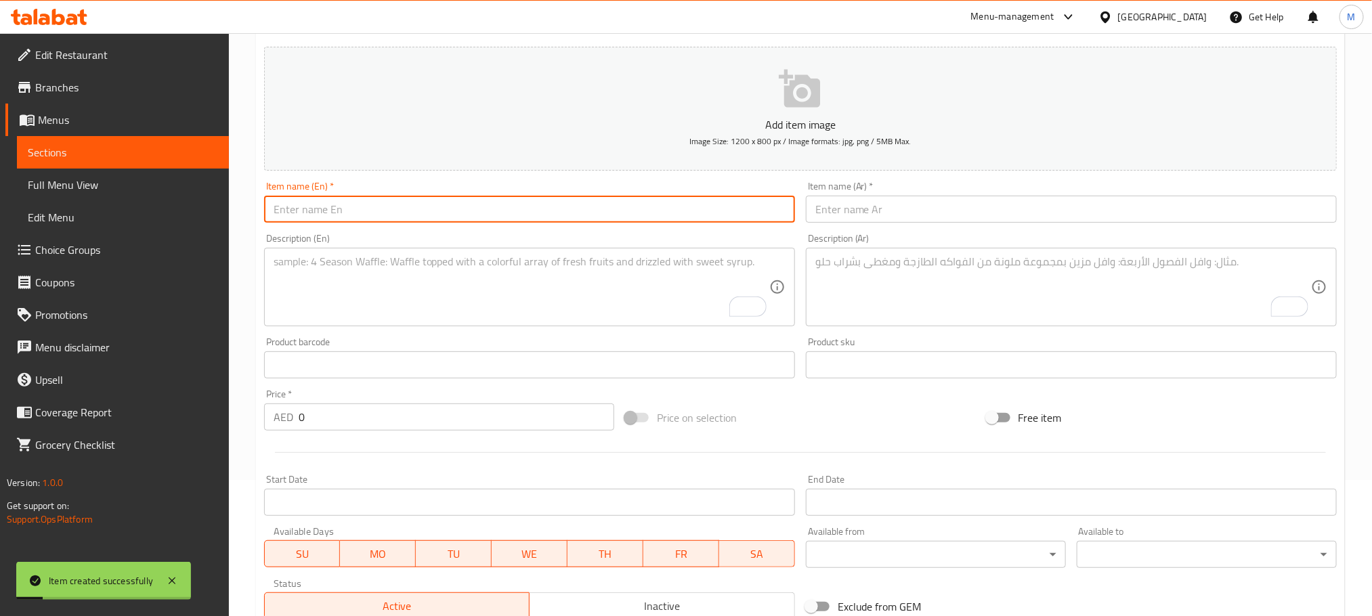
paste input "Cheesy Chicken Bhuna Roll"
type input "Cheesy Chicken Bhuna Roll"
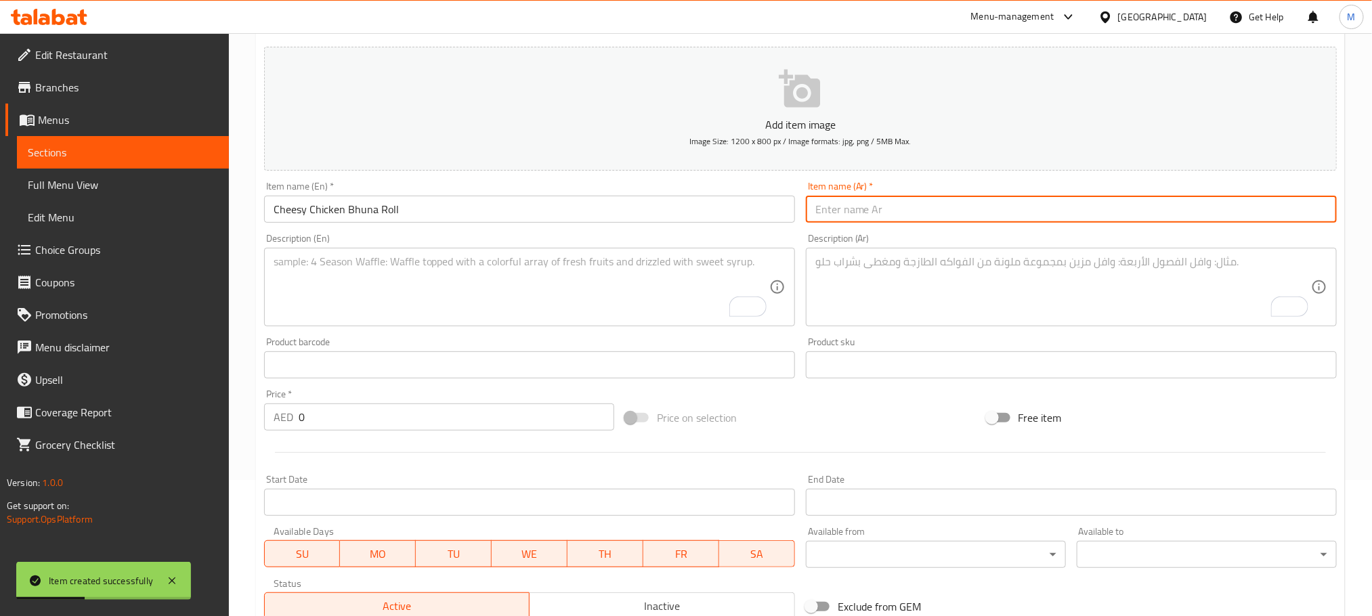
click at [950, 212] on input "text" at bounding box center [1071, 209] width 531 height 27
paste input "لفائف بهونا بالدجاج والجبن"
type input "لفائف بهونا بالدجاج والجبن"
click at [520, 291] on textarea "To enrich screen reader interactions, please activate Accessibility in Grammarl…" at bounding box center [522, 287] width 496 height 64
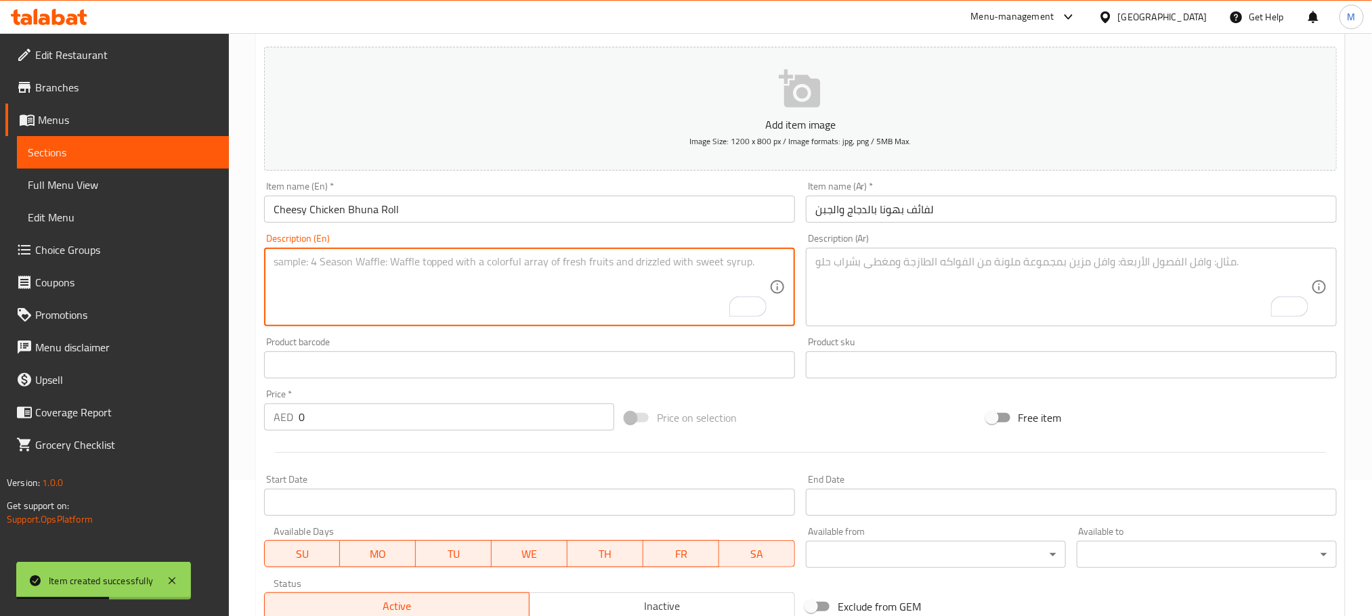
paste textarea "A delightful fusion of bhuna-style chicken and gooey cheese, delivering smoky s…"
type textarea "A delightful fusion of bhuna-style chicken and gooey cheese, delivering smoky s…"
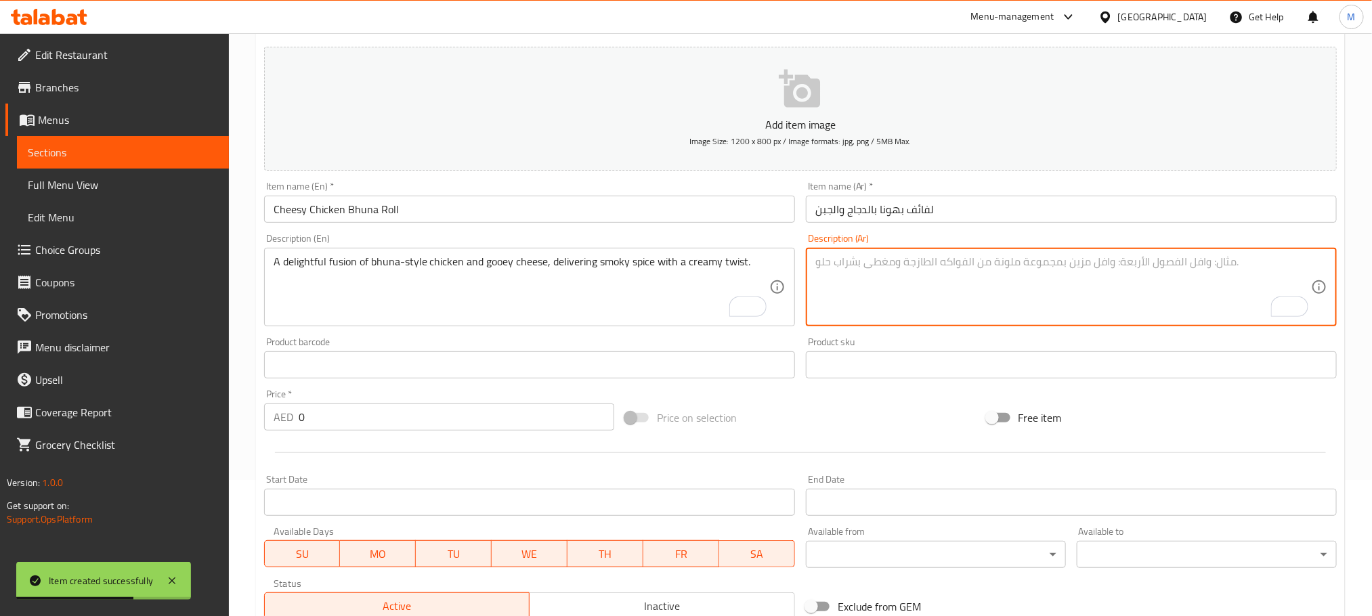
click at [878, 305] on textarea "To enrich screen reader interactions, please activate Accessibility in Grammarl…" at bounding box center [1063, 287] width 496 height 64
paste textarea "مزيج لذيذ من الدجاج على طريقة بهونا والجبن اللزج، يقدم توابل مدخنة مع لمسة كريم…"
type textarea "مزيج لذيذ من الدجاج على طريقة بهونا والجبن اللزج، يقدم توابل مدخنة مع لمسة كريم…"
click at [836, 431] on div "Price on selection" at bounding box center [800, 418] width 361 height 37
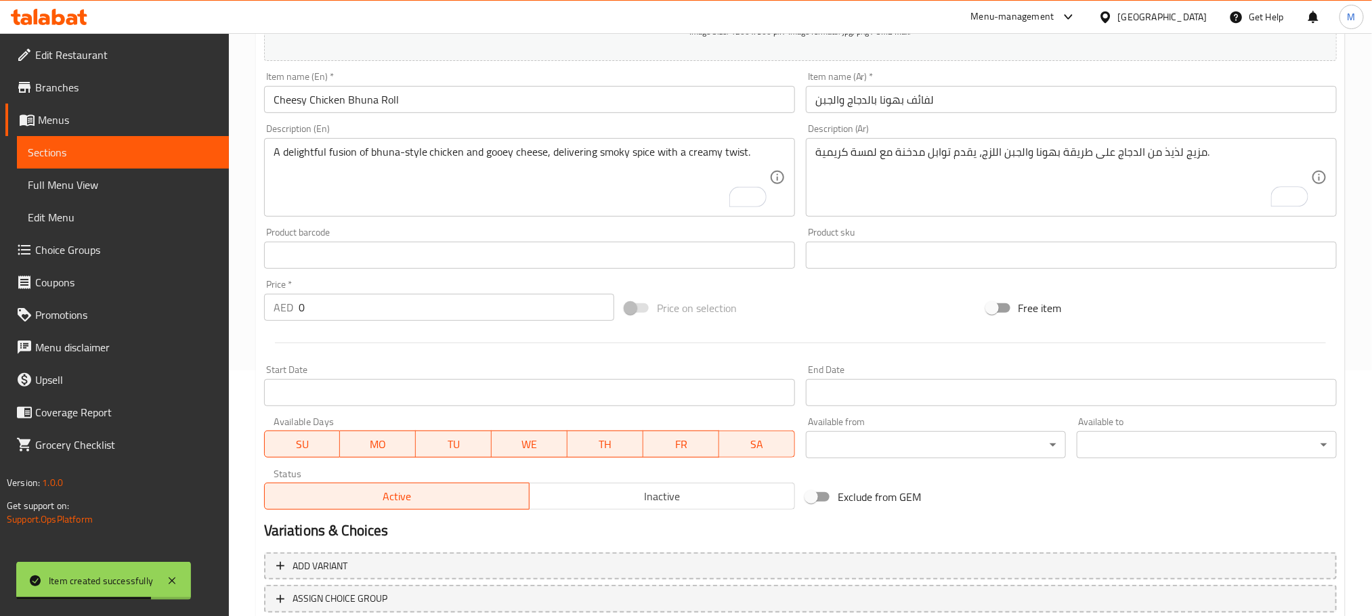
scroll to position [339, 0]
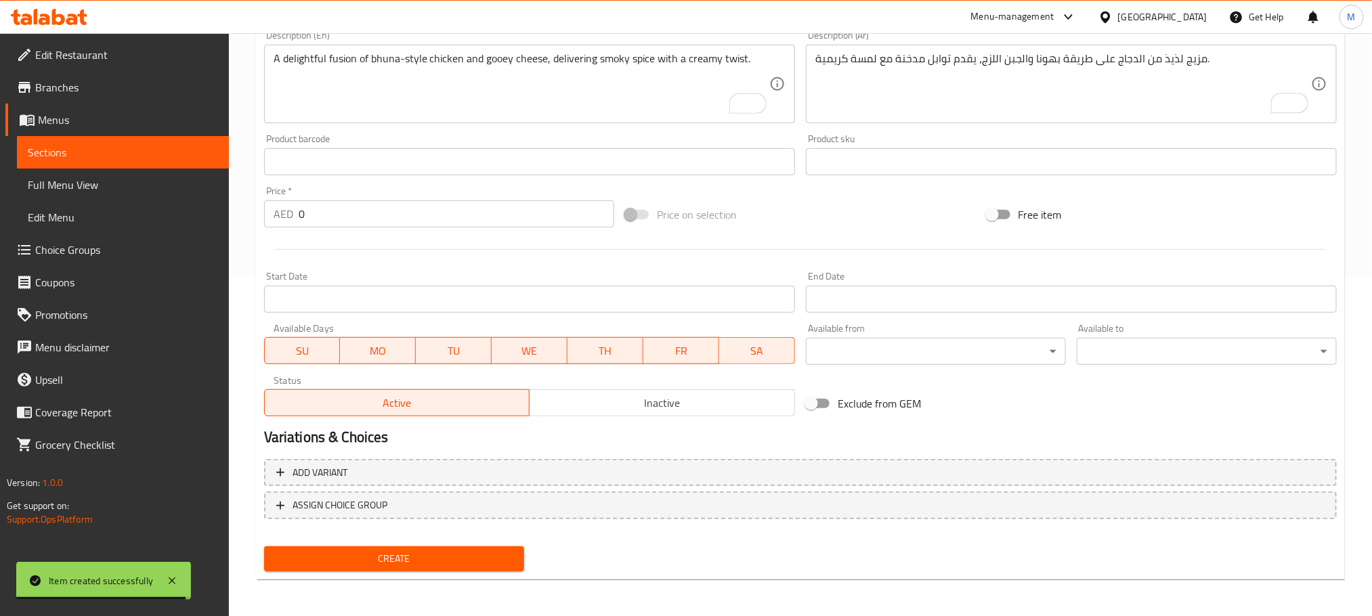
click at [499, 215] on input "0" at bounding box center [457, 213] width 316 height 27
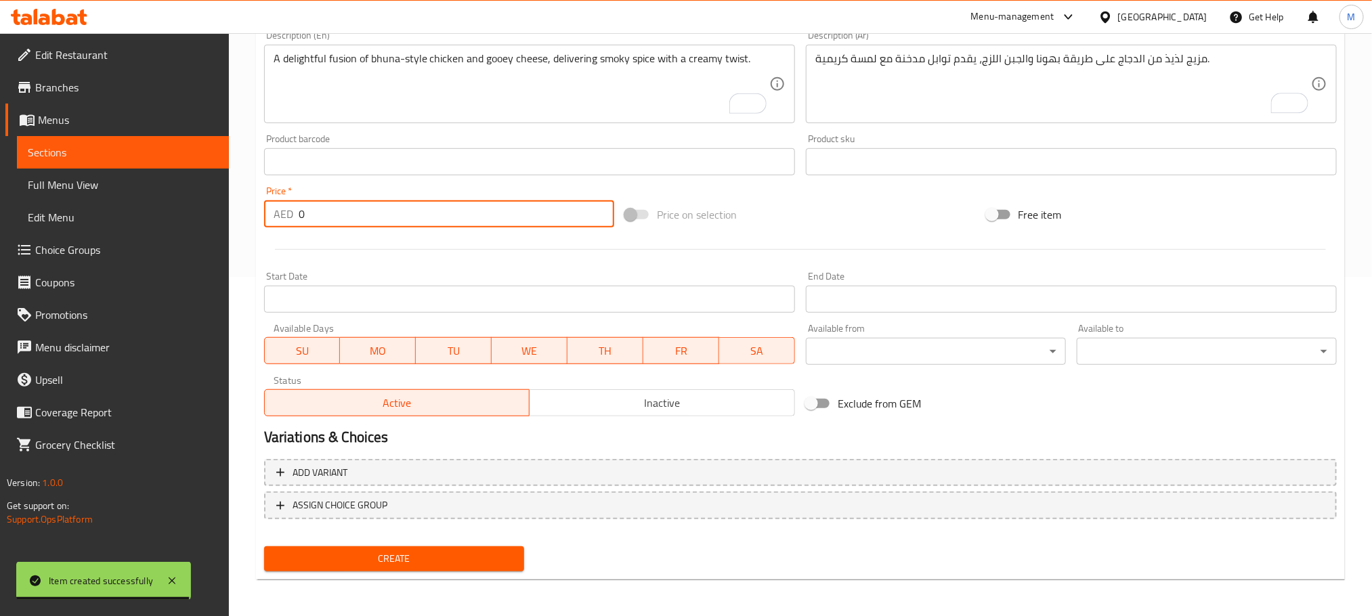
click at [499, 215] on input "0" at bounding box center [457, 213] width 316 height 27
paste input "40.0"
type input "40.00"
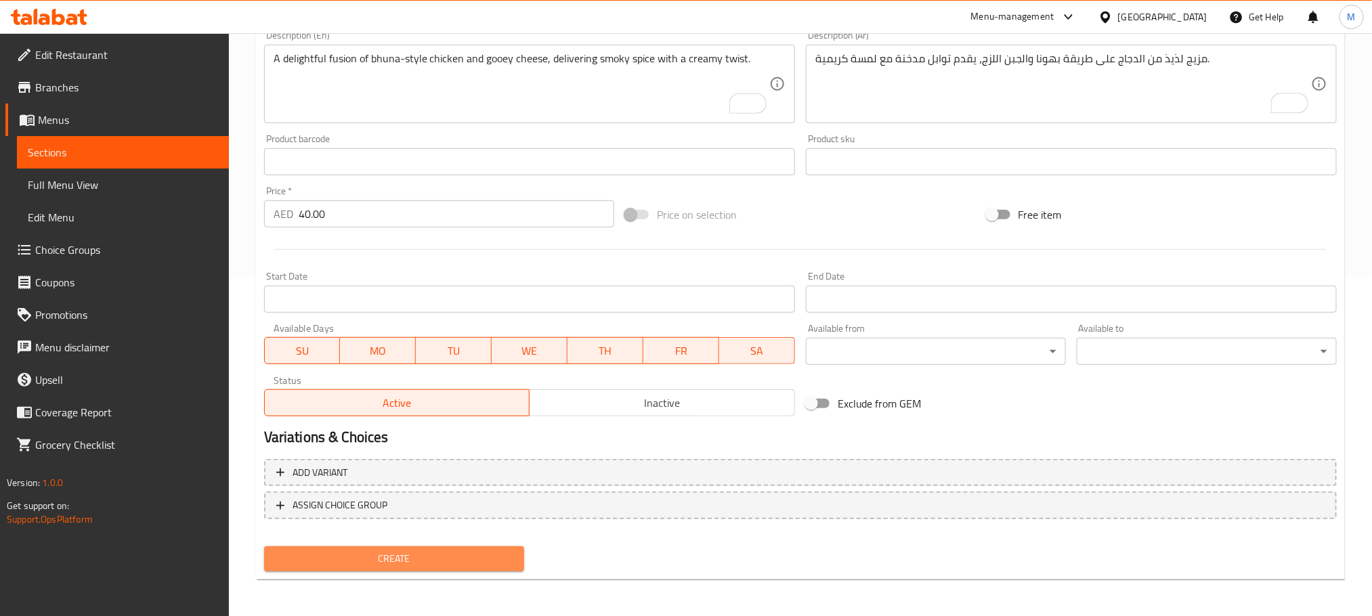
click at [467, 565] on span "Create" at bounding box center [394, 559] width 238 height 17
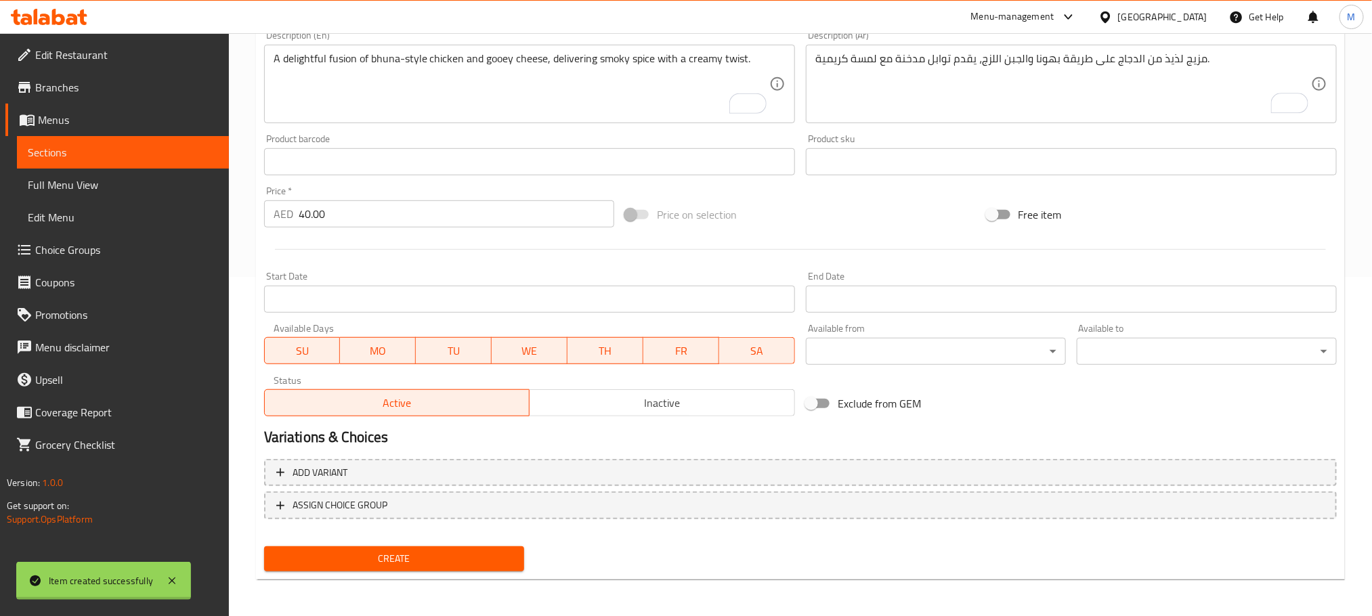
type input "0"
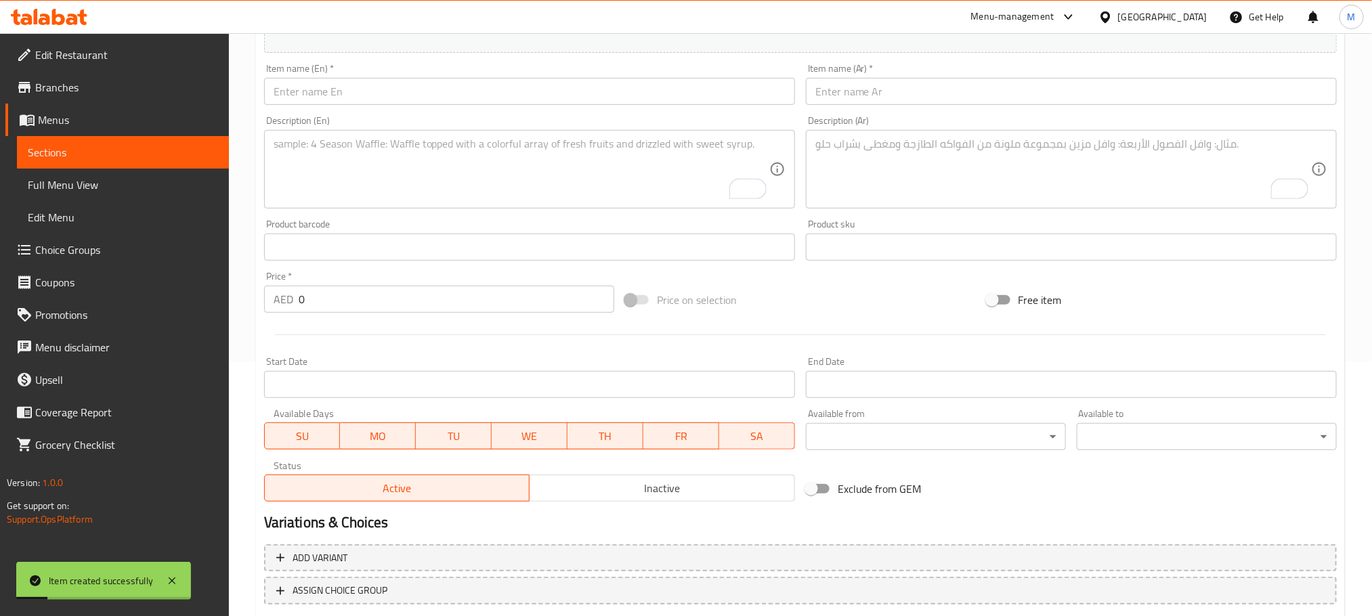
scroll to position [238, 0]
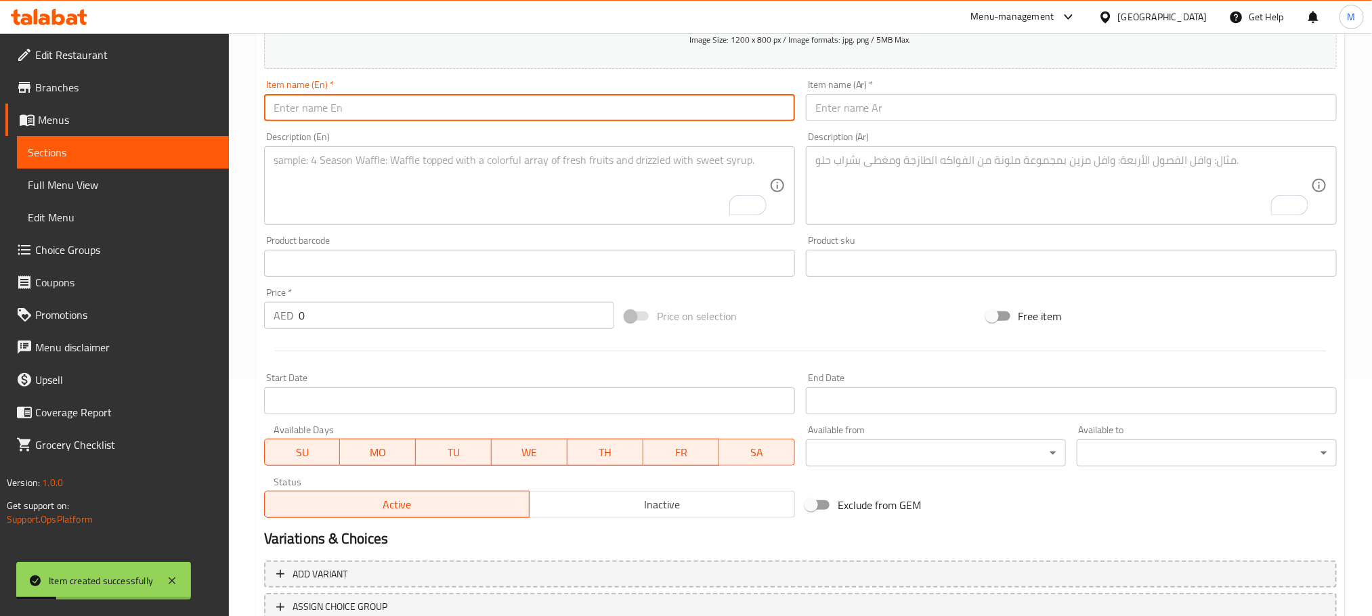
click at [578, 110] on input "text" at bounding box center [529, 107] width 531 height 27
paste input "Classic Egg Roll"
type input "Classic Egg Roll"
click at [947, 96] on input "text" at bounding box center [1071, 107] width 531 height 27
paste input "رول البيض الكلاسيكي"
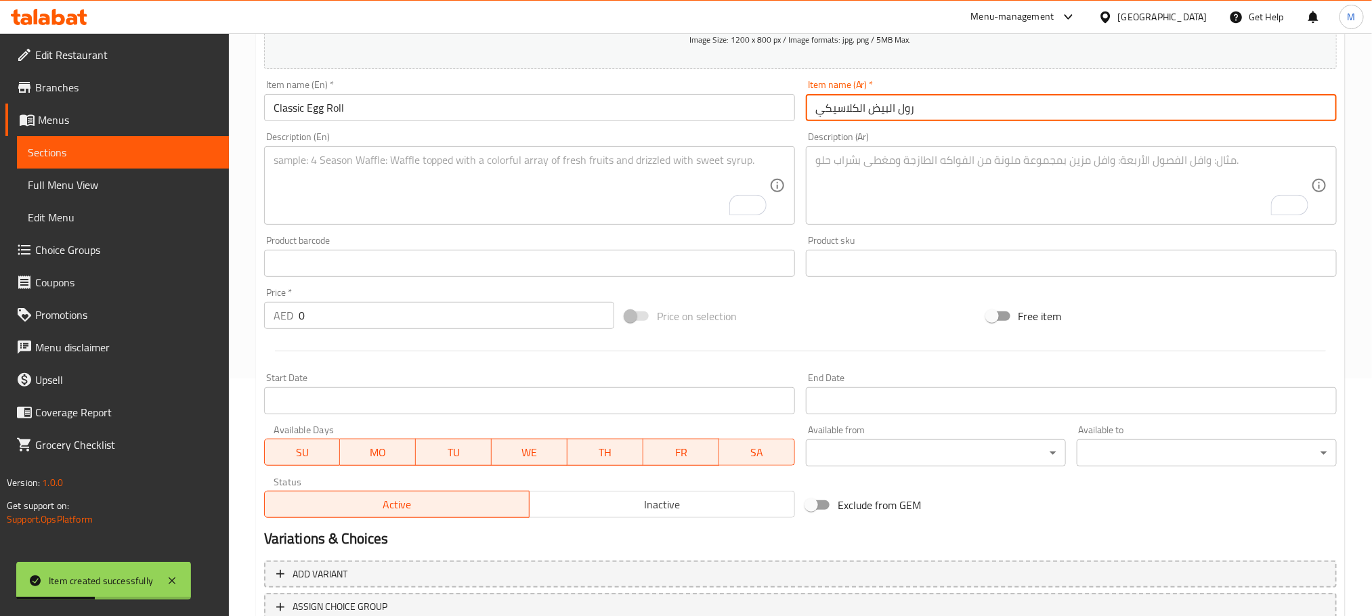
type input "رول البيض الكلاسيكي"
click at [555, 219] on div "Description (En)" at bounding box center [529, 185] width 531 height 79
paste textarea ""A golden, perfectly cooked egg wrapped with fresh veggies, sauces, and a warm …"
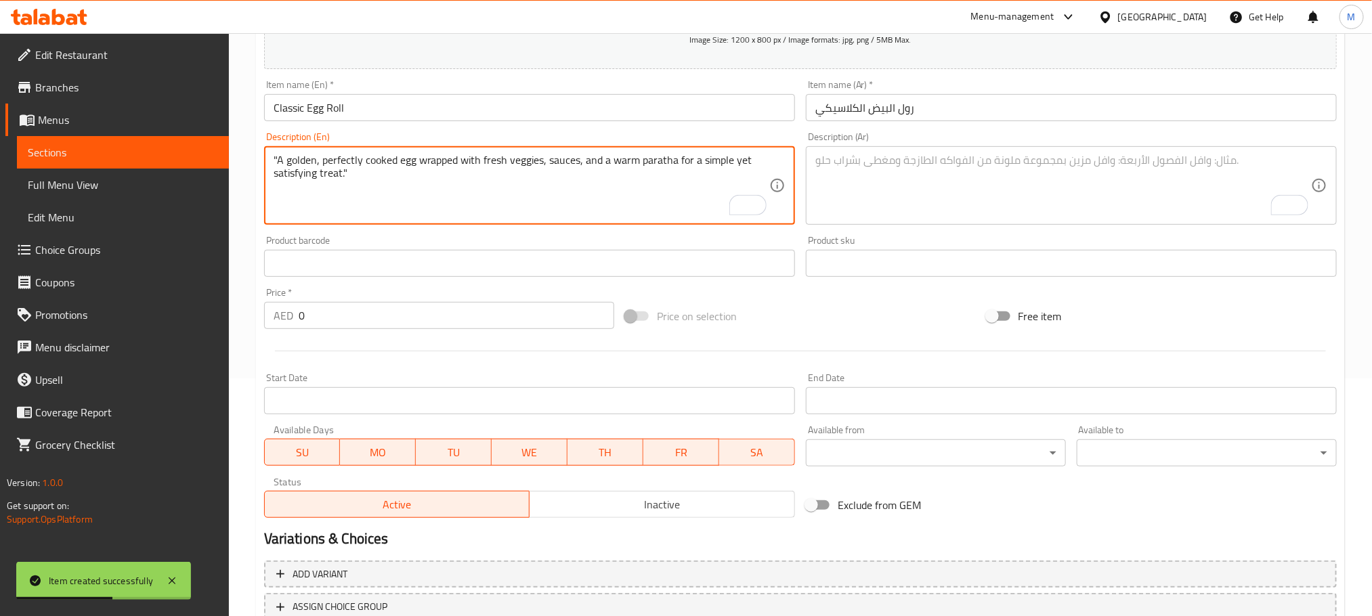
type textarea ""A golden, perfectly cooked egg wrapped with fresh veggies, sauces, and a warm …"
click at [925, 188] on textarea "To enrich screen reader interactions, please activate Accessibility in Grammarl…" at bounding box center [1063, 186] width 496 height 64
paste textarea "بيضة ذهبية مطهوة بإتقان، ملفوفة بالخضراوات الطازجة والصلصات، وخبز باراثا دافئ، …"
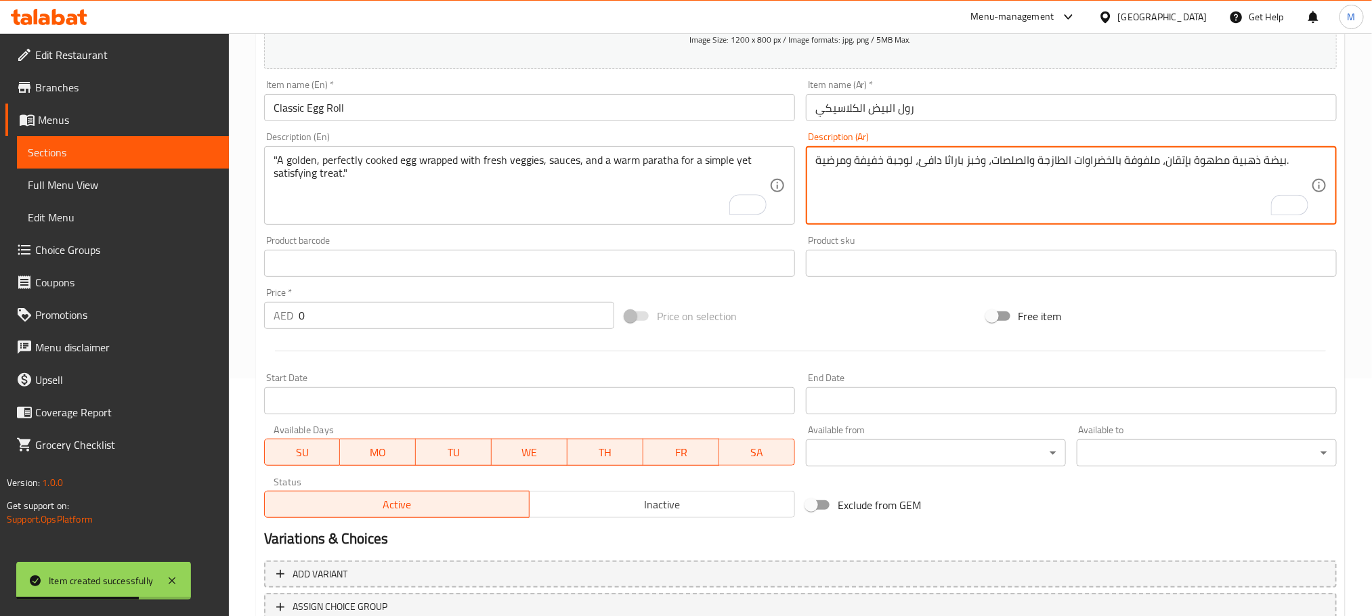
type textarea "بيضة ذهبية مطهوة بإتقان، ملفوفة بالخضراوات الطازجة والصلصات، وخبز باراثا دافئ، …"
click at [547, 311] on input "0" at bounding box center [457, 315] width 316 height 27
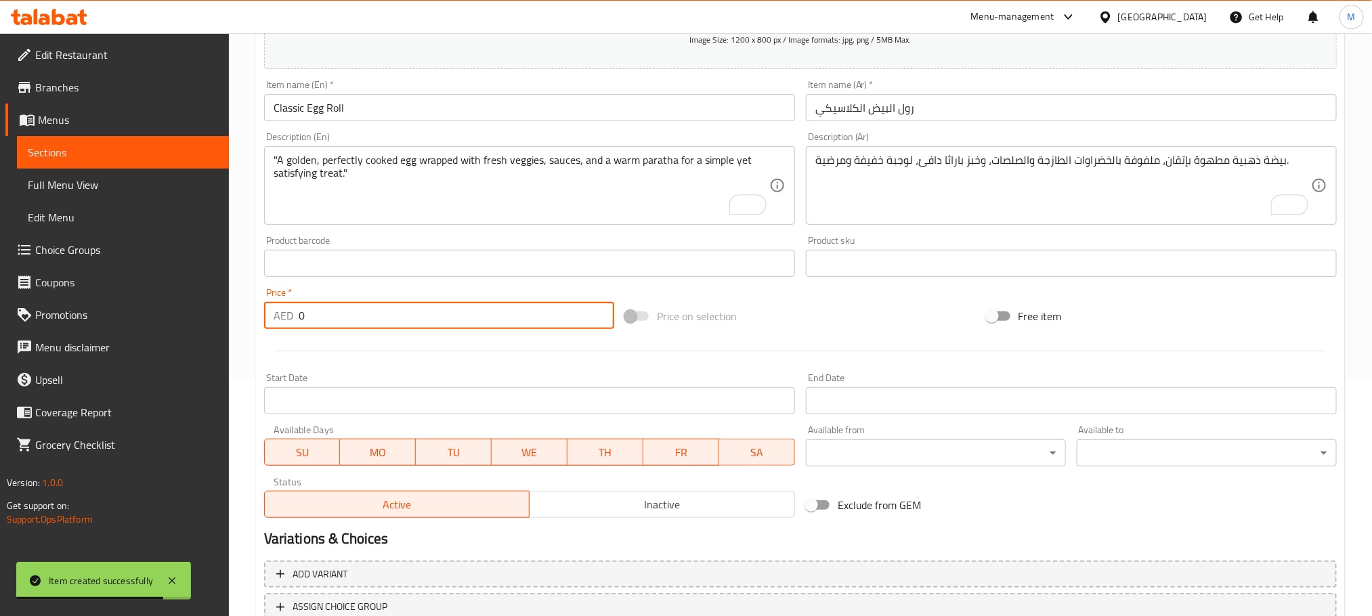
click at [547, 317] on input "0" at bounding box center [457, 315] width 316 height 27
paste input "18.0"
type input "18.00"
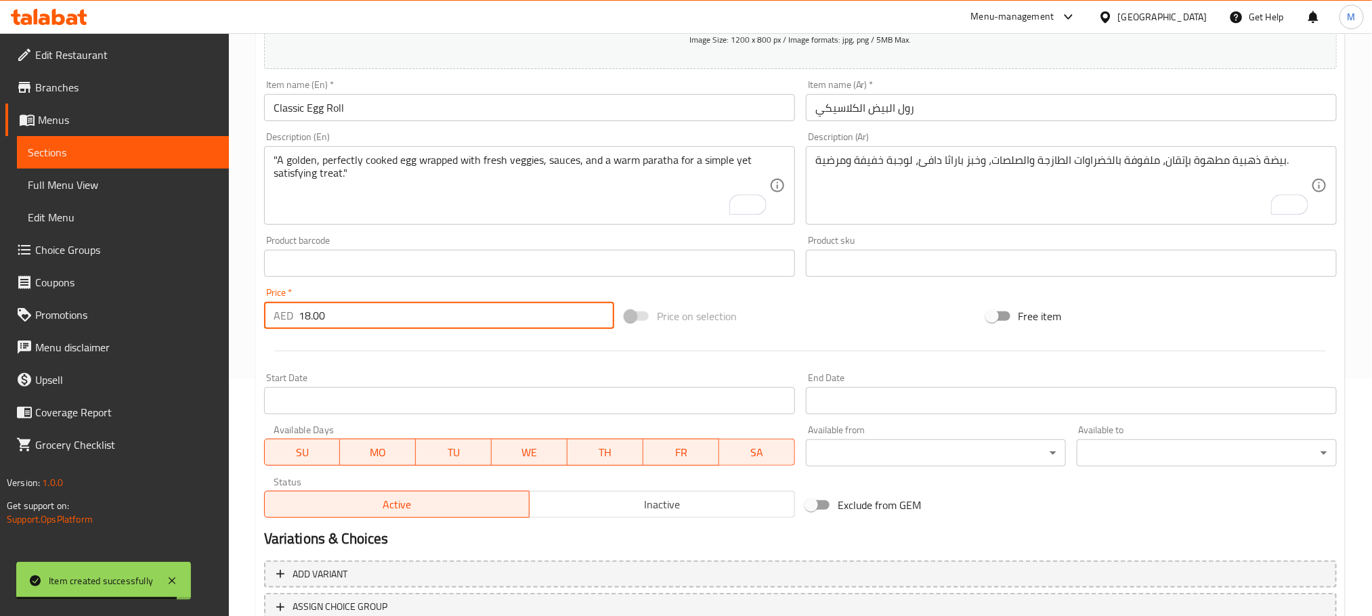
click at [521, 350] on div at bounding box center [801, 351] width 1084 height 33
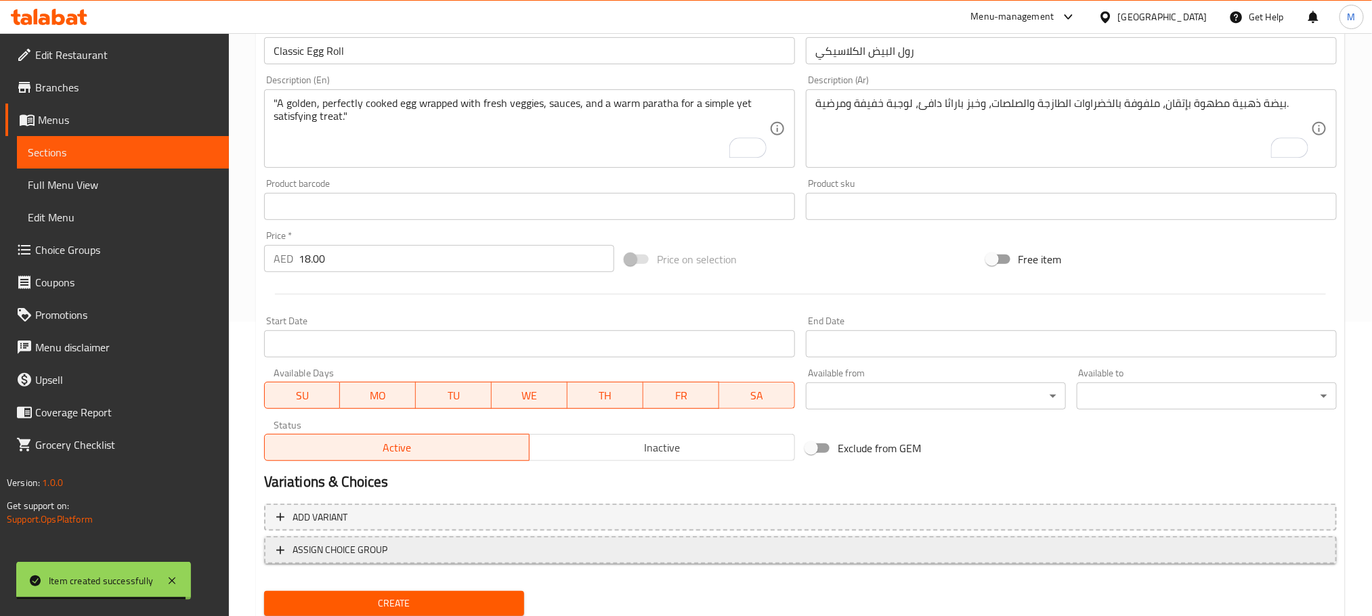
scroll to position [339, 0]
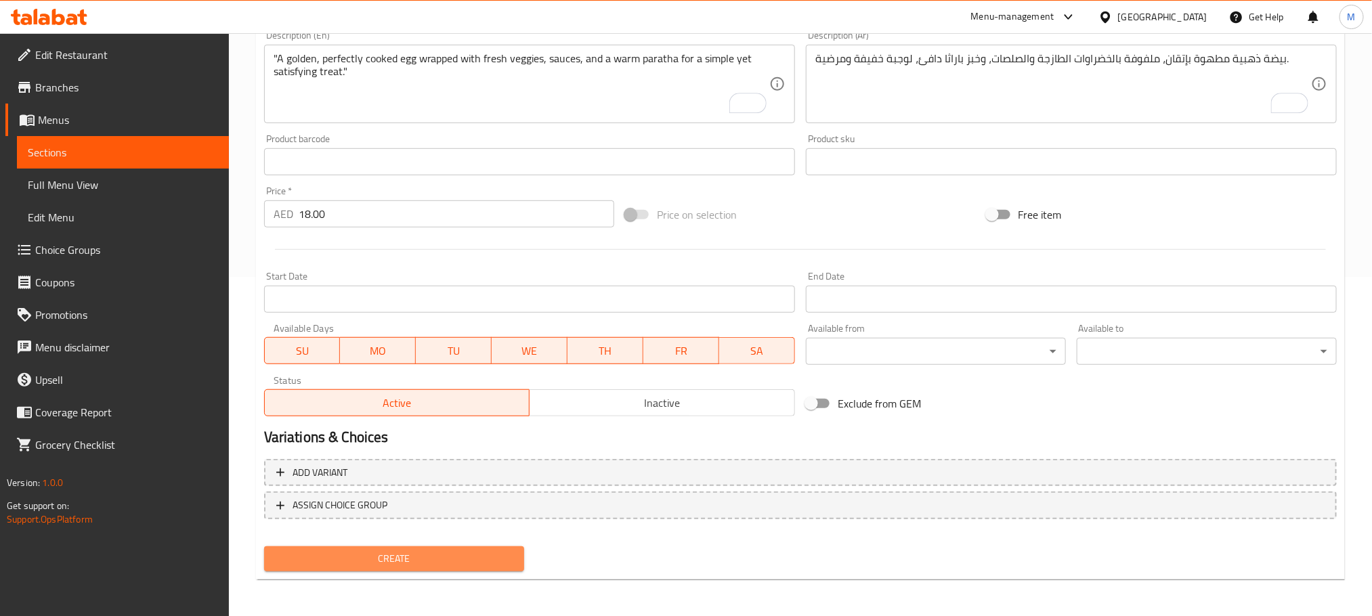
click at [486, 553] on span "Create" at bounding box center [394, 559] width 238 height 17
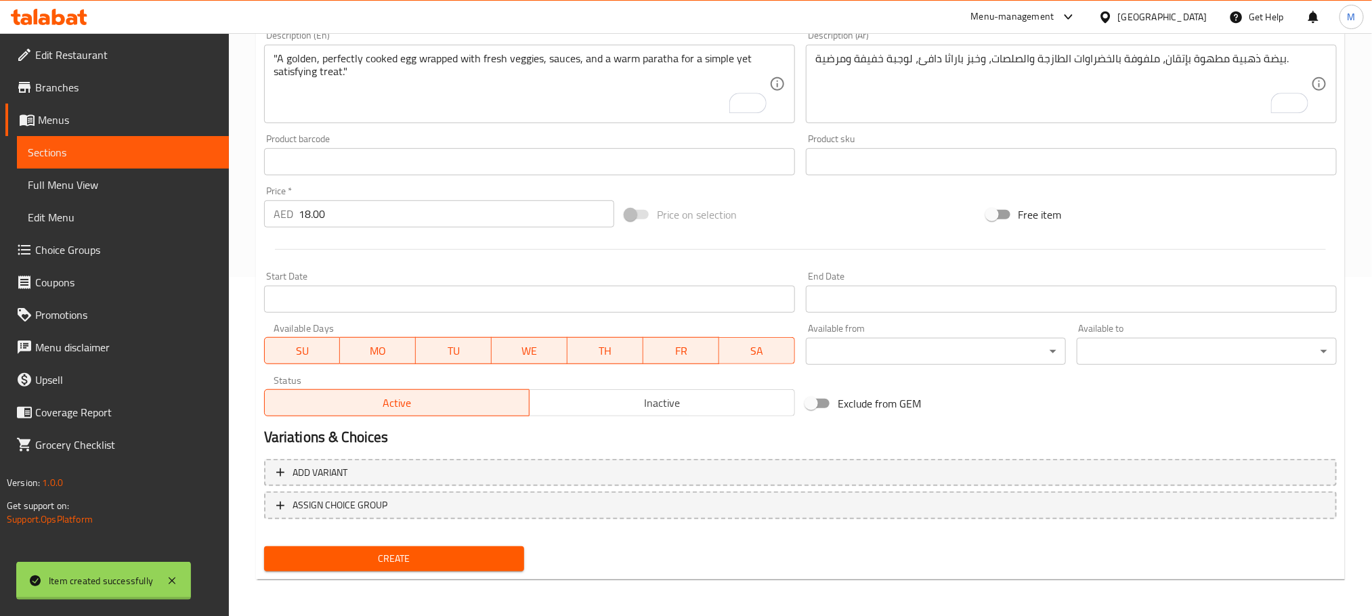
type input "0"
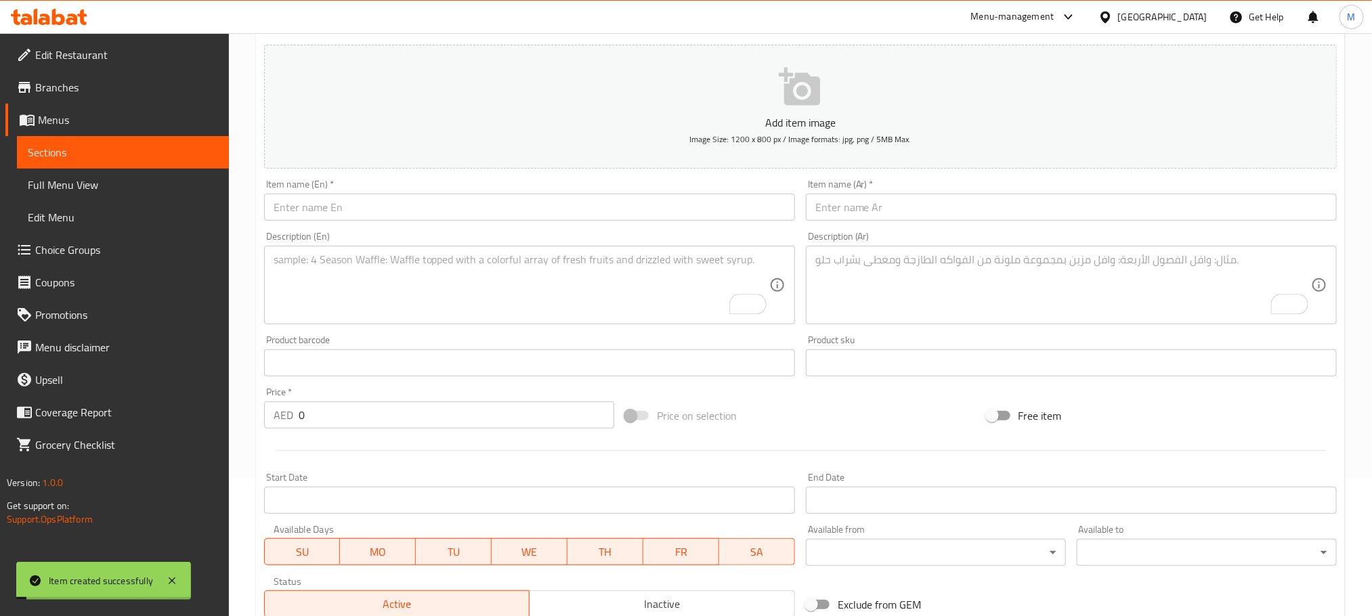
scroll to position [136, 0]
click at [610, 224] on div "Item name (En)   * Item name (En) *" at bounding box center [530, 202] width 542 height 52
click at [610, 213] on input "text" at bounding box center [529, 209] width 531 height 27
paste input "Double Egg Chatpata Roll"
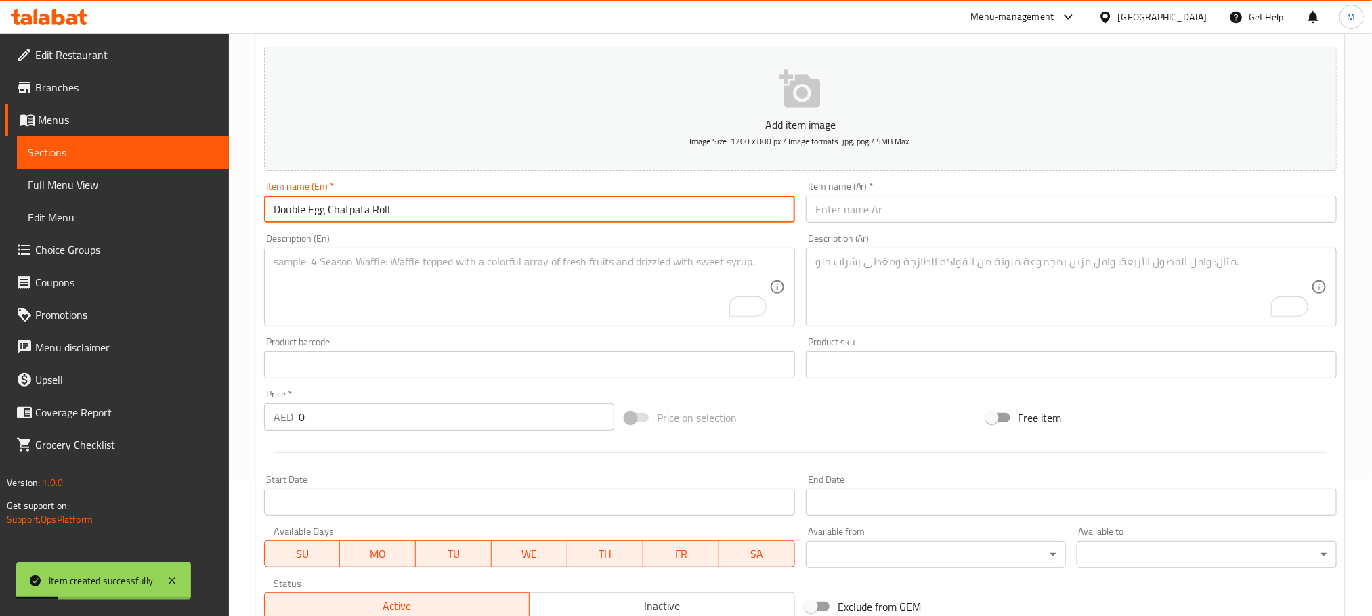
type input "Double Egg Chatpata Roll"
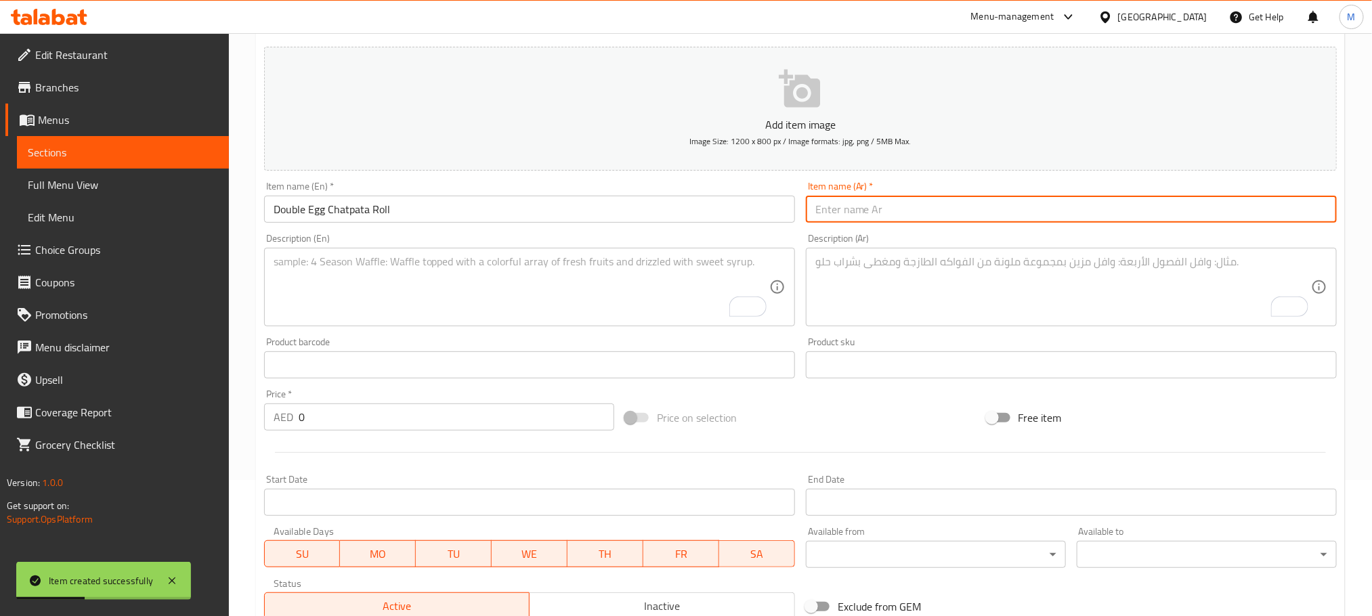
click at [946, 207] on input "text" at bounding box center [1071, 209] width 531 height 27
paste input "لفائف شاتباتا بالبيض المزدوج"
type input "لفائف شاتباتا بالبيض المزدوج"
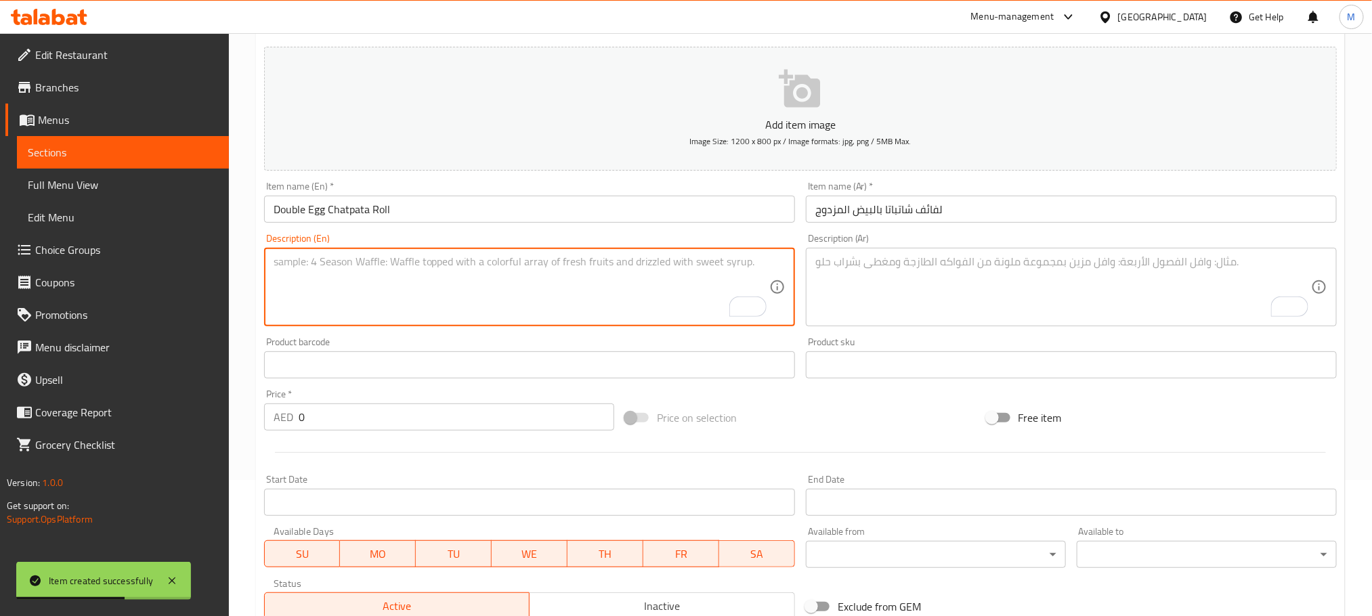
click at [586, 301] on textarea "To enrich screen reader interactions, please activate Accessibility in Grammarl…" at bounding box center [522, 287] width 496 height 64
paste textarea ""Double the eggs, double the zing! Packed with tangy sauces, crunchy veggies, a…"
type textarea ""Double the eggs, double the zing! Packed with tangy sauces, crunchy veggies, a…"
click at [933, 268] on textarea "To enrich screen reader interactions, please activate Accessibility in Grammarl…" at bounding box center [1063, 287] width 496 height 64
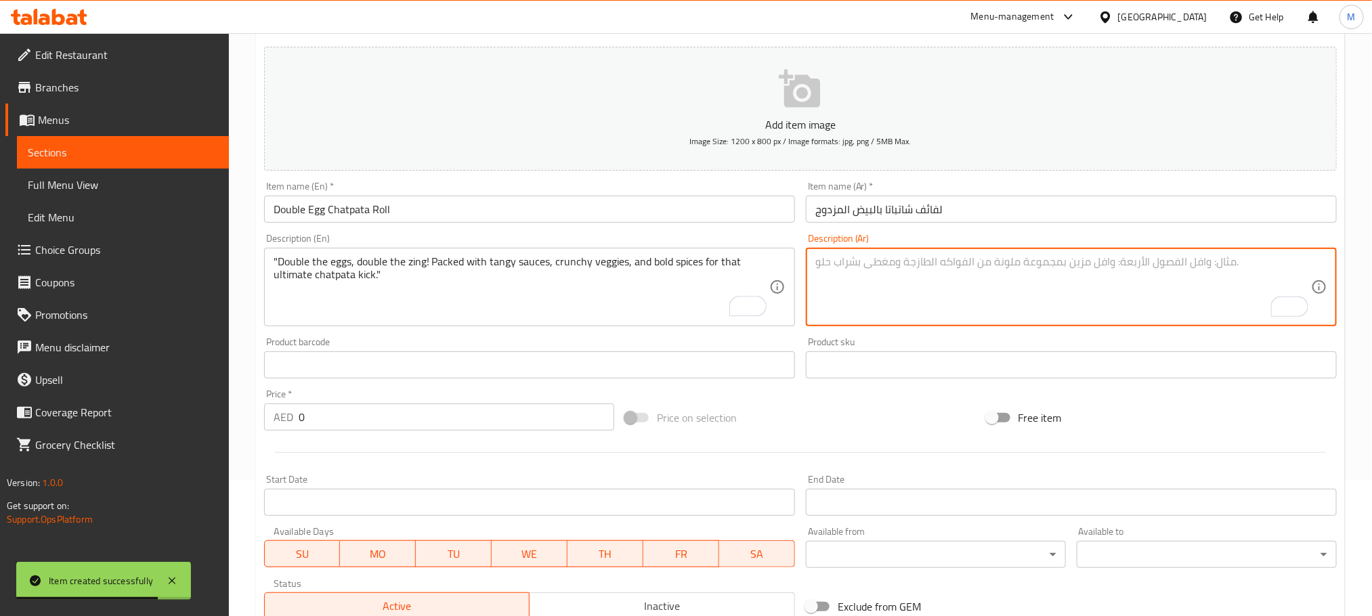
paste textarea "ضاعف كمية البيض، وضاعف النكهة! غني بالصلصات اللاذعة، والخضراوات المقرمشة، والتو…"
type textarea "ضاعف كمية البيض، وضاعف النكهة! غني بالصلصات اللاذعة، والخضراوات المقرمشة، والتو…"
click at [465, 405] on input "0" at bounding box center [457, 417] width 316 height 27
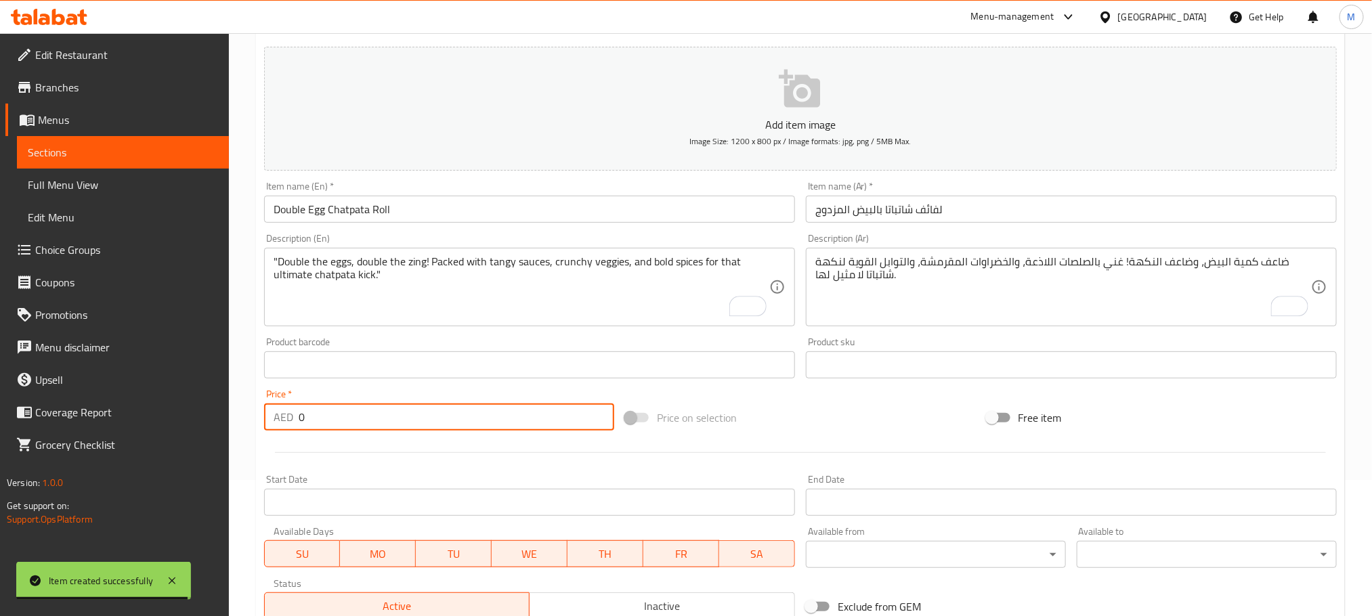
click at [463, 425] on input "0" at bounding box center [457, 417] width 316 height 27
paste input "20.0"
type input "20.00"
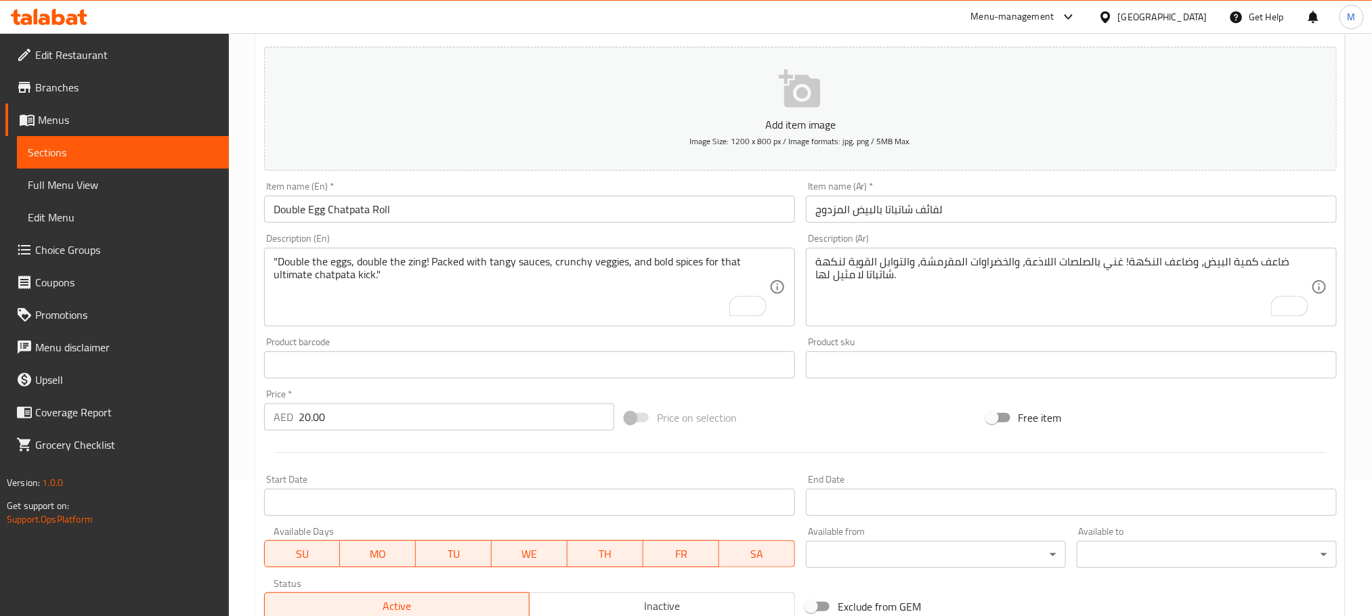
click at [442, 450] on div at bounding box center [801, 452] width 1084 height 33
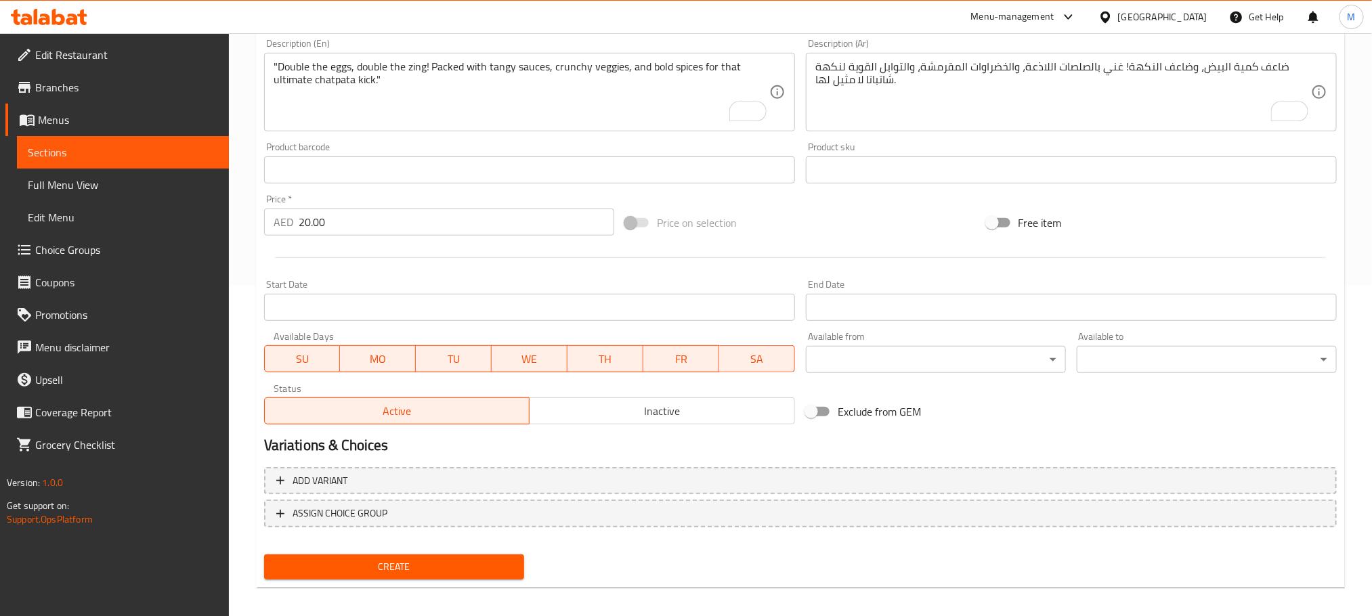
scroll to position [339, 0]
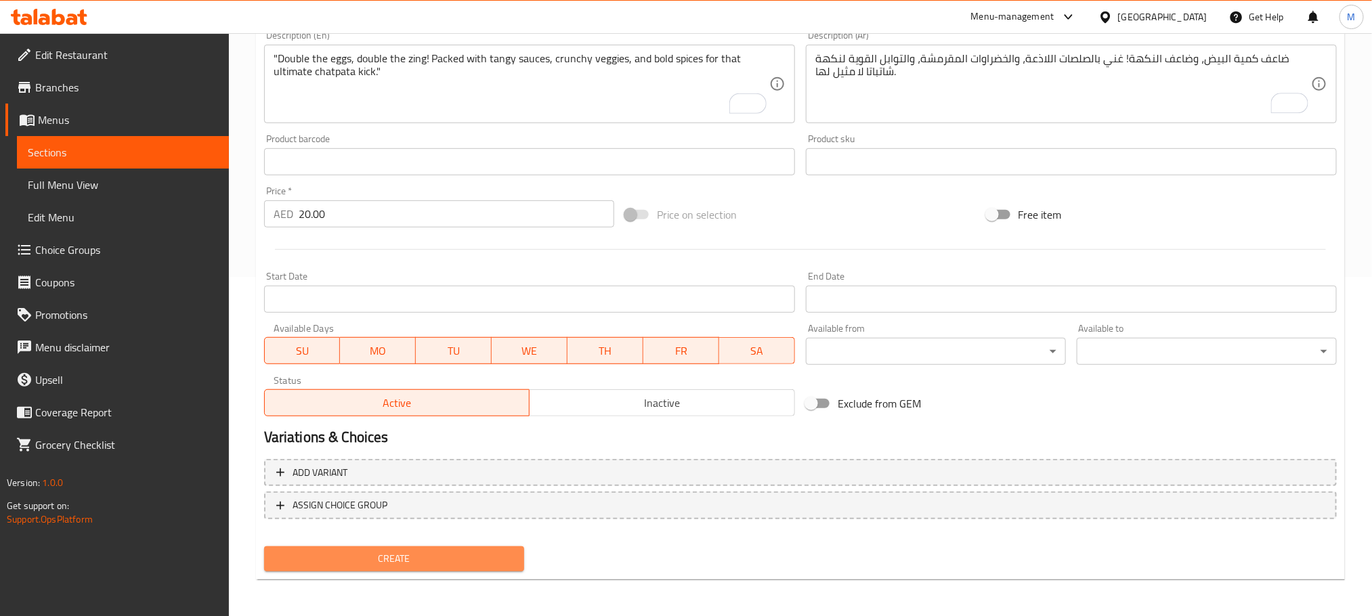
click at [442, 551] on span "Create" at bounding box center [394, 559] width 238 height 17
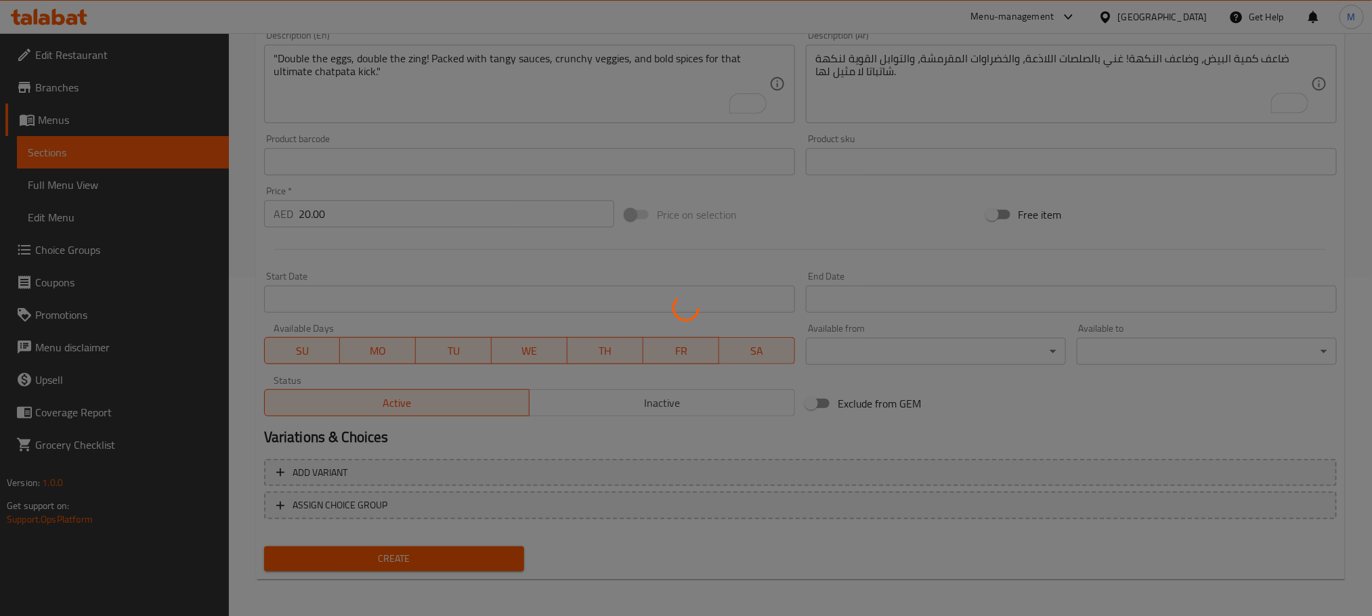
type input "0"
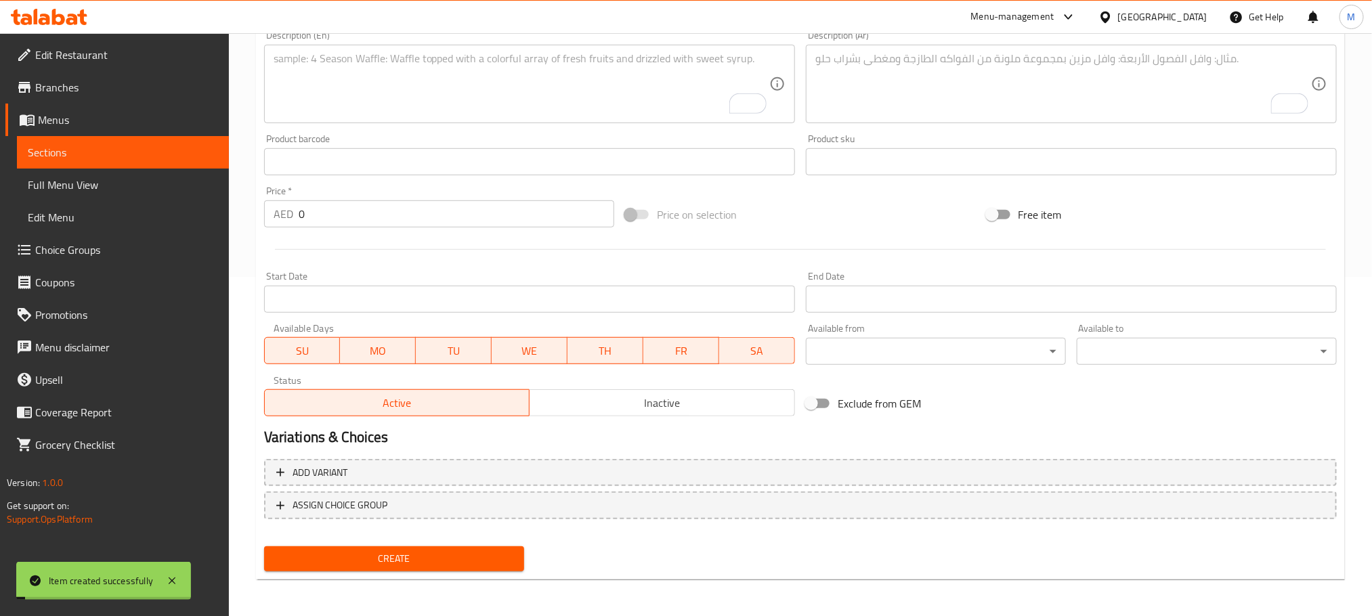
scroll to position [238, 0]
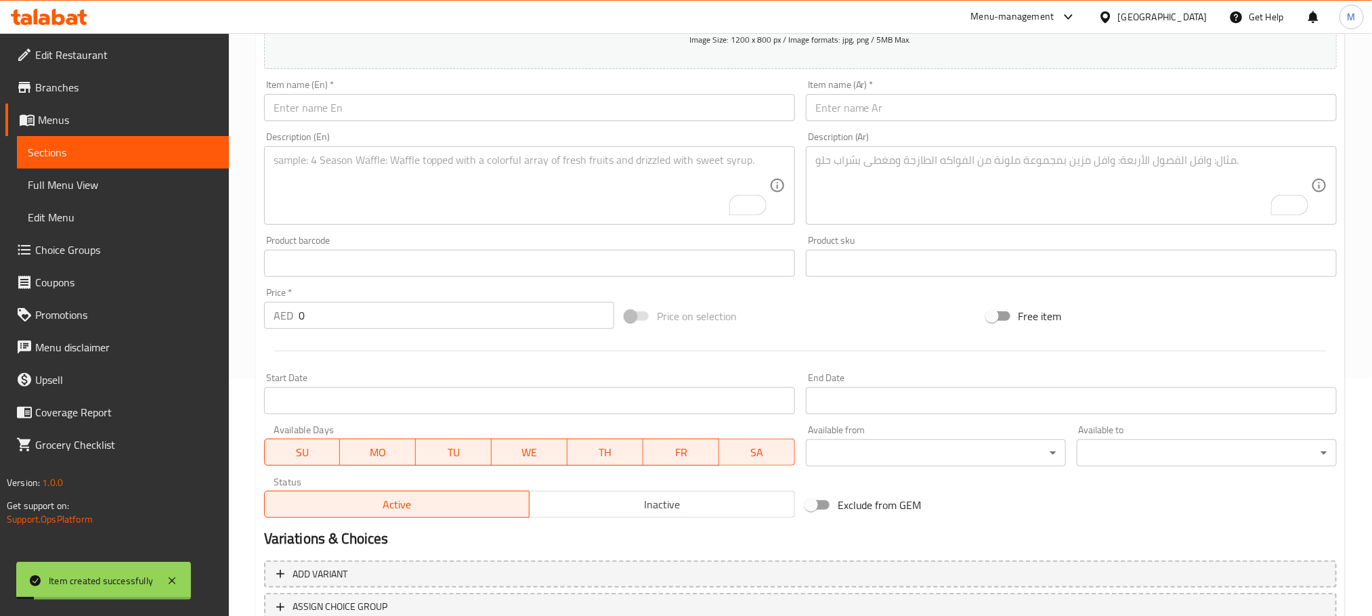
click at [451, 114] on input "text" at bounding box center [529, 107] width 531 height 27
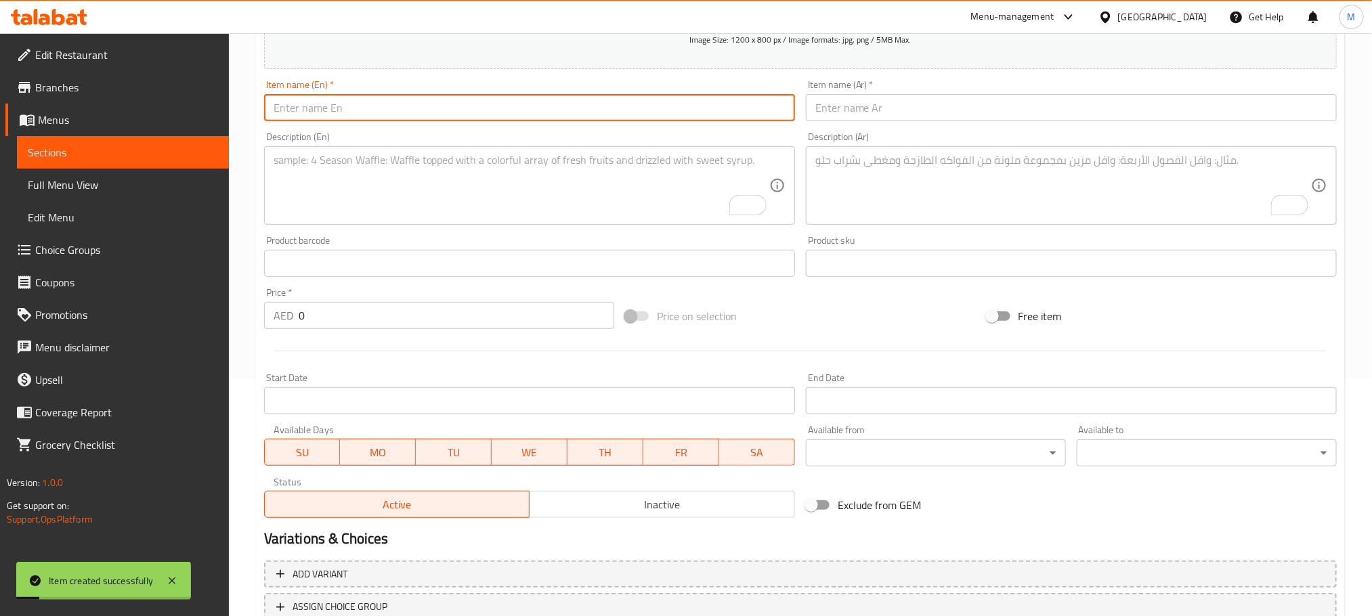
paste input "Cheese and Chicken Meatball Roll"
type input "Cheese and Chicken Meatball Roll"
click at [884, 90] on div "Item name (Ar)   * Item name (Ar) *" at bounding box center [1071, 100] width 531 height 41
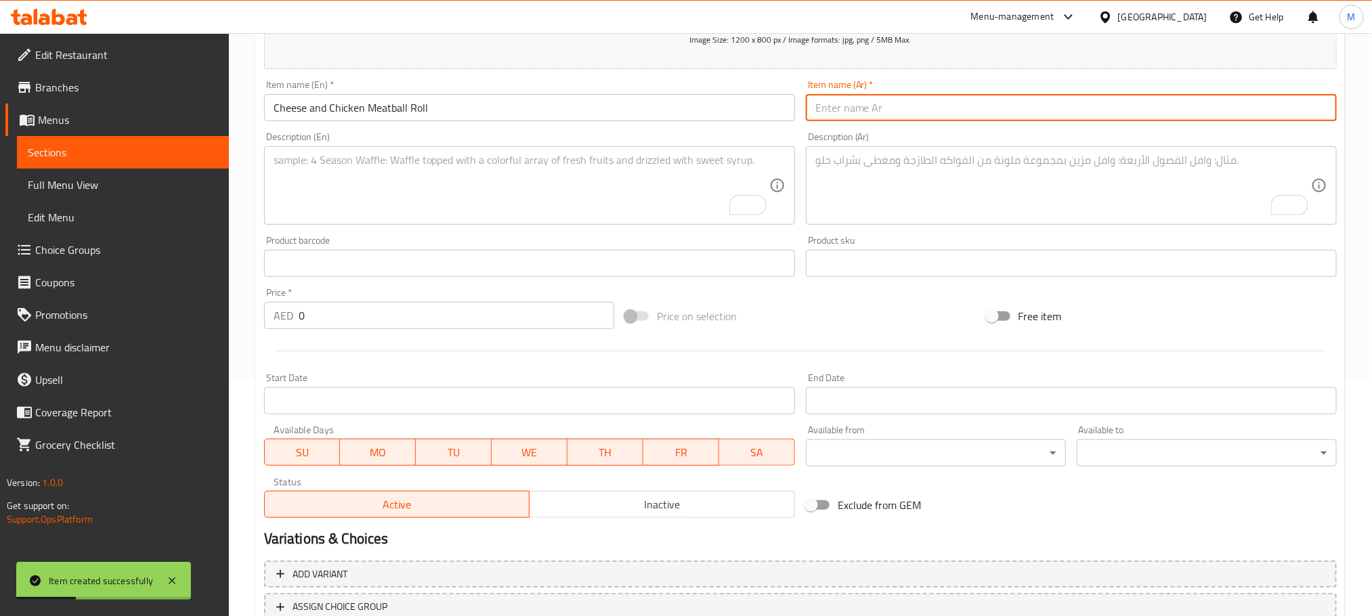
click at [882, 104] on input "text" at bounding box center [1071, 107] width 531 height 27
paste input "لفائف كرات اللحم بالجبن والدجاج"
type input "لفائف كرات اللحم بالجبن والدجاج"
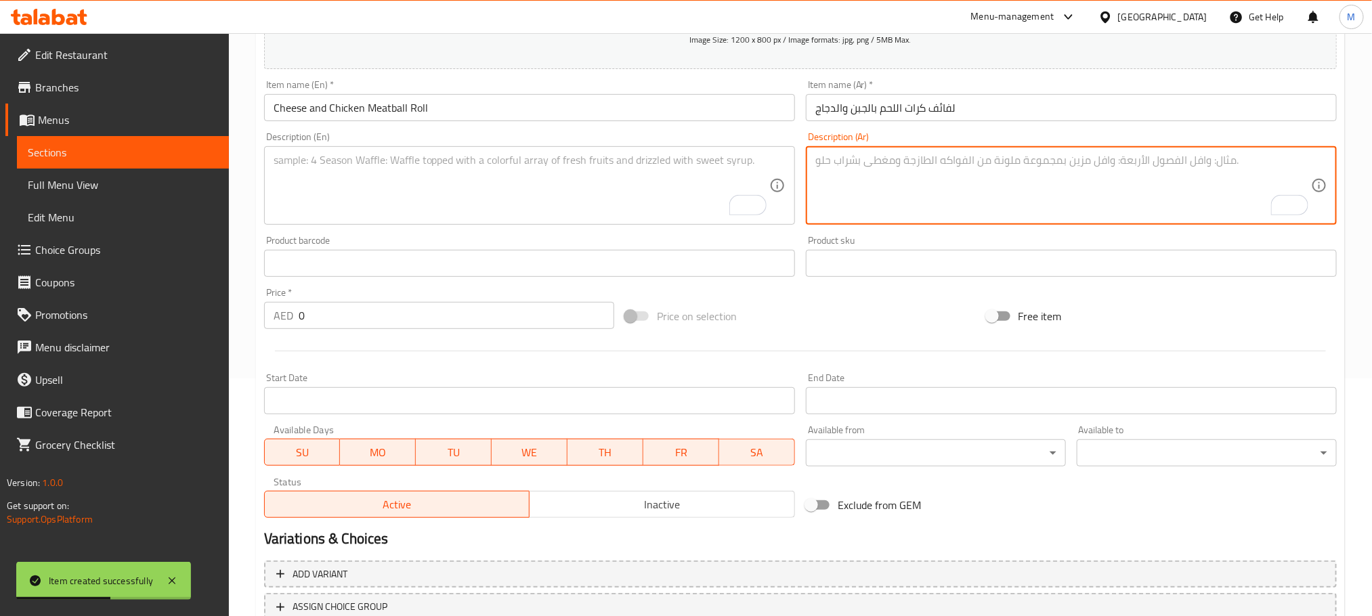
click at [914, 200] on textarea "To enrich screen reader interactions, please activate Accessibility in Grammarl…" at bounding box center [1063, 186] width 496 height 64
paste textarea "كرات اللحم الدجاج اللذيذة المغطاة بالجبن والصلصات اللذيذة، ملفوفة في لفافة ناعم…"
type textarea "كرات اللحم الدجاج اللذيذة المغطاة بالجبن والصلصات اللذيذة، ملفوفة في لفافة ناعم…"
click at [553, 171] on textarea "To enrich screen reader interactions, please activate Accessibility in Grammarl…" at bounding box center [522, 186] width 496 height 64
paste textarea "Juicy chicken meatballs smothered in cheese and flavorful sauces, wrapped in a …"
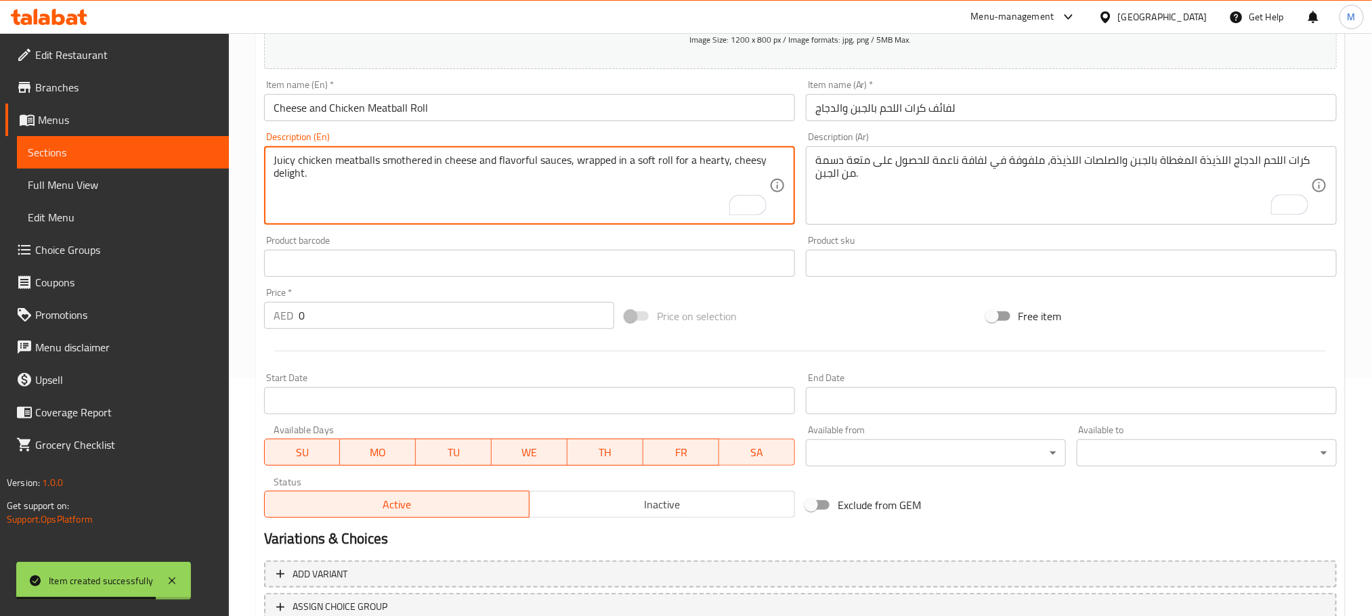
type textarea "Juicy chicken meatballs smothered in cheese and flavorful sauces, wrapped in a …"
click at [436, 310] on input "0" at bounding box center [457, 315] width 316 height 27
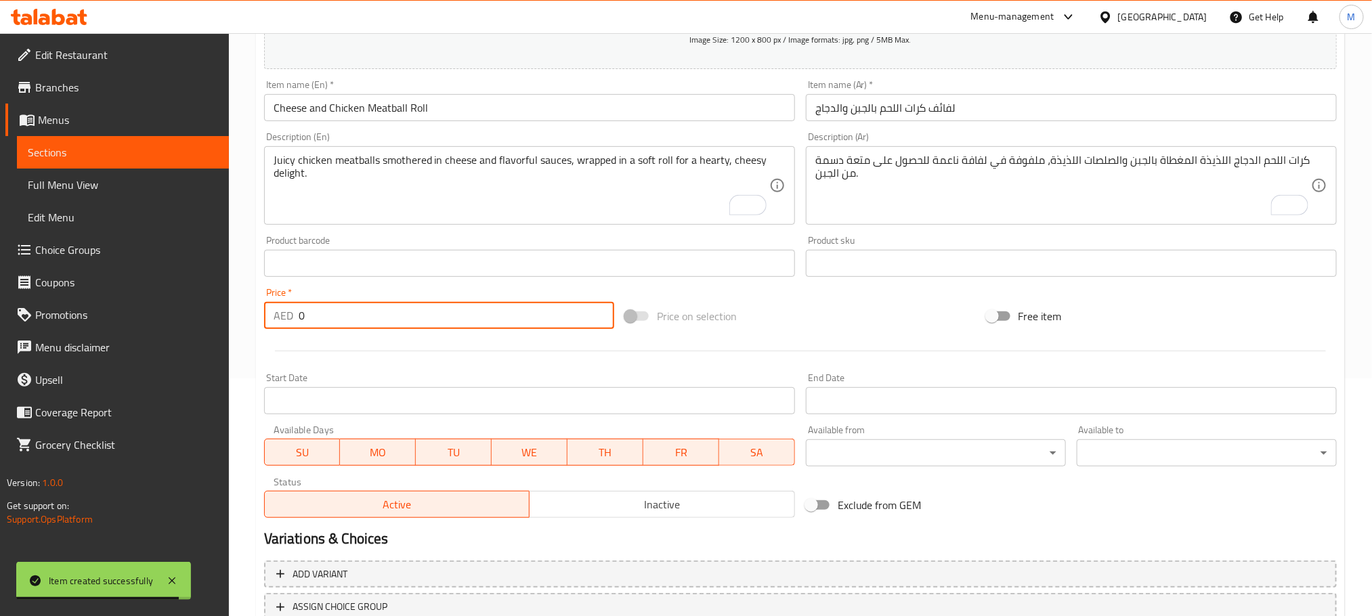
click at [436, 310] on input "0" at bounding box center [457, 315] width 316 height 27
paste input "40.0"
type input "40.00"
click at [407, 354] on div at bounding box center [801, 351] width 1084 height 33
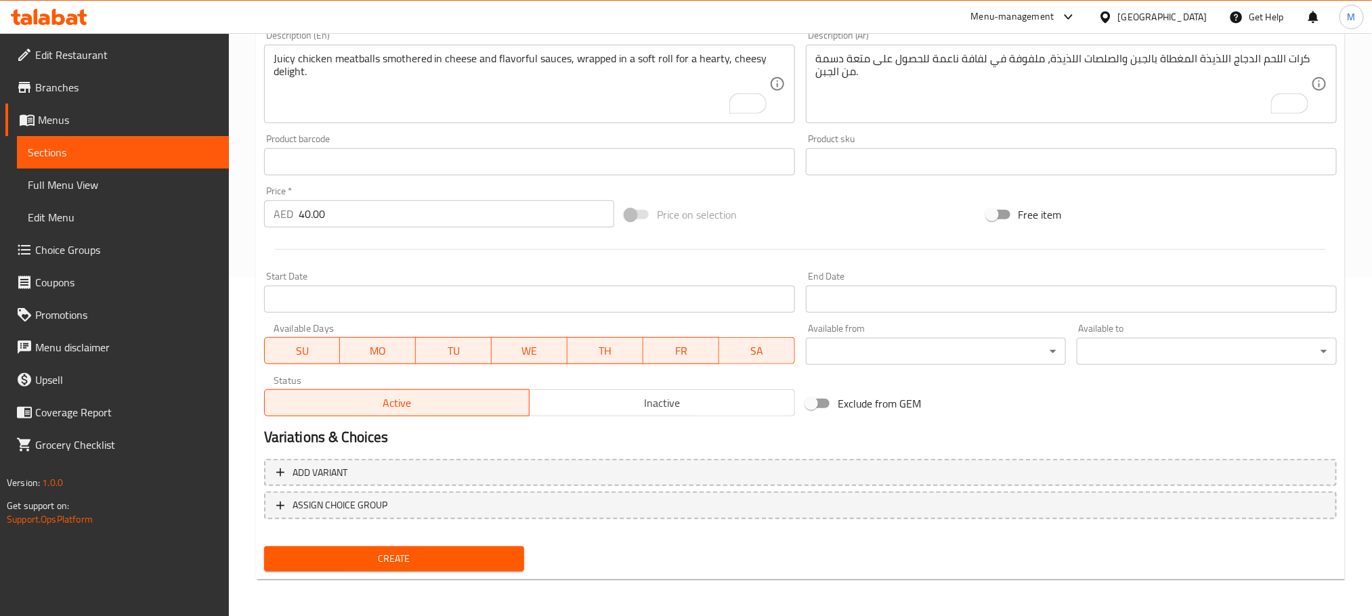
click at [425, 555] on span "Create" at bounding box center [394, 559] width 238 height 17
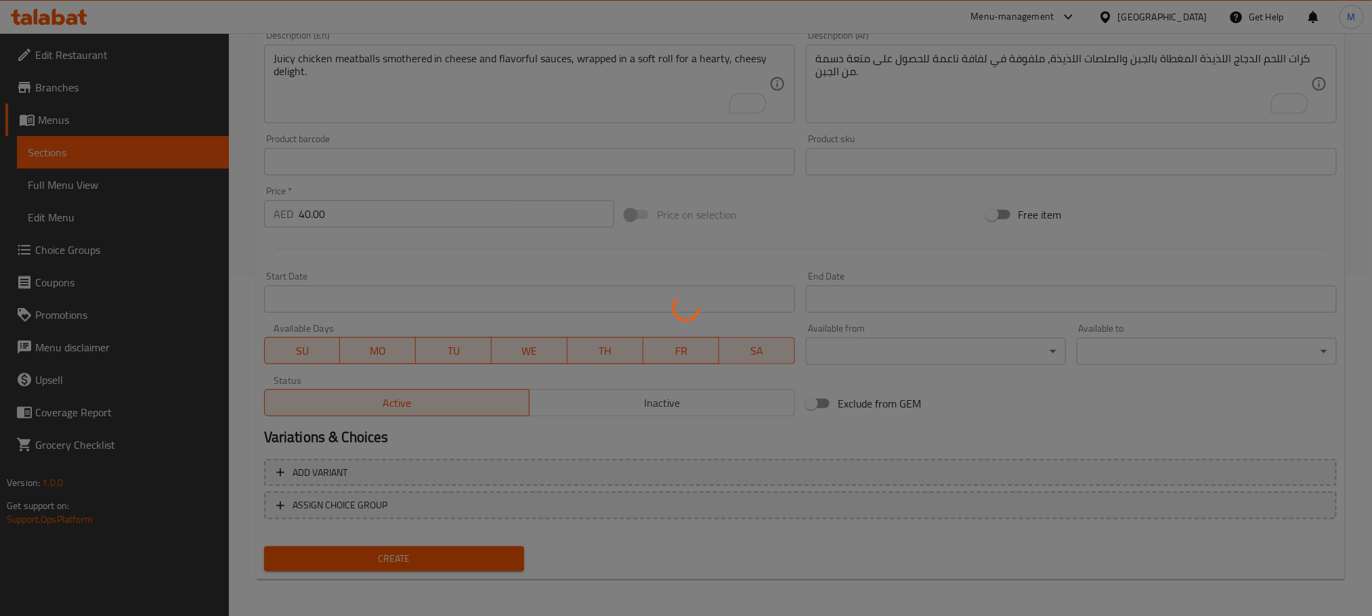
scroll to position [23, 0]
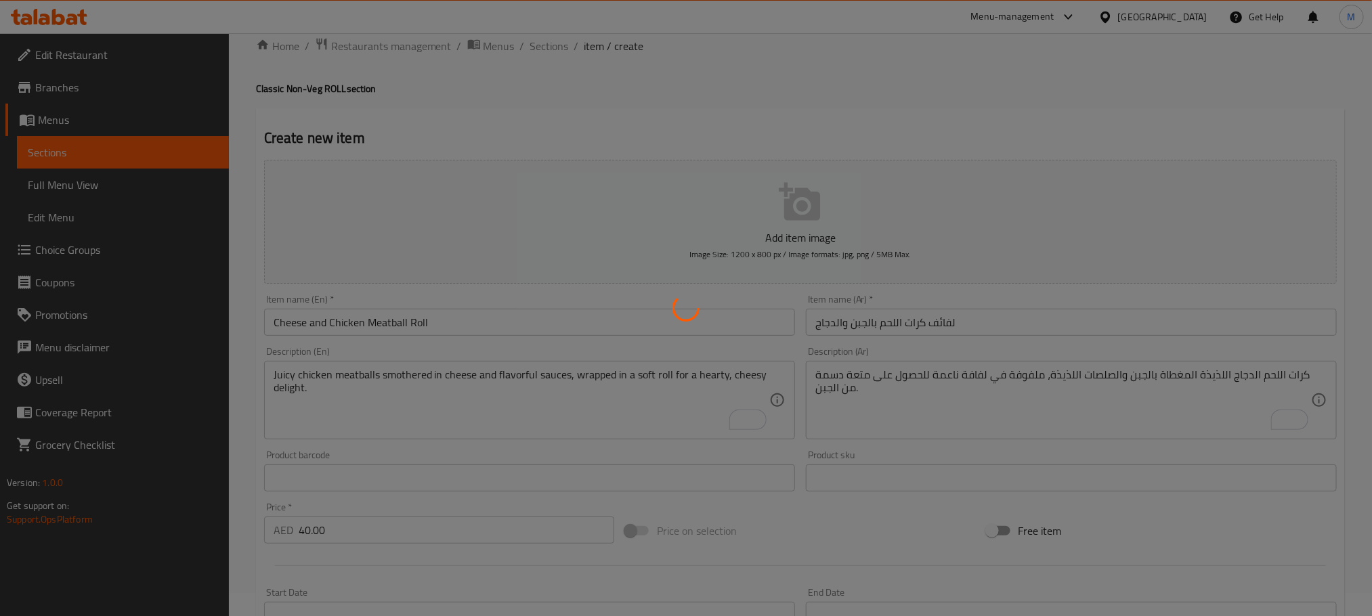
type input "0"
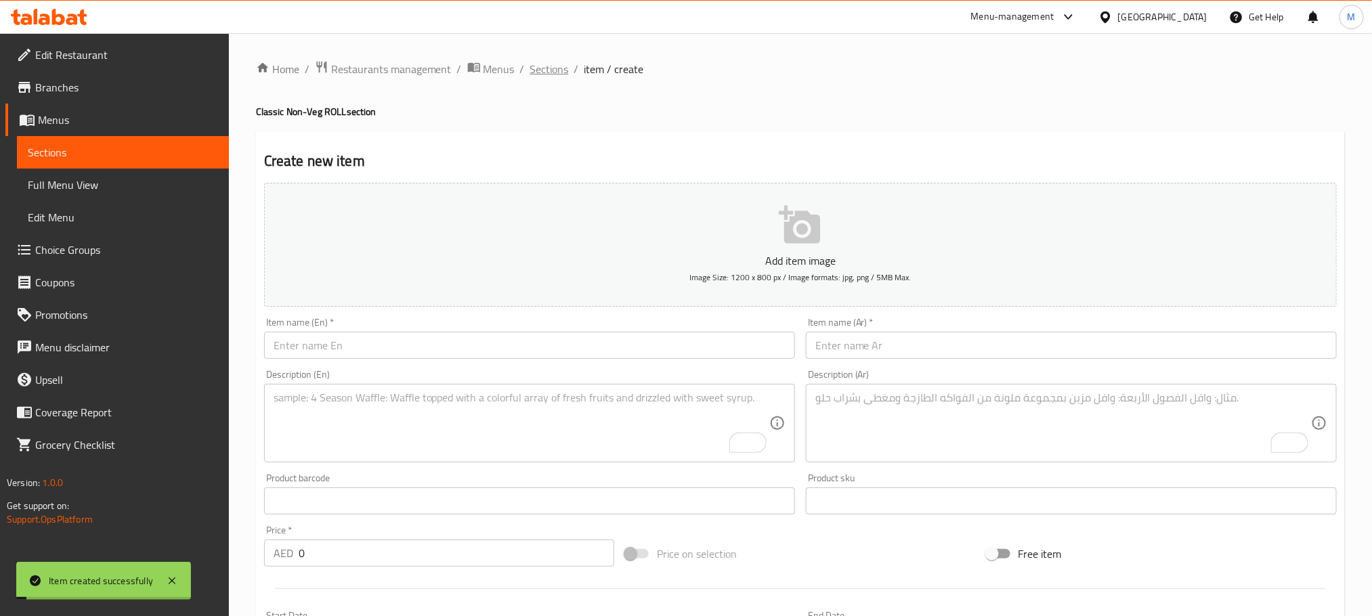
click at [553, 72] on span "Sections" at bounding box center [549, 69] width 39 height 16
